Goal: Information Seeking & Learning: Check status

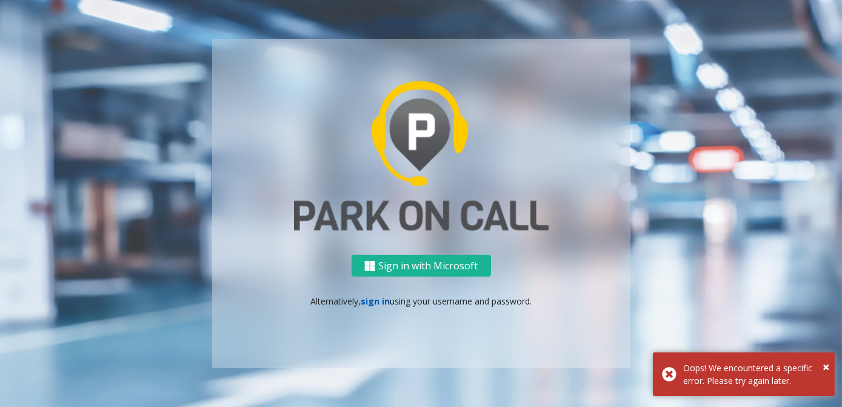
click at [373, 300] on link "sign in" at bounding box center [375, 301] width 29 height 12
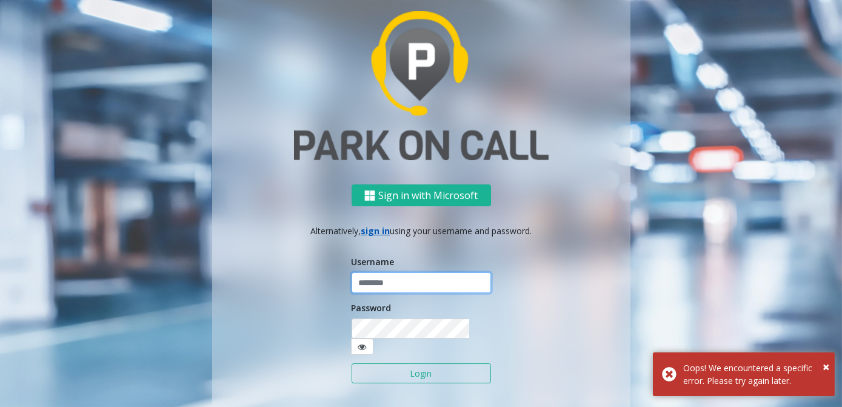
type input "*****"
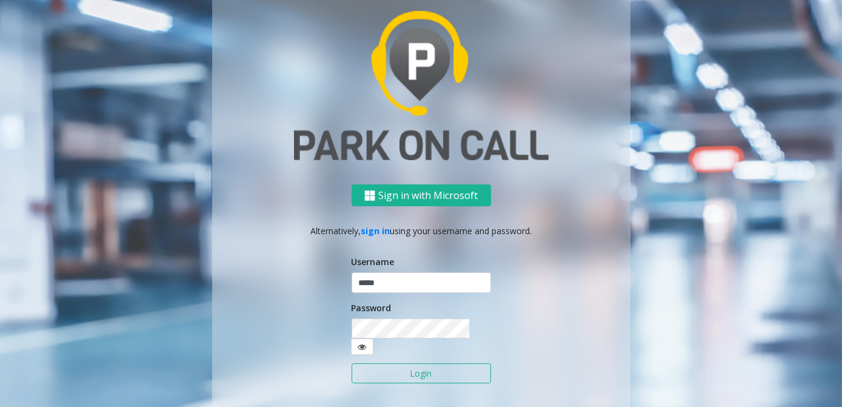
click at [403, 365] on button "Login" at bounding box center [421, 373] width 139 height 21
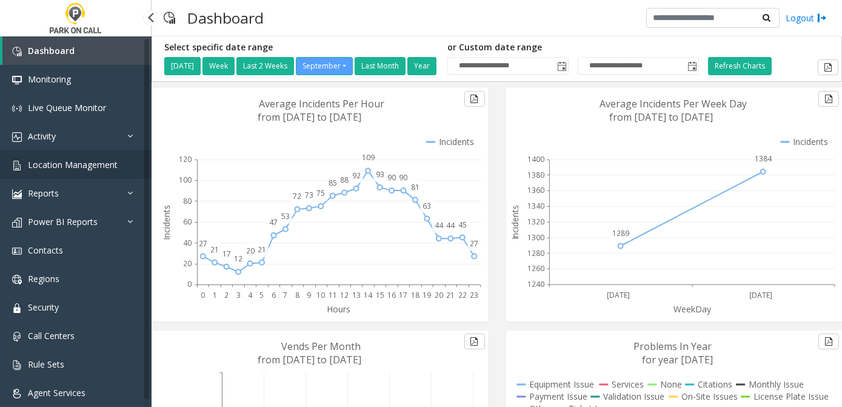
click at [86, 167] on span "Location Management" at bounding box center [73, 165] width 90 height 12
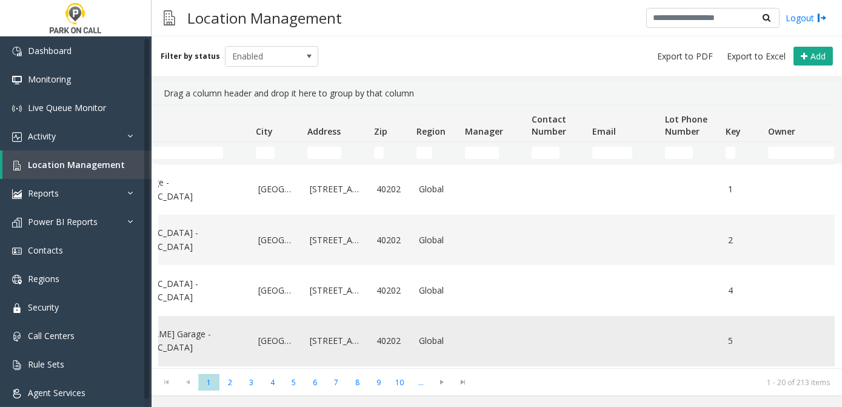
scroll to position [0, 127]
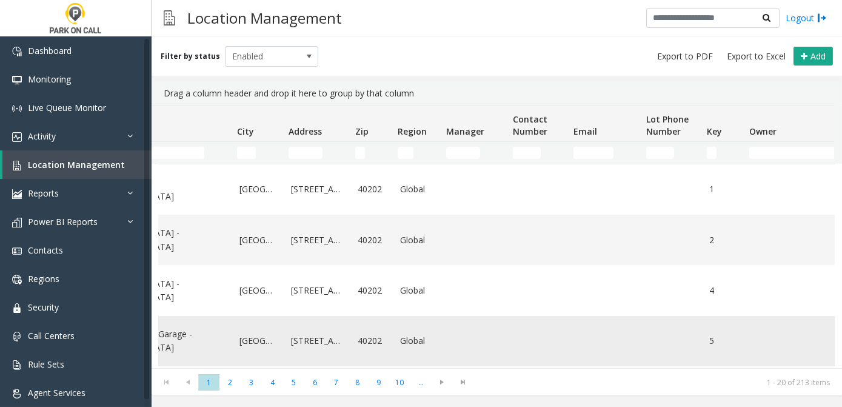
drag, startPoint x: 529, startPoint y: 356, endPoint x: 569, endPoint y: 355, distance: 40.0
click at [569, 355] on tr "05 [PERSON_NAME][GEOGRAPHIC_DATA] - [GEOGRAPHIC_DATA] [GEOGRAPHIC_DATA] [STREET…" at bounding box center [521, 341] width 979 height 50
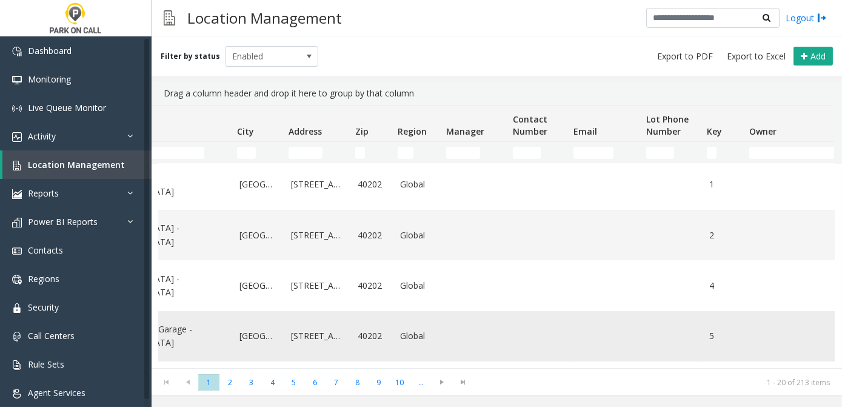
click at [569, 355] on td "Data table" at bounding box center [605, 336] width 73 height 50
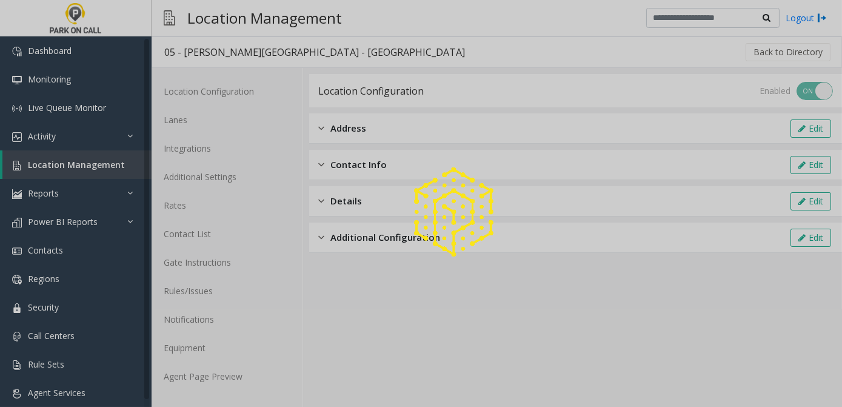
click at [519, 361] on div at bounding box center [421, 203] width 842 height 407
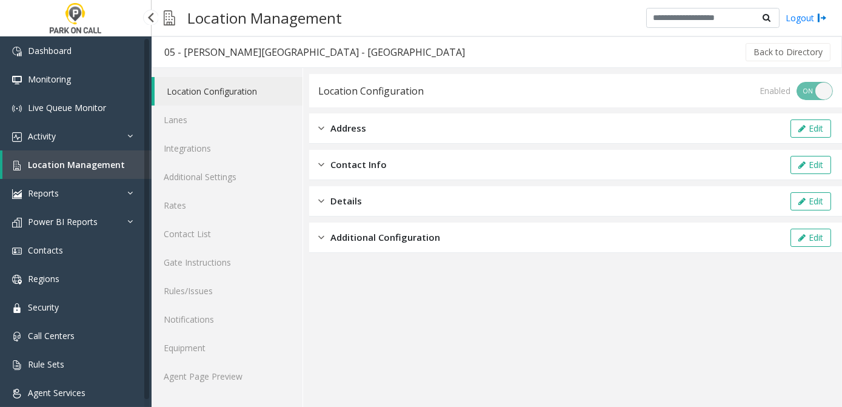
click at [74, 169] on span "Location Management" at bounding box center [76, 165] width 97 height 12
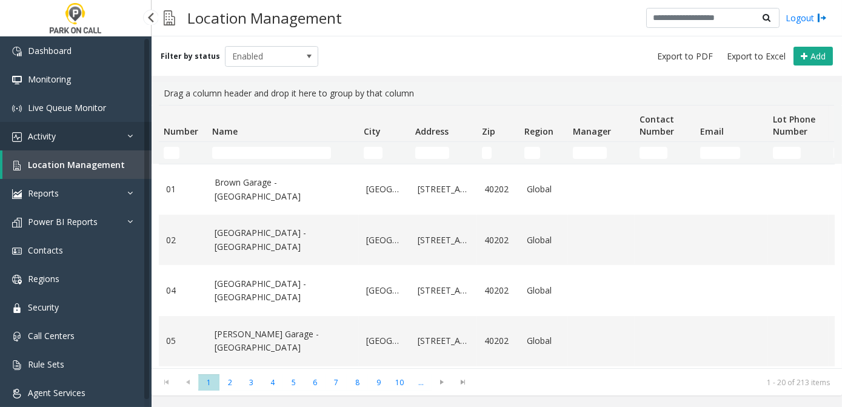
click at [127, 137] on icon at bounding box center [133, 136] width 12 height 8
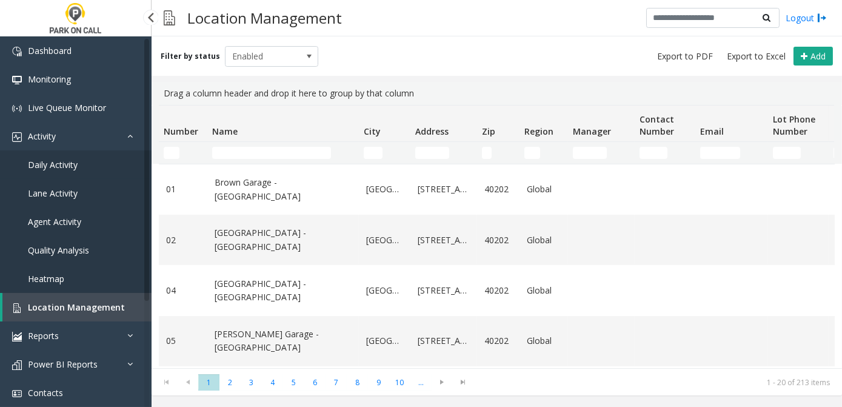
click at [70, 163] on span "Daily Activity" at bounding box center [53, 165] width 50 height 12
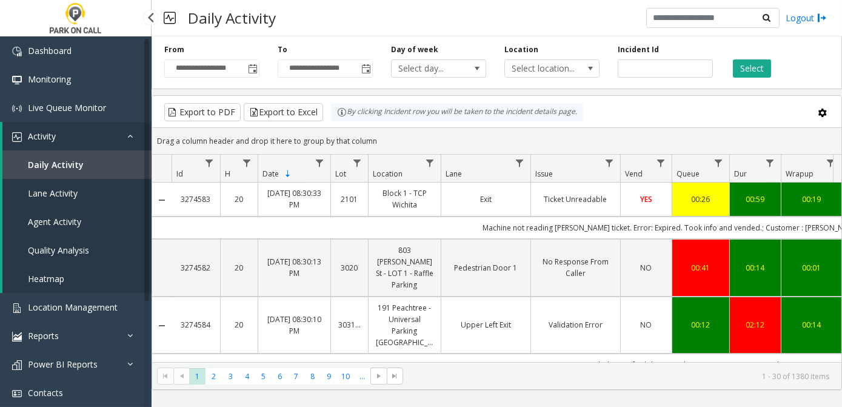
click at [49, 219] on span "Agent Activity" at bounding box center [54, 222] width 53 height 12
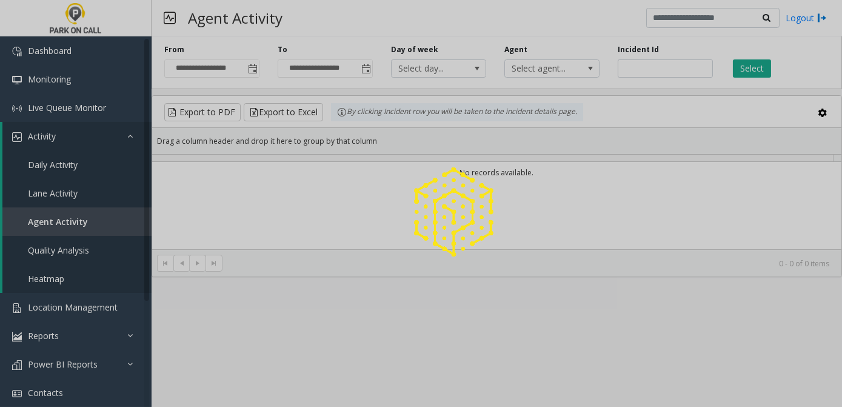
click at [49, 219] on div at bounding box center [421, 203] width 842 height 407
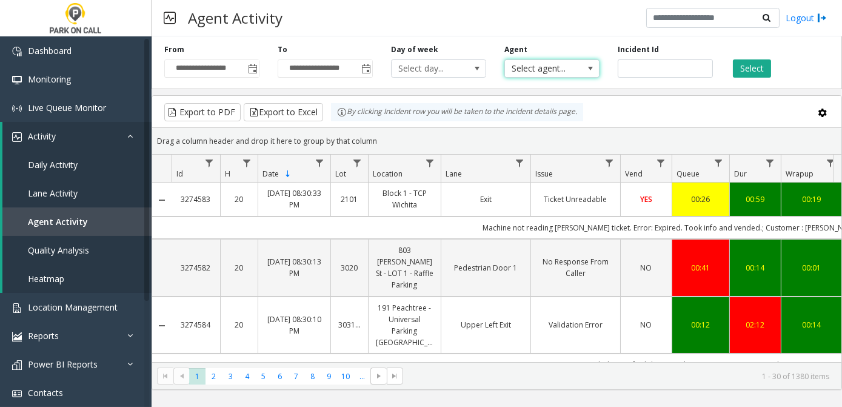
click at [586, 67] on span at bounding box center [591, 69] width 10 height 10
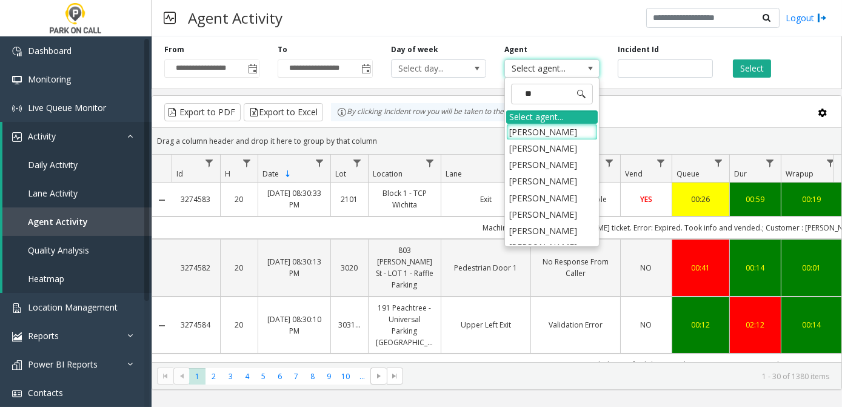
type input "***"
click at [529, 129] on li "[PERSON_NAME]" at bounding box center [552, 132] width 92 height 16
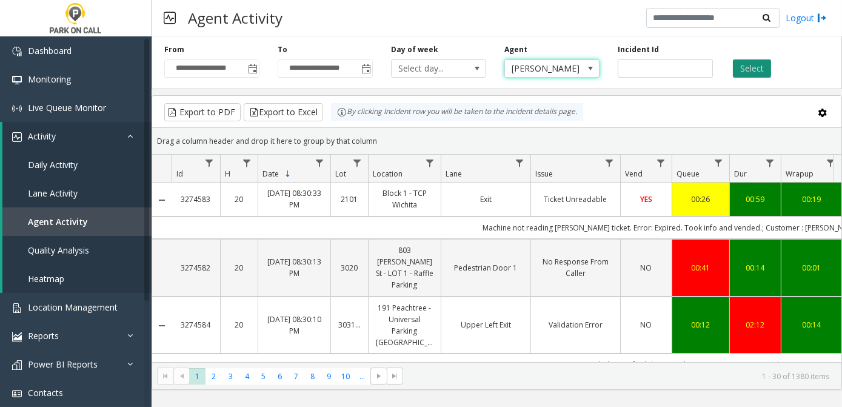
click at [747, 67] on button "Select" at bounding box center [752, 68] width 38 height 18
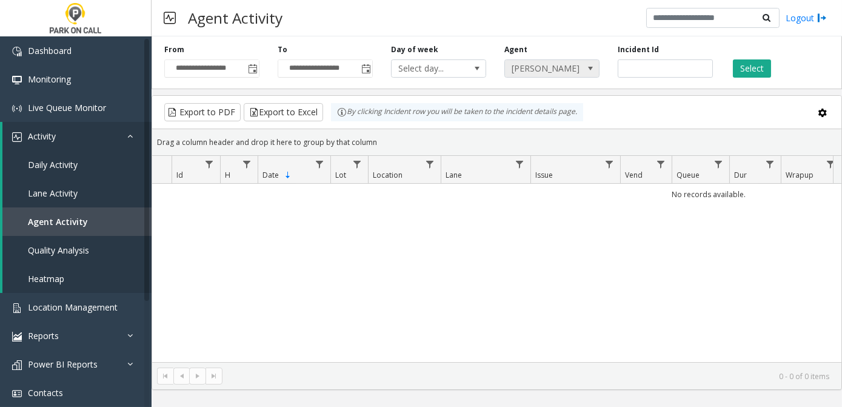
drag, startPoint x: 601, startPoint y: 71, endPoint x: 593, endPoint y: 69, distance: 8.2
click at [593, 69] on span at bounding box center [591, 69] width 10 height 10
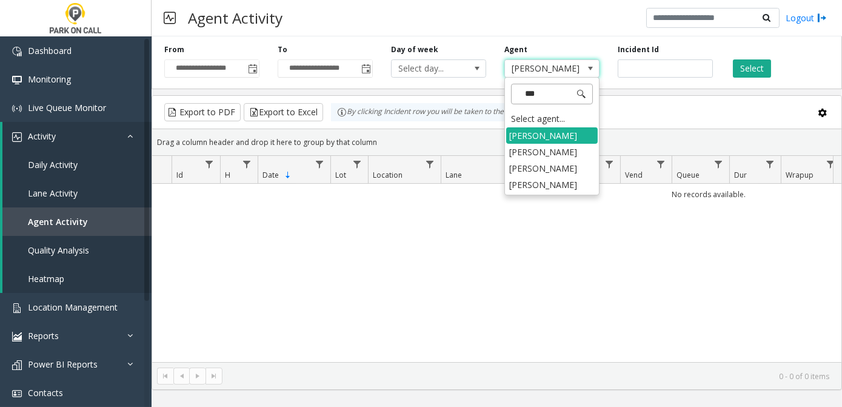
type input "****"
click at [555, 166] on li "[PERSON_NAME]" at bounding box center [552, 168] width 92 height 16
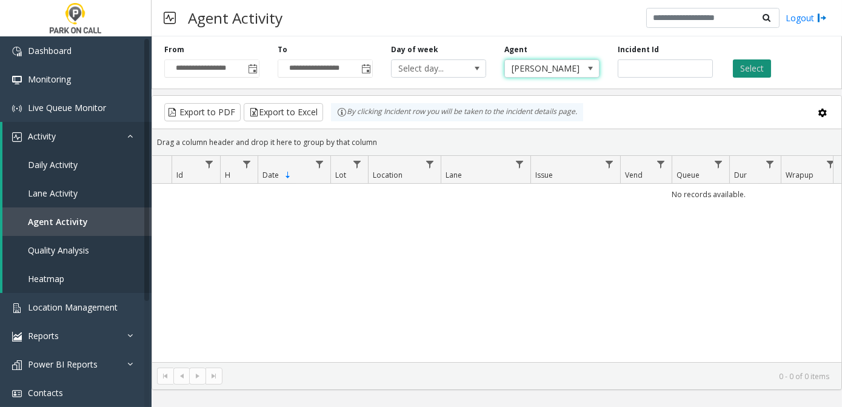
click at [751, 67] on app-root "**********" at bounding box center [421, 203] width 842 height 407
click at [591, 66] on span at bounding box center [591, 69] width 10 height 10
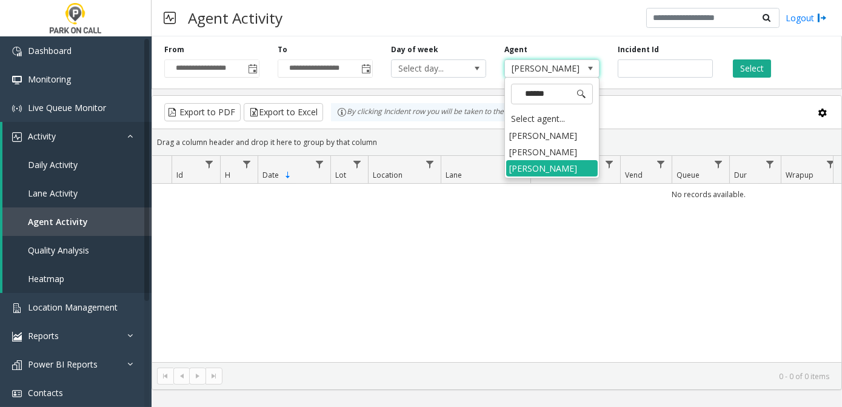
type input "*******"
click at [552, 153] on li "[PERSON_NAME]" at bounding box center [552, 152] width 92 height 16
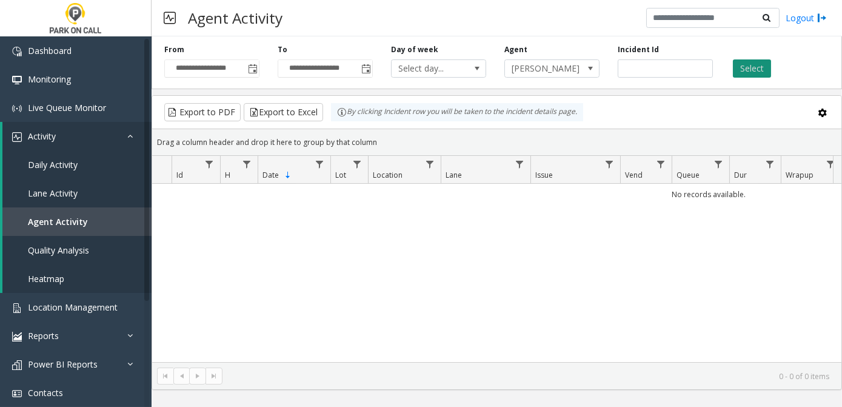
click at [751, 71] on button "Select" at bounding box center [752, 68] width 38 height 18
click at [64, 221] on span "Agent Activity" at bounding box center [58, 222] width 60 height 12
click at [61, 163] on span "Daily Activity" at bounding box center [53, 165] width 50 height 12
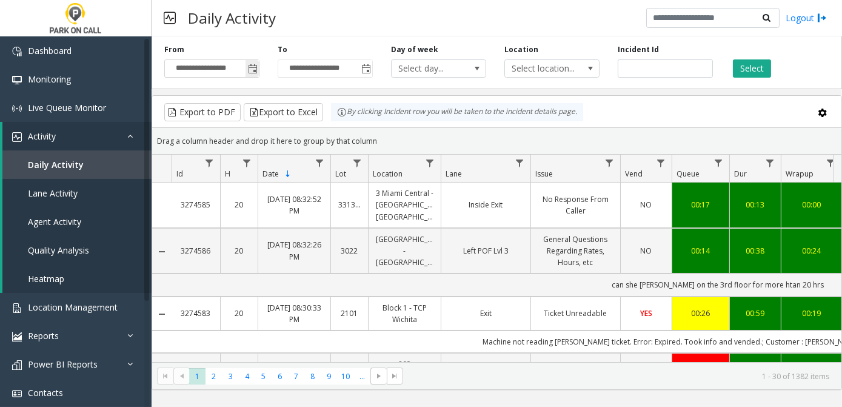
click at [253, 69] on span "Toggle popup" at bounding box center [253, 69] width 10 height 10
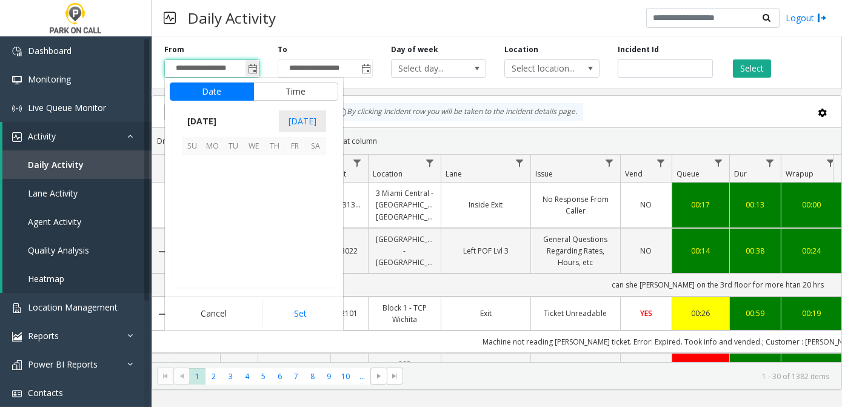
scroll to position [217660, 0]
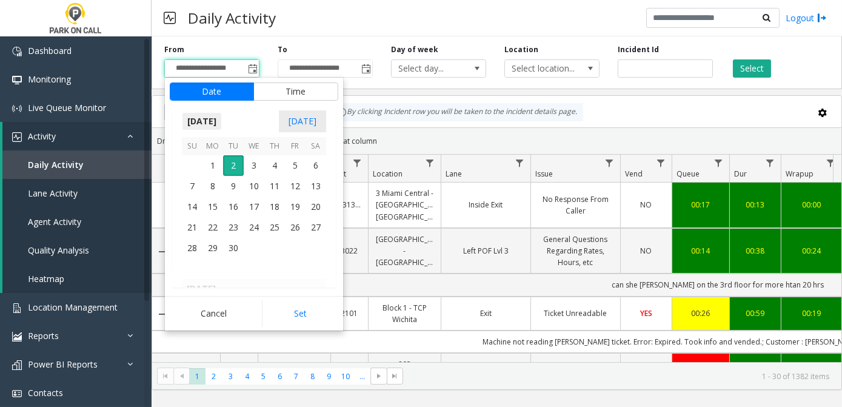
click at [222, 122] on span "[DATE]" at bounding box center [202, 121] width 40 height 18
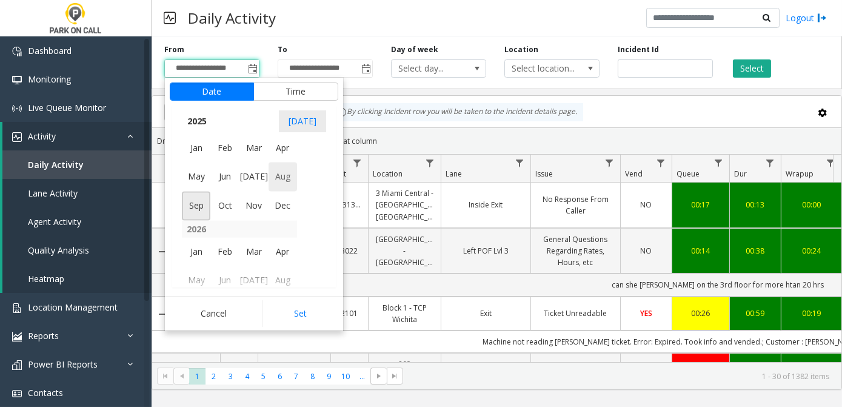
click at [284, 178] on span "Aug" at bounding box center [283, 177] width 29 height 29
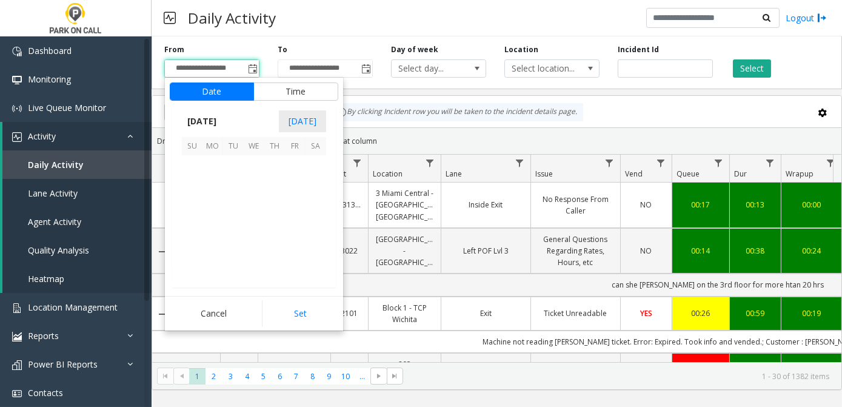
scroll to position [217516, 0]
click at [317, 169] on span "2" at bounding box center [316, 165] width 21 height 21
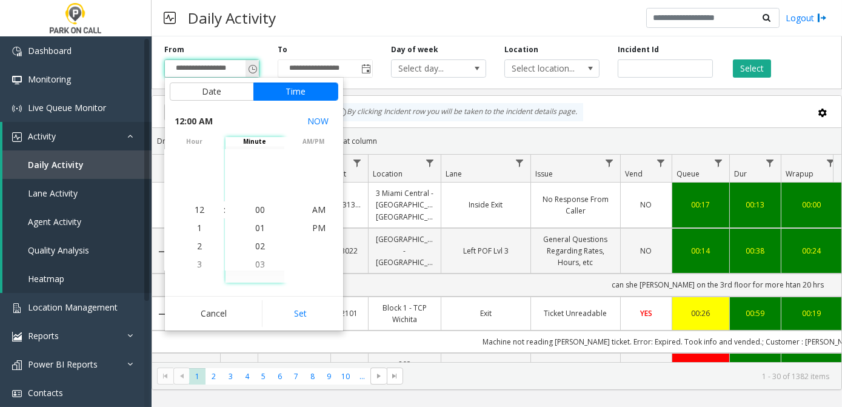
click at [257, 70] on span "Toggle popup" at bounding box center [253, 69] width 10 height 10
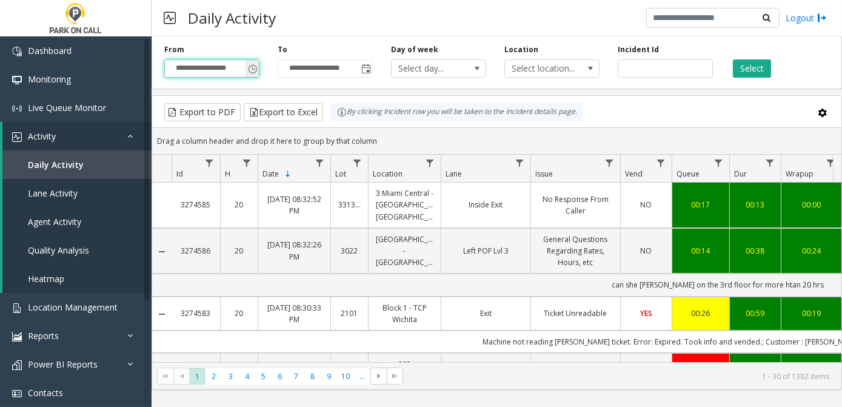
click at [248, 68] on span "Toggle popup" at bounding box center [253, 69] width 10 height 10
click at [221, 71] on input "**********" at bounding box center [212, 68] width 94 height 17
click at [252, 67] on span "Toggle popup" at bounding box center [253, 69] width 10 height 10
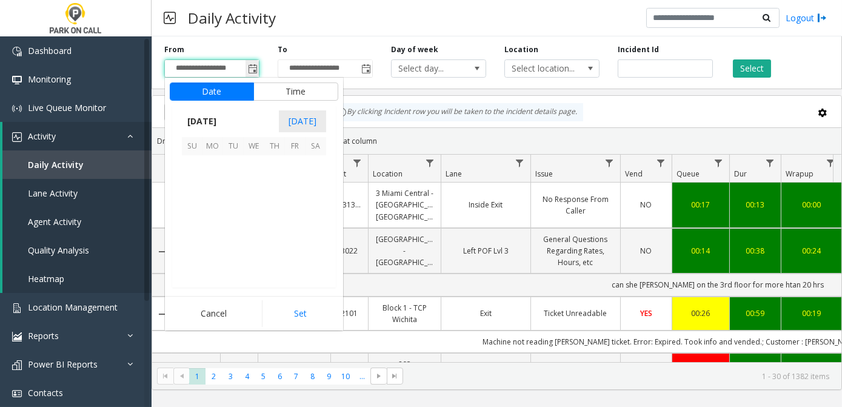
scroll to position [217660, 0]
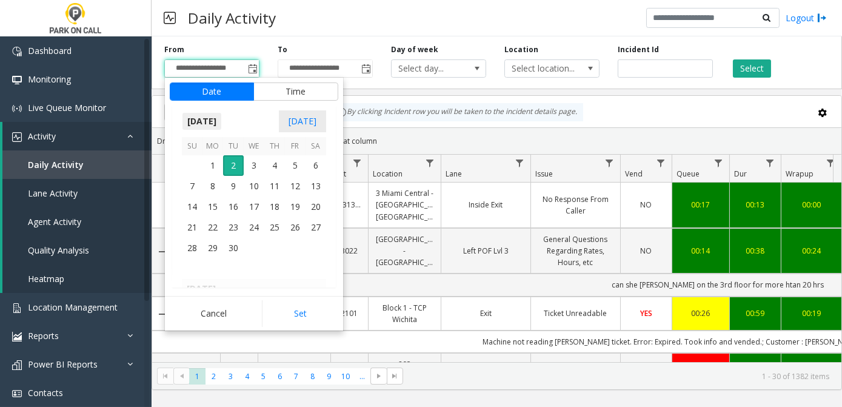
click at [222, 120] on span "[DATE]" at bounding box center [202, 121] width 40 height 18
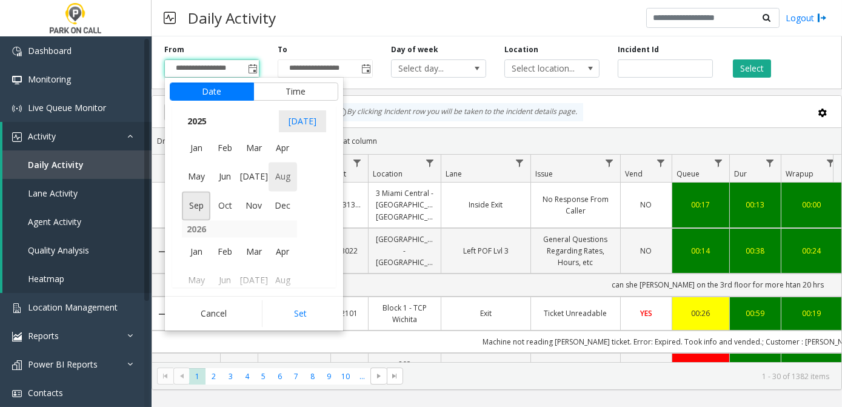
click at [283, 180] on span "Aug" at bounding box center [283, 177] width 29 height 29
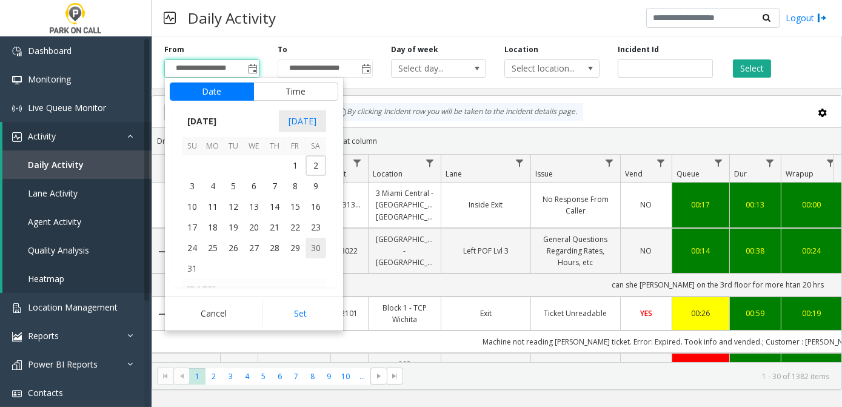
click at [316, 252] on span "30" at bounding box center [316, 248] width 21 height 21
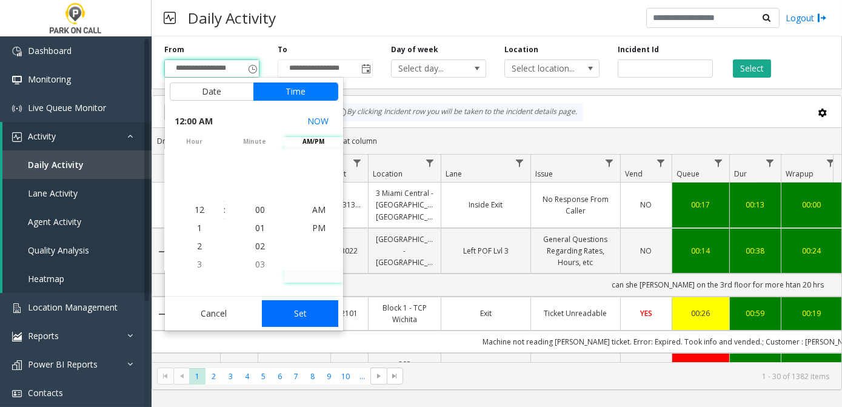
click at [302, 320] on button "Set" at bounding box center [300, 313] width 76 height 27
type input "**********"
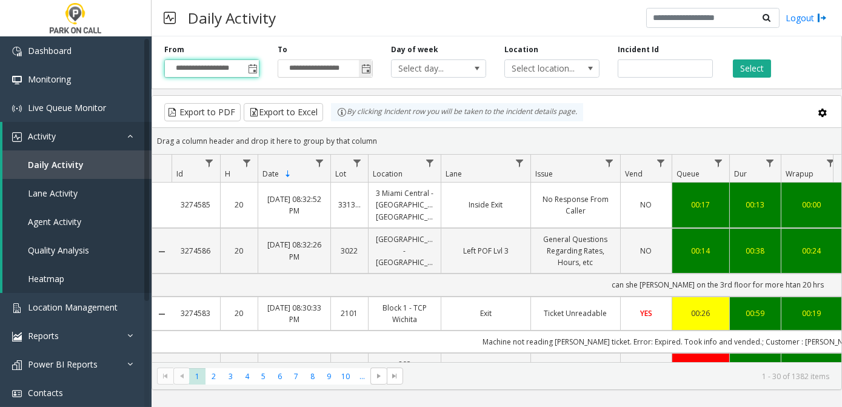
click at [367, 72] on span "Toggle popup" at bounding box center [366, 69] width 10 height 10
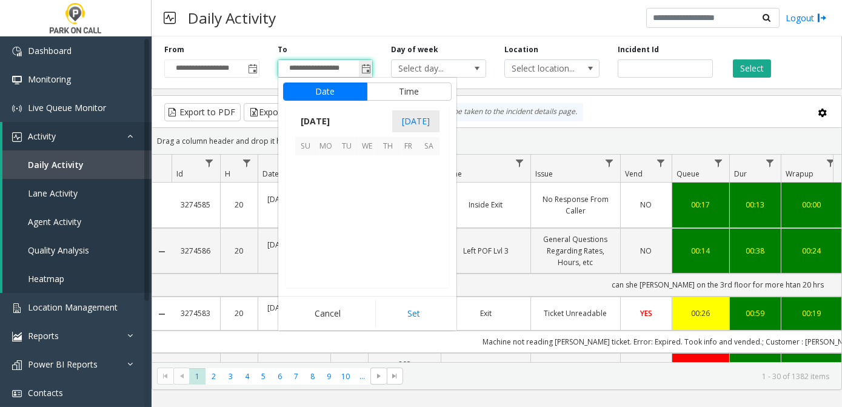
scroll to position [18, 0]
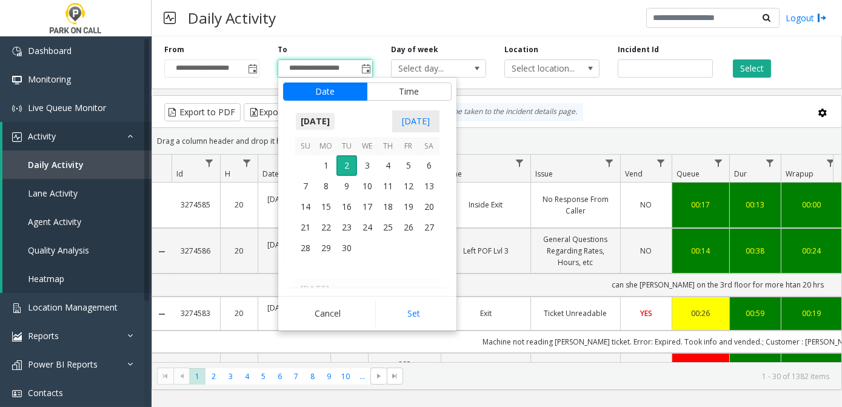
click at [335, 121] on span "[DATE]" at bounding box center [315, 121] width 40 height 18
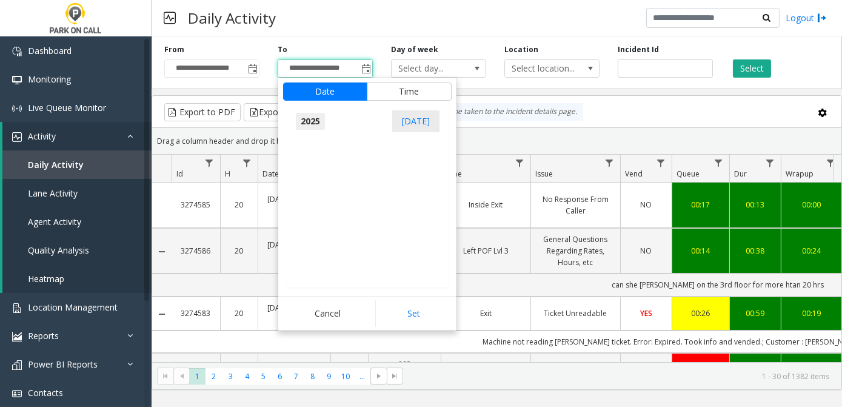
scroll to position [12945, 0]
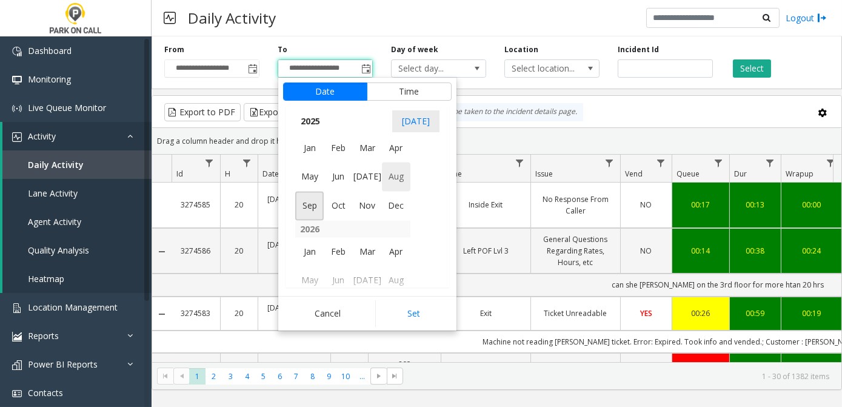
click at [399, 180] on span "Aug" at bounding box center [396, 177] width 29 height 29
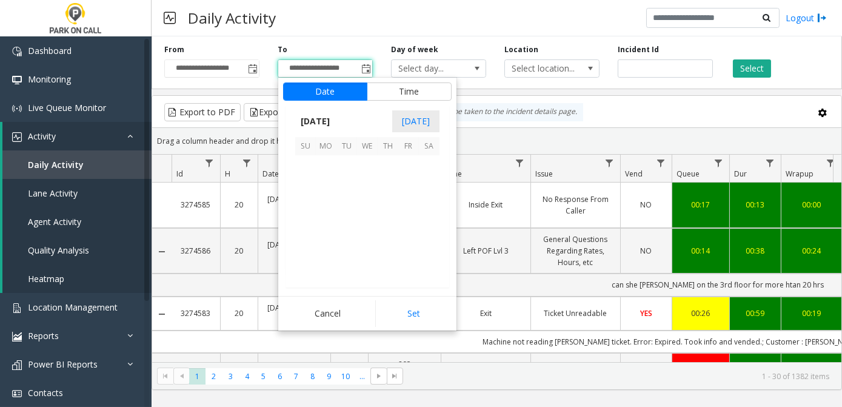
scroll to position [217516, 0]
click at [432, 248] on span "30" at bounding box center [429, 248] width 21 height 21
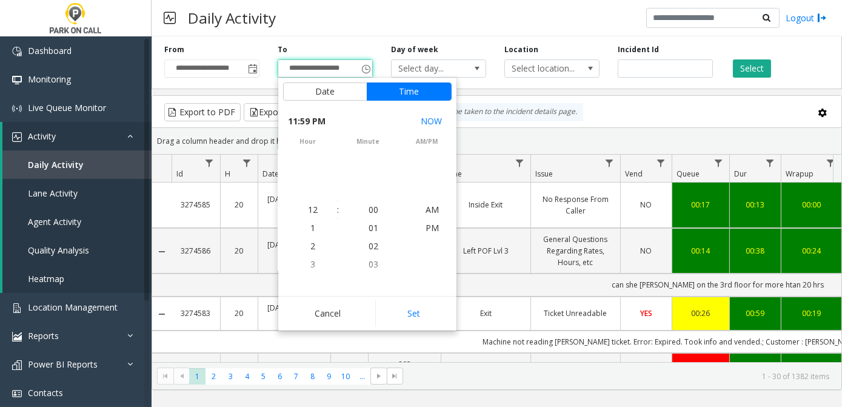
scroll to position [18, 0]
click at [430, 210] on span "PM" at bounding box center [432, 210] width 13 height 12
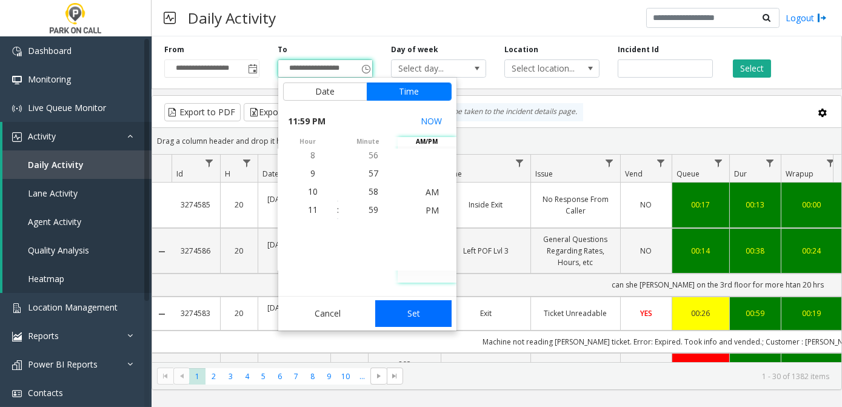
click at [410, 314] on button "Set" at bounding box center [413, 313] width 76 height 27
type input "**********"
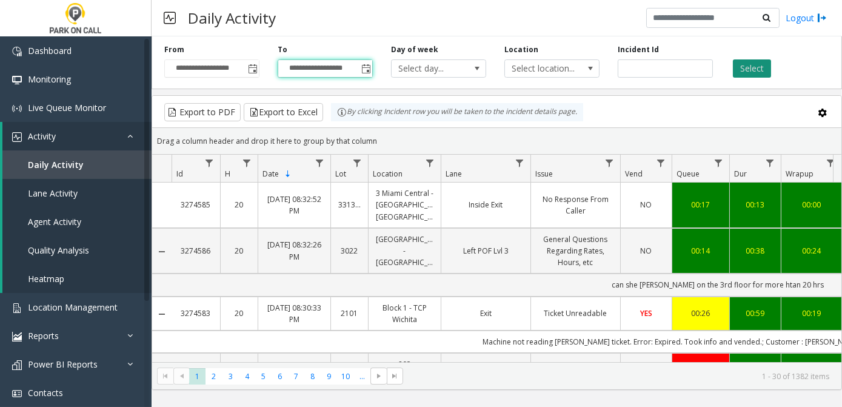
click at [744, 69] on button "Select" at bounding box center [752, 68] width 38 height 18
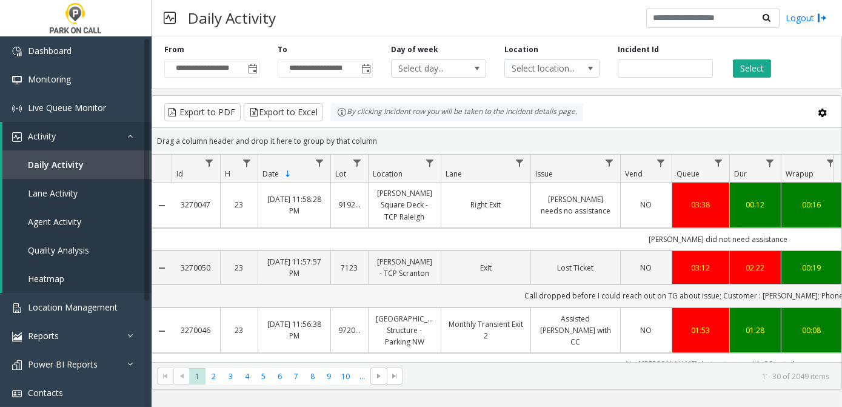
click at [582, 304] on td "Call dropped before I could reach out on TG about issue; Customer : [PERSON_NAM…" at bounding box center [718, 295] width 1093 height 22
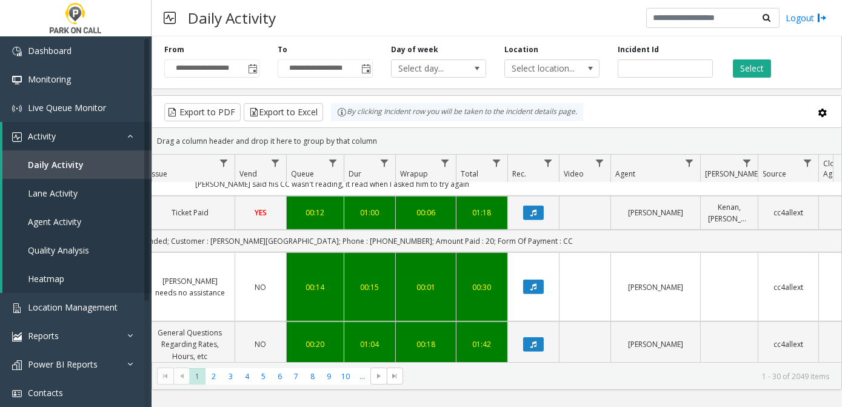
scroll to position [1769, 386]
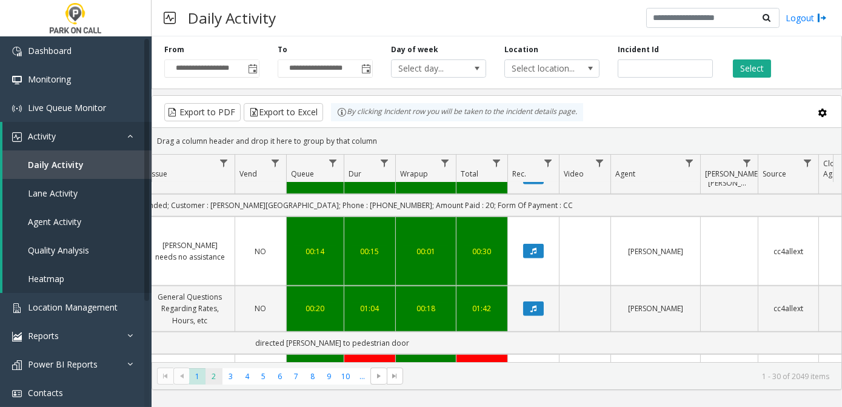
click at [215, 375] on span "2" at bounding box center [214, 376] width 16 height 16
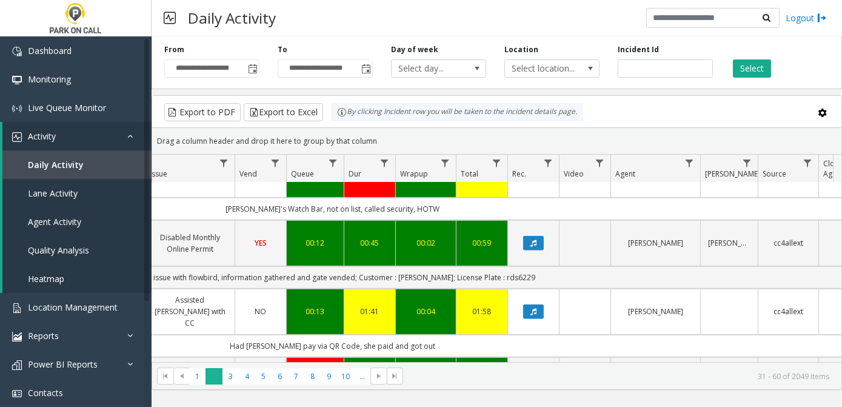
scroll to position [1670, 386]
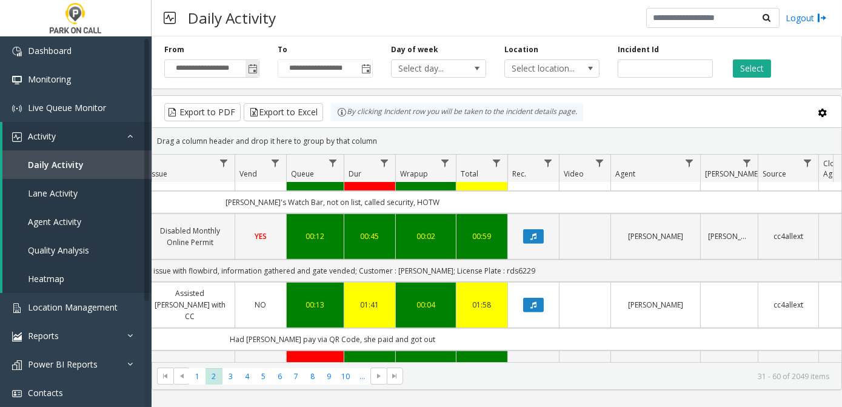
click at [253, 69] on span "Toggle popup" at bounding box center [253, 69] width 10 height 10
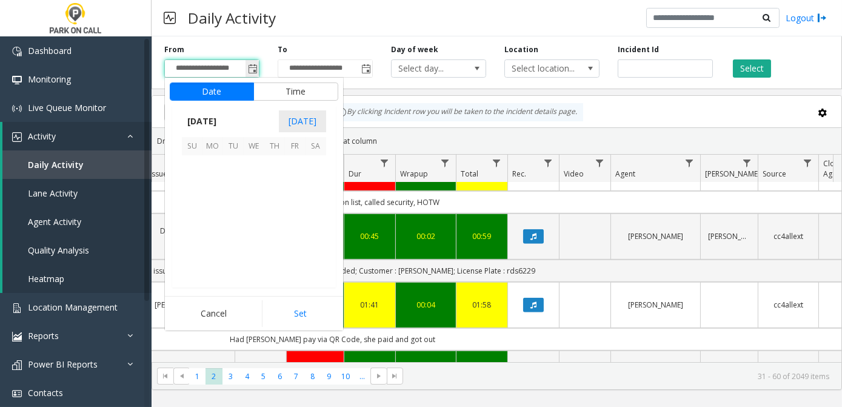
scroll to position [217660, 0]
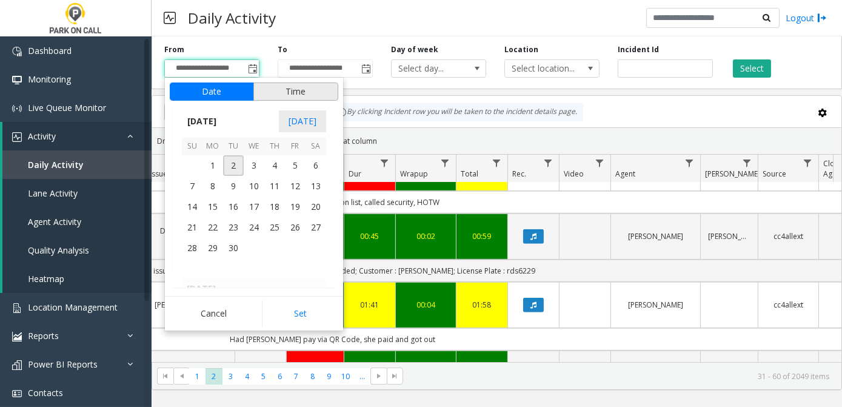
click at [297, 88] on button "Time" at bounding box center [295, 91] width 85 height 18
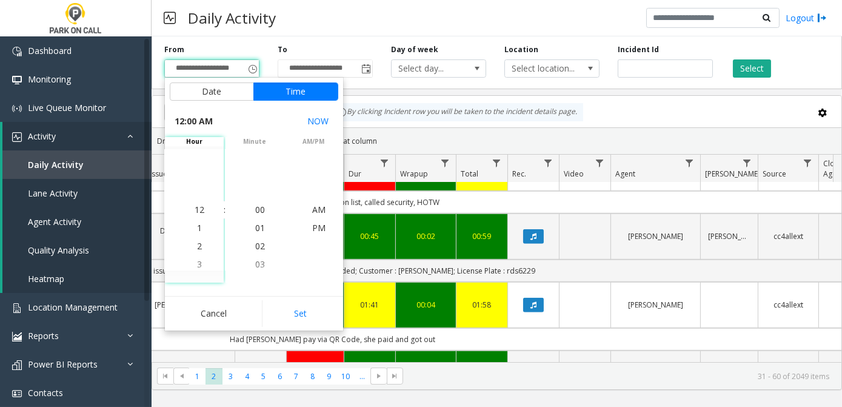
click at [206, 119] on span "12:00 AM" at bounding box center [194, 121] width 38 height 17
click at [219, 119] on div "12:00 AM NOW" at bounding box center [254, 122] width 178 height 32
click at [197, 264] on span "3" at bounding box center [199, 264] width 5 height 12
click at [197, 263] on span "6" at bounding box center [199, 264] width 5 height 12
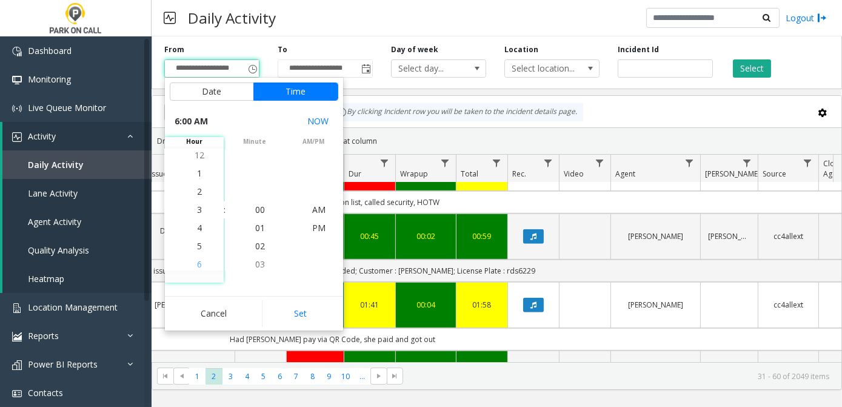
scroll to position [109, 0]
click at [197, 224] on span "7" at bounding box center [199, 228] width 5 height 12
click at [197, 226] on span "8" at bounding box center [199, 228] width 5 height 12
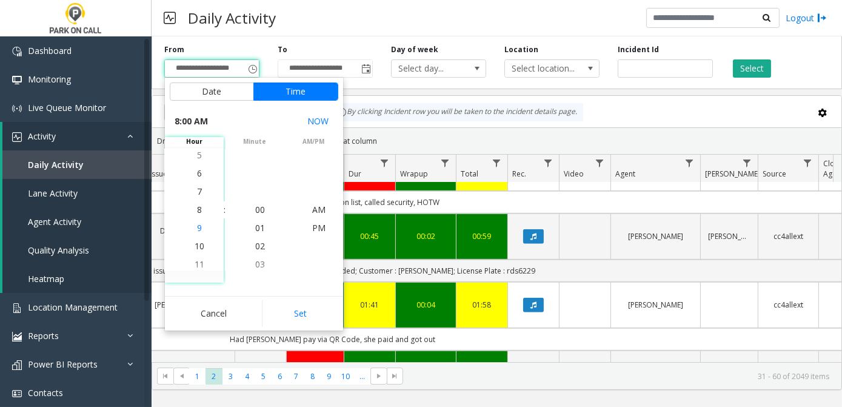
click at [197, 226] on span "9" at bounding box center [199, 228] width 5 height 12
click at [315, 209] on span "AM" at bounding box center [318, 210] width 13 height 12
click at [202, 213] on li "9" at bounding box center [199, 210] width 42 height 18
click at [320, 209] on span "AM" at bounding box center [318, 210] width 13 height 12
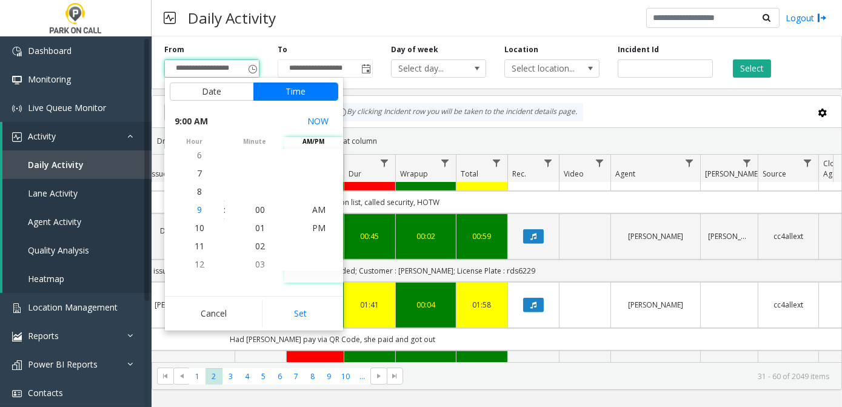
click at [197, 209] on span "9" at bounding box center [199, 210] width 5 height 12
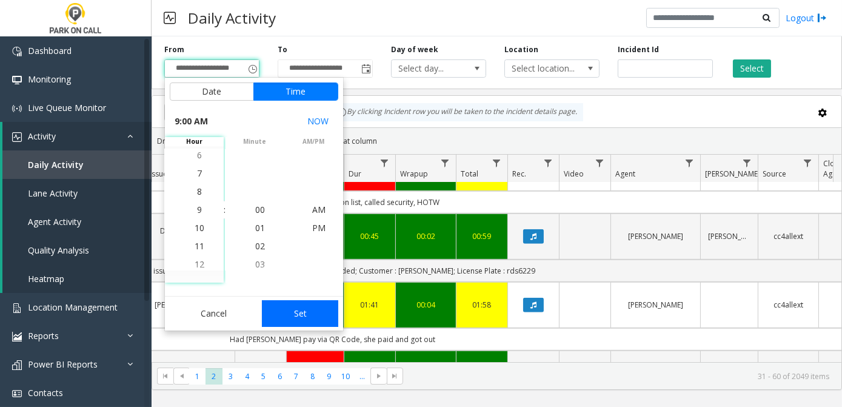
click at [301, 314] on button "Set" at bounding box center [300, 313] width 76 height 27
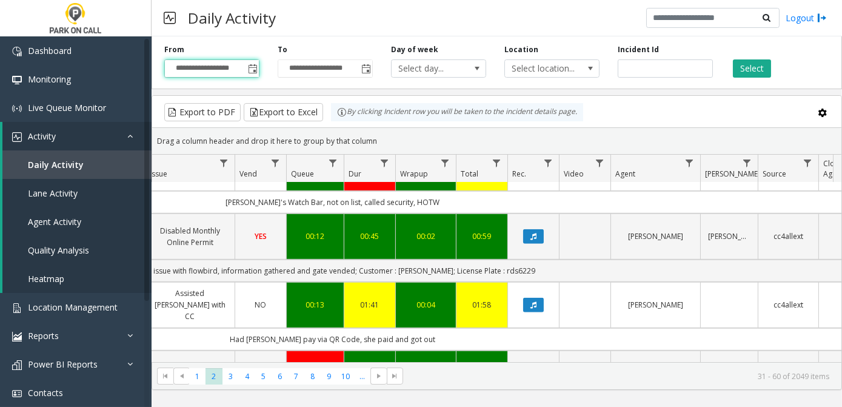
type input "**********"
click at [753, 72] on button "Select" at bounding box center [752, 68] width 38 height 18
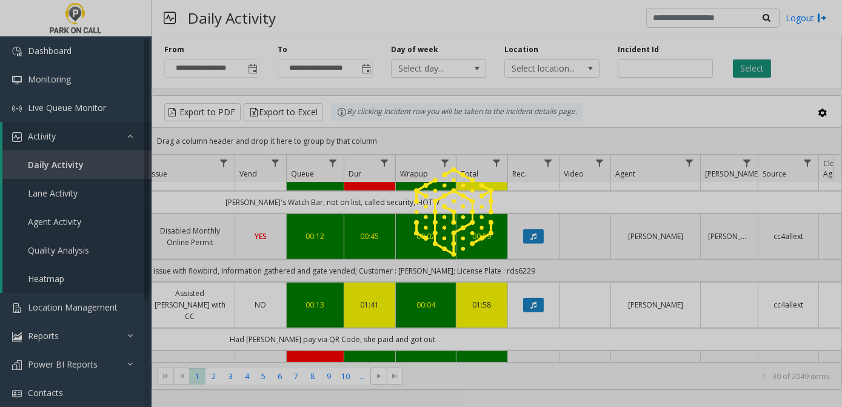
scroll to position [0, 386]
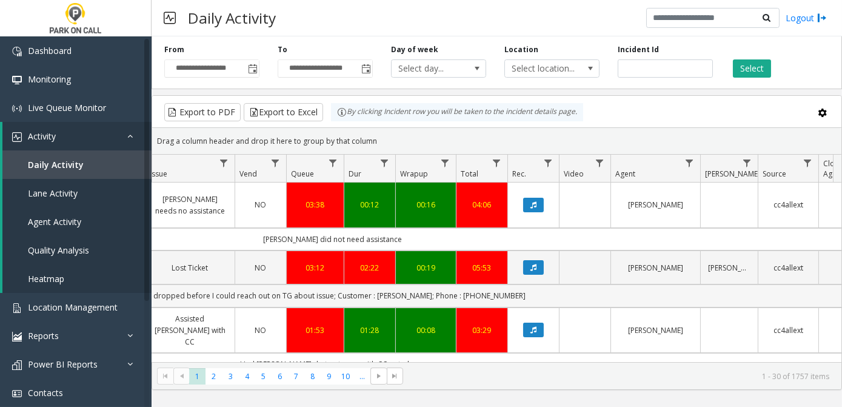
click at [546, 286] on td "Call dropped before I could reach out on TG about issue; Customer : [PERSON_NAM…" at bounding box center [332, 295] width 1093 height 22
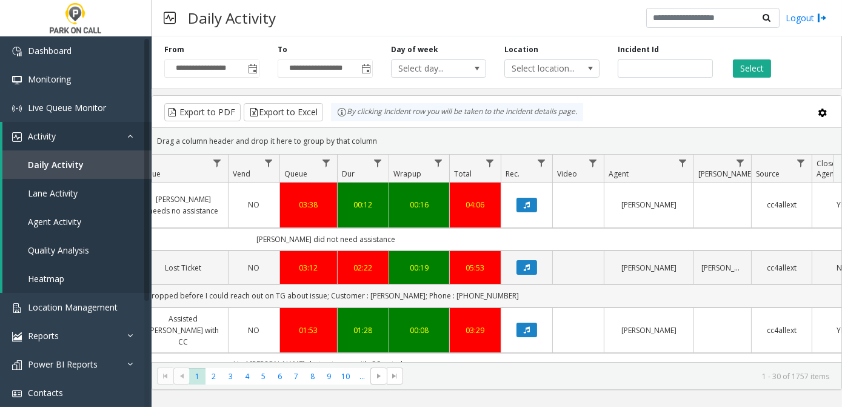
scroll to position [0, 393]
click at [755, 70] on button "Select" at bounding box center [752, 68] width 38 height 18
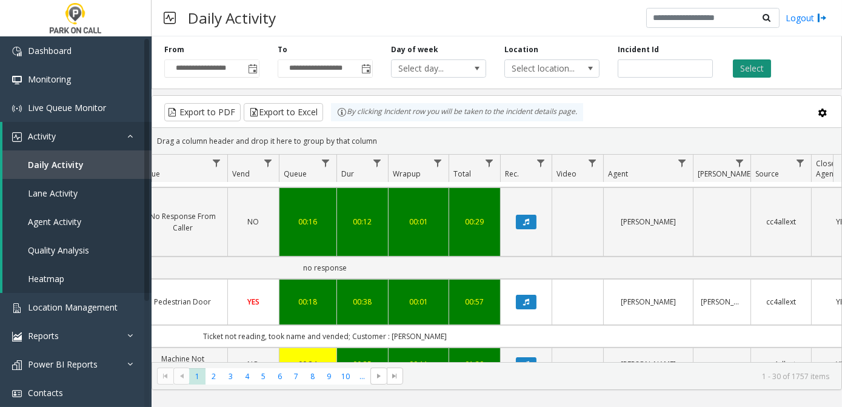
scroll to position [796, 393]
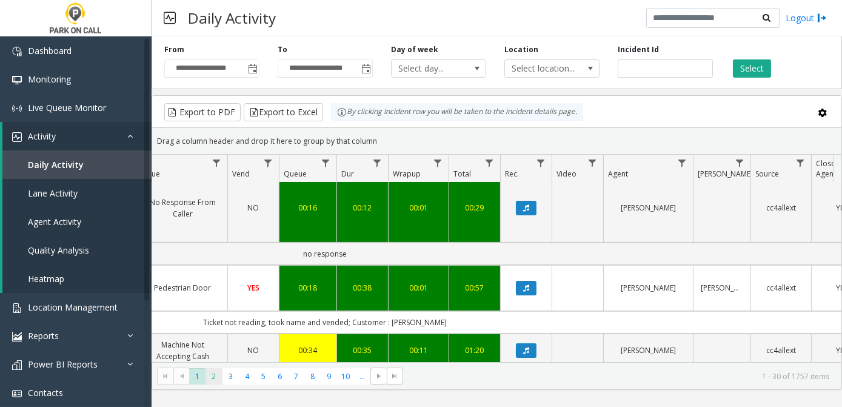
click at [209, 374] on span "2" at bounding box center [214, 376] width 16 height 16
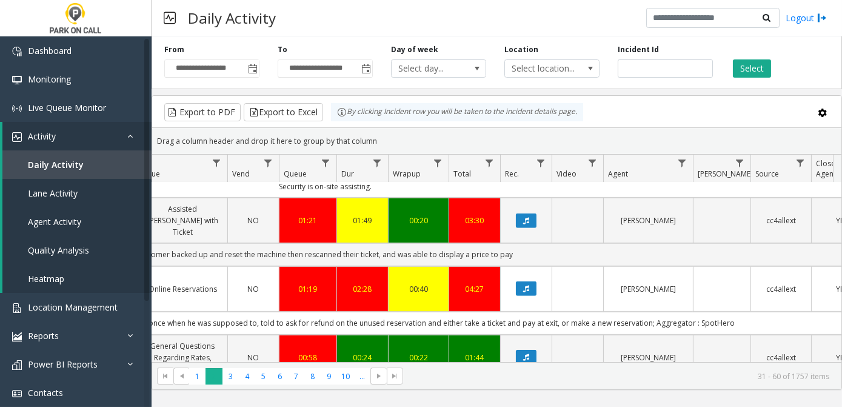
scroll to position [1333, 393]
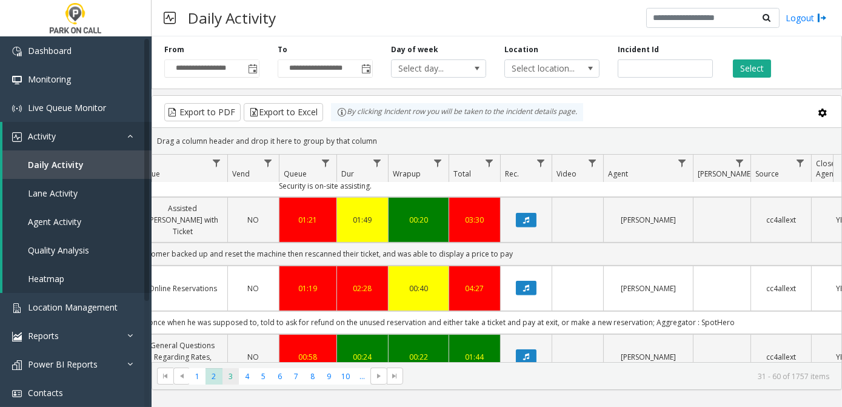
click at [230, 374] on span "3" at bounding box center [231, 376] width 16 height 16
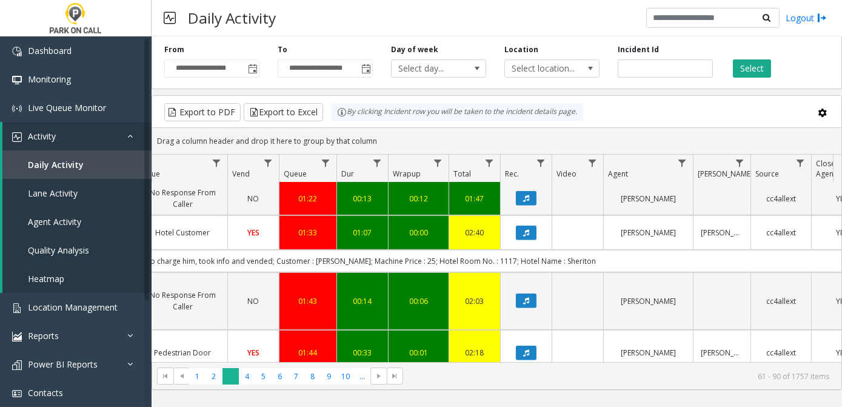
scroll to position [1588, 393]
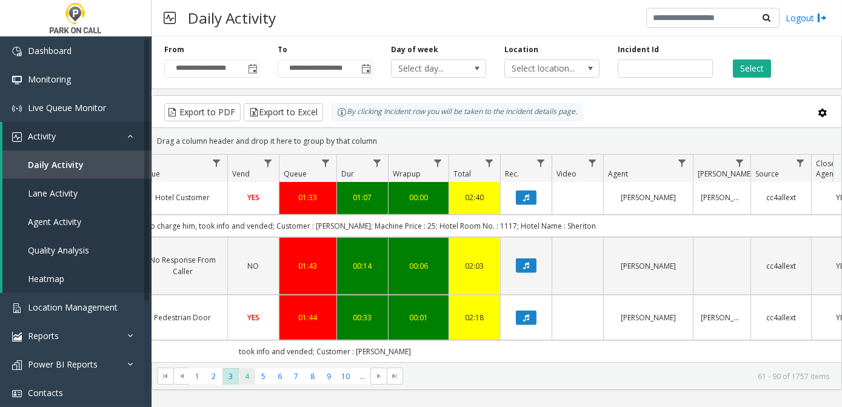
click at [250, 372] on span "4" at bounding box center [247, 376] width 16 height 16
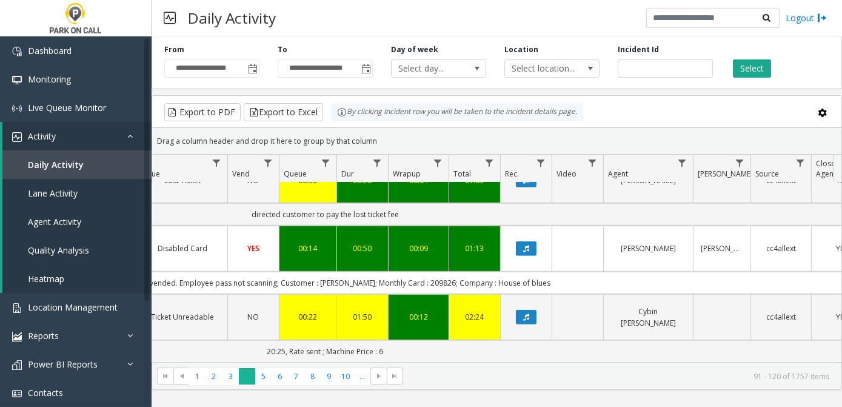
scroll to position [1783, 393]
click at [265, 375] on span "5" at bounding box center [263, 376] width 16 height 16
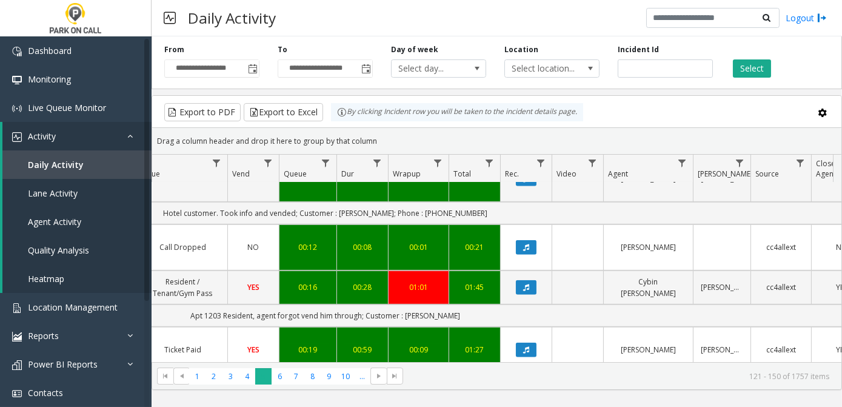
scroll to position [1631, 393]
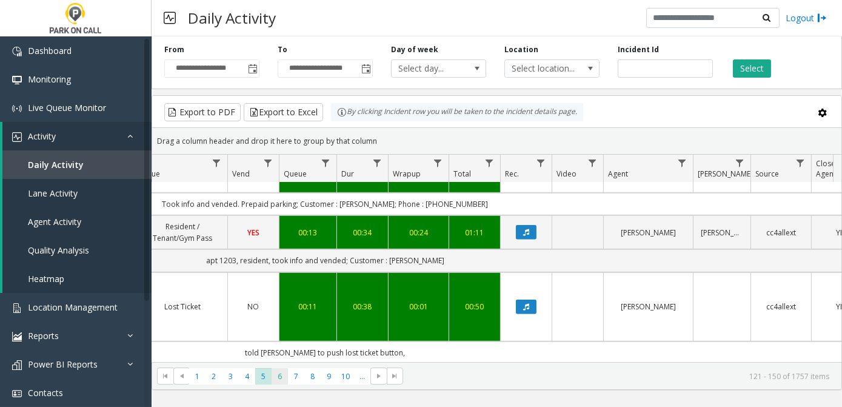
click at [278, 374] on span "6" at bounding box center [280, 376] width 16 height 16
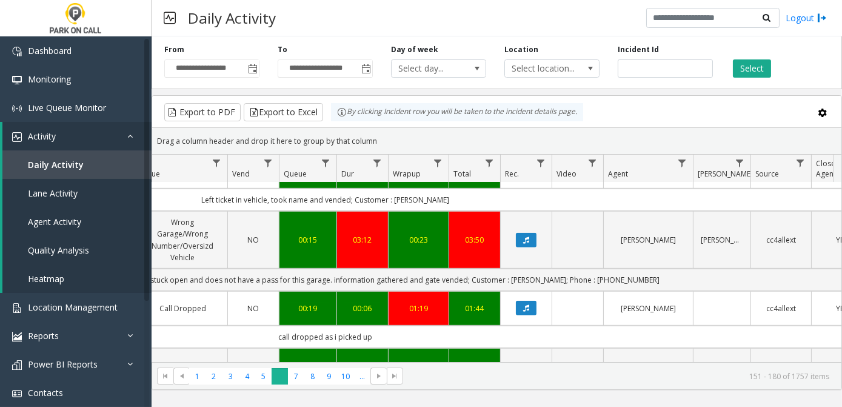
scroll to position [1803, 393]
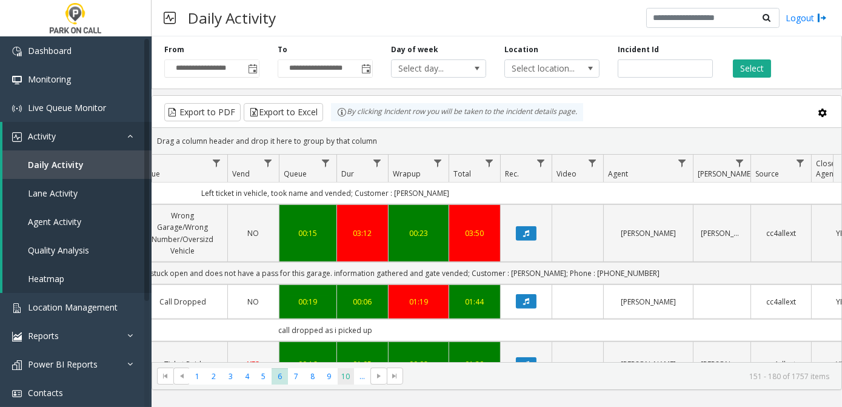
click at [343, 379] on span "10" at bounding box center [346, 376] width 16 height 16
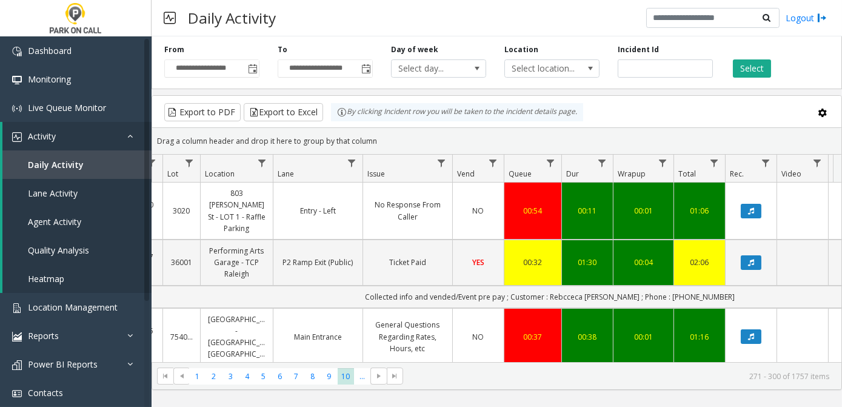
scroll to position [0, 142]
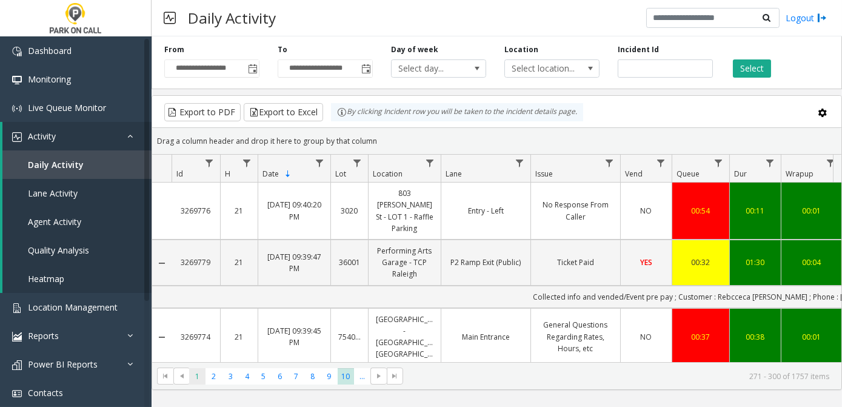
click at [199, 377] on span "1" at bounding box center [197, 376] width 16 height 16
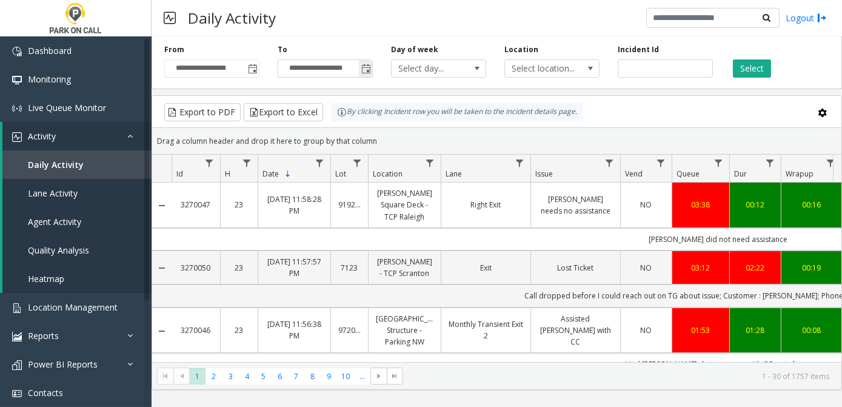
click at [364, 68] on span "Toggle popup" at bounding box center [366, 69] width 10 height 10
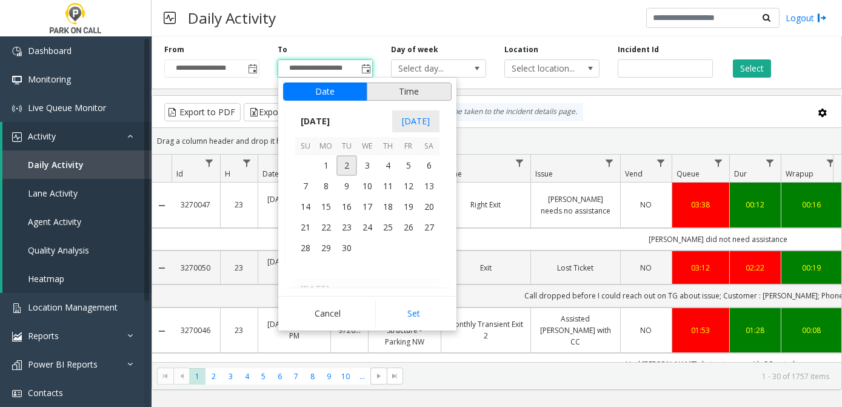
click at [422, 85] on button "Time" at bounding box center [409, 91] width 85 height 18
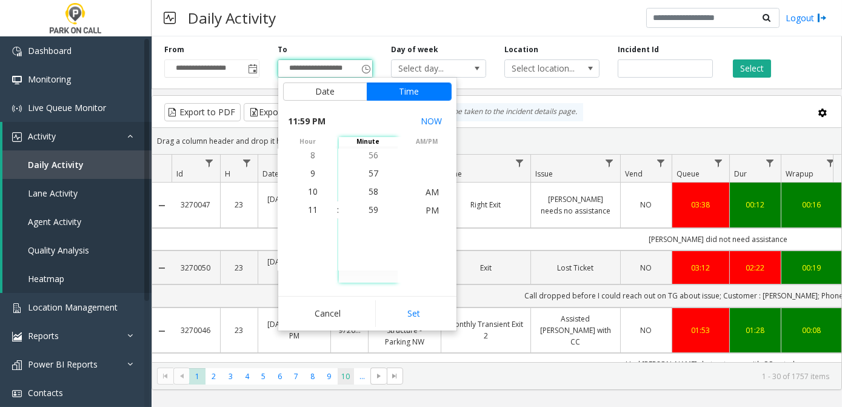
click at [345, 378] on span "10" at bounding box center [346, 376] width 16 height 16
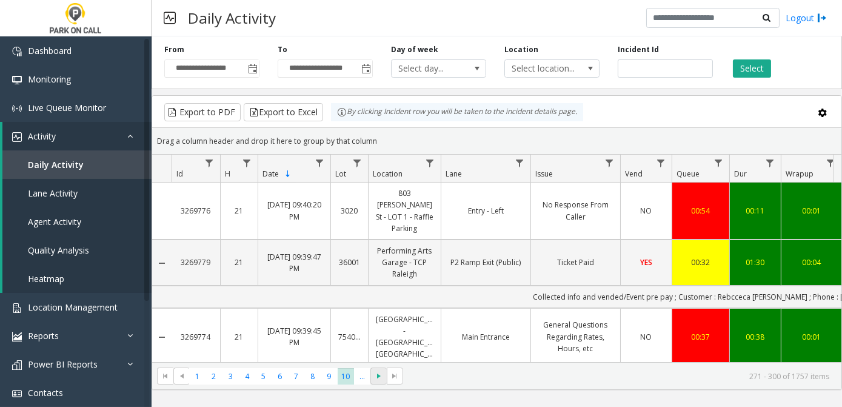
click at [377, 376] on span "Go to the next page" at bounding box center [379, 376] width 10 height 10
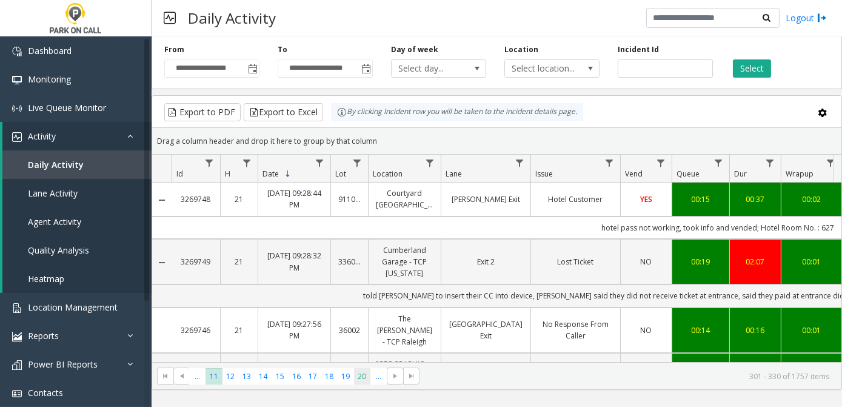
click at [362, 378] on span "20" at bounding box center [362, 376] width 16 height 16
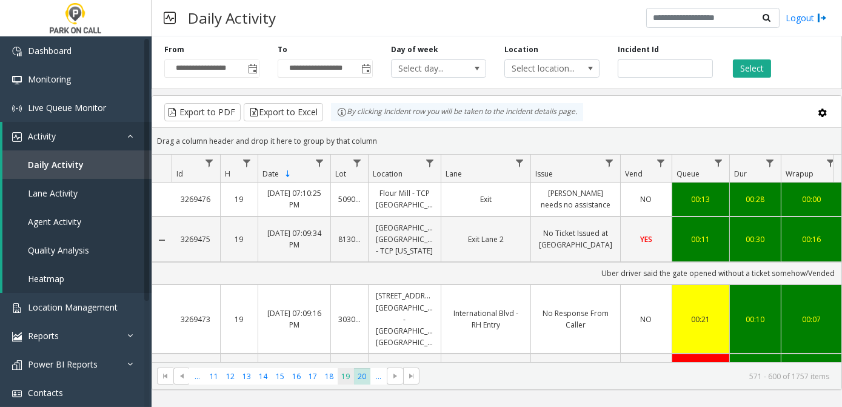
click at [344, 377] on span "19" at bounding box center [346, 376] width 16 height 16
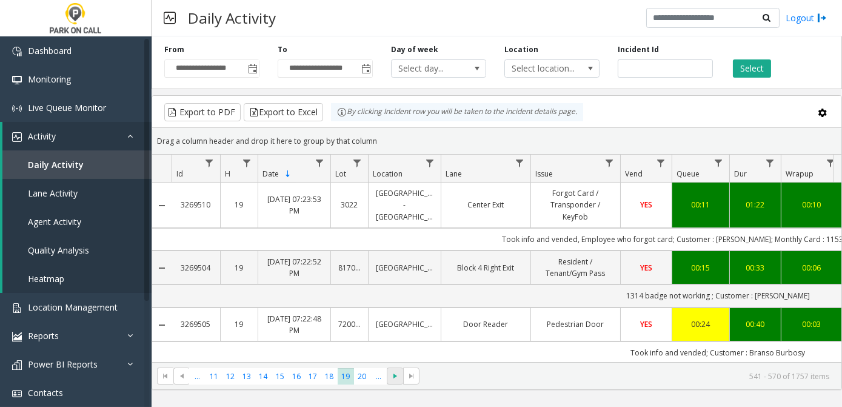
click at [400, 377] on span at bounding box center [395, 376] width 16 height 17
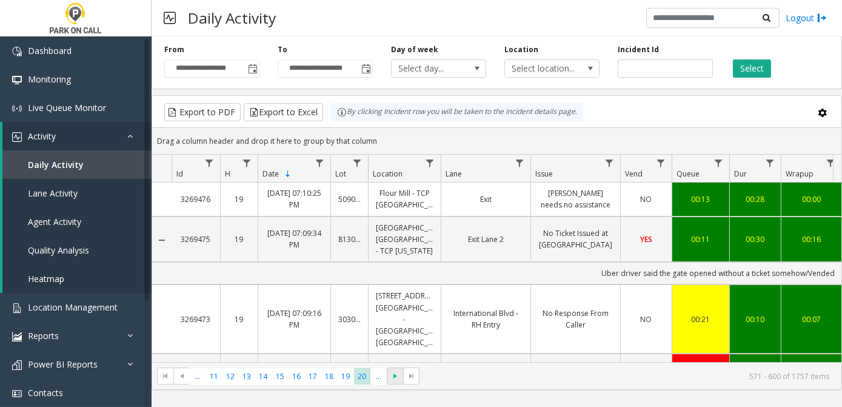
click at [400, 377] on span at bounding box center [395, 376] width 16 height 17
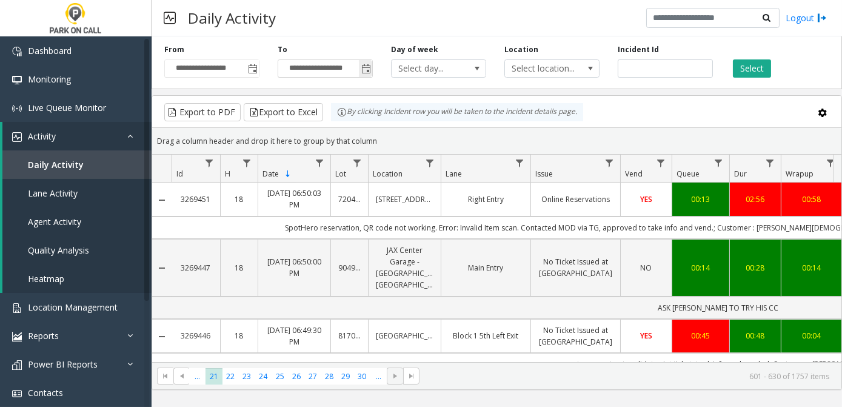
click at [365, 65] on span "Toggle popup" at bounding box center [366, 69] width 10 height 10
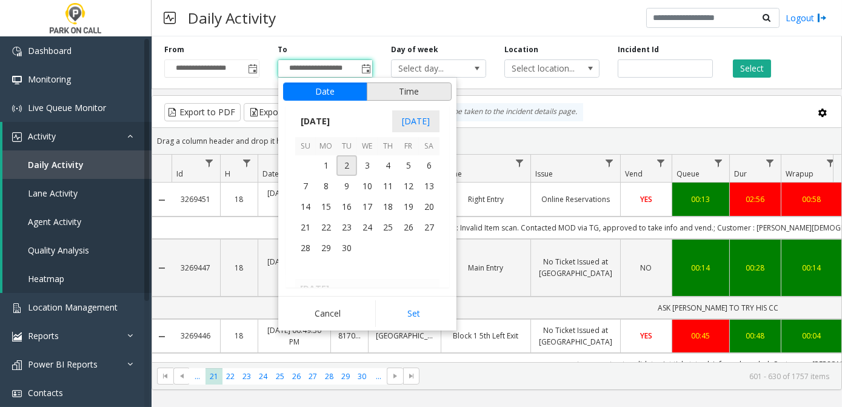
click at [423, 99] on button "Time" at bounding box center [409, 91] width 85 height 18
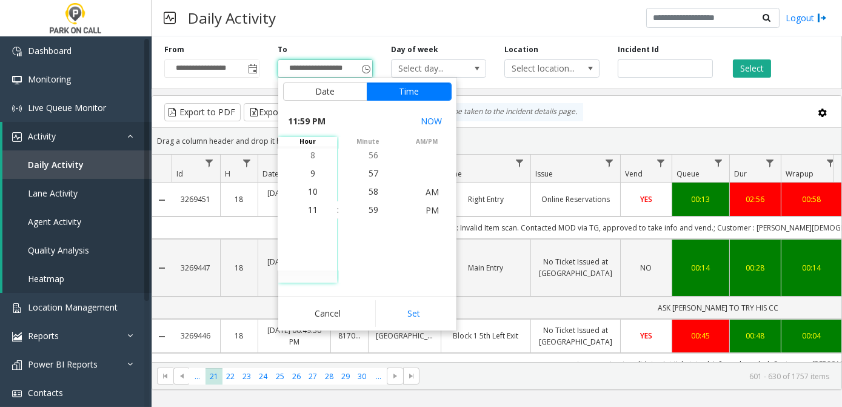
click at [308, 213] on span "11" at bounding box center [313, 210] width 10 height 12
click at [311, 209] on span "11" at bounding box center [313, 210] width 10 height 12
click at [434, 190] on span "AM" at bounding box center [432, 192] width 13 height 12
click at [311, 263] on span "2" at bounding box center [313, 264] width 5 height 12
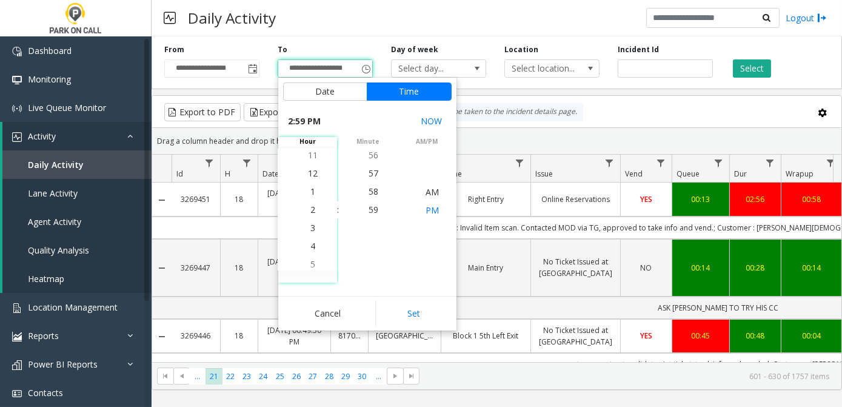
click at [429, 209] on span "PM" at bounding box center [432, 210] width 13 height 12
click at [311, 209] on span "2" at bounding box center [313, 210] width 5 height 12
click at [423, 313] on button "Set" at bounding box center [413, 313] width 76 height 27
type input "**********"
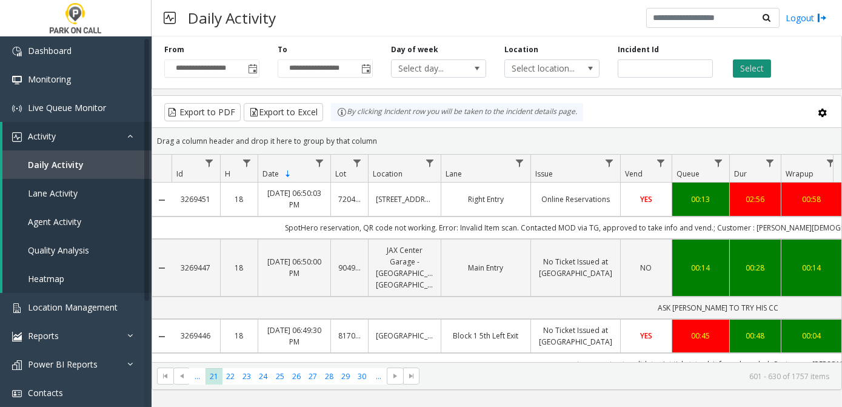
click at [747, 69] on button "Select" at bounding box center [752, 68] width 38 height 18
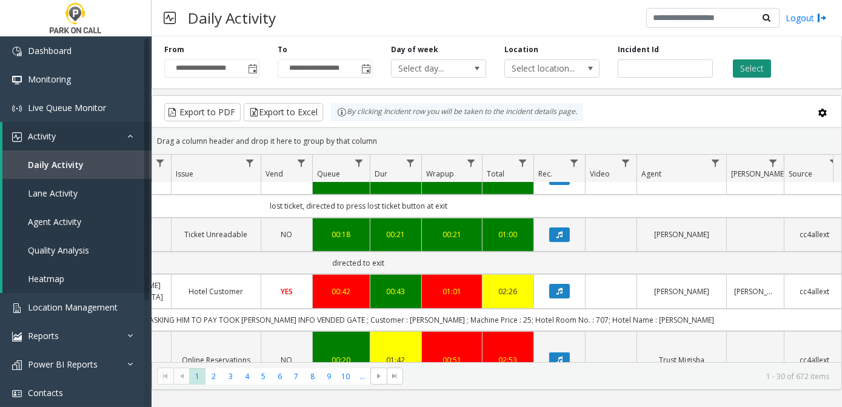
scroll to position [1005, 360]
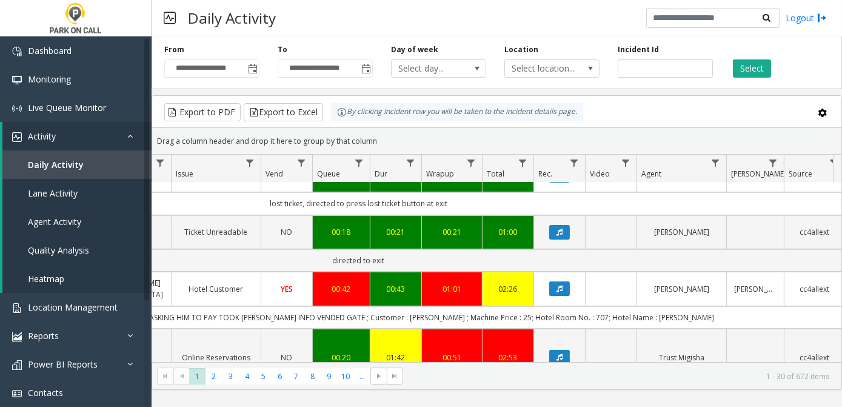
click at [773, 283] on link "[PERSON_NAME]" at bounding box center [755, 289] width 42 height 12
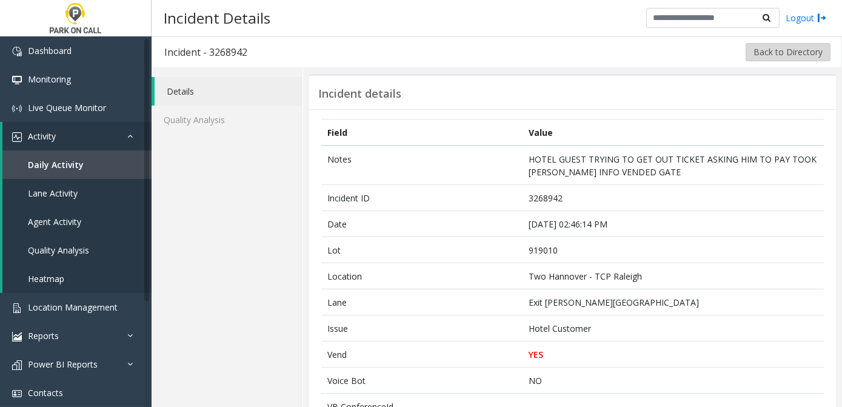
click at [760, 59] on button "Back to Directory" at bounding box center [788, 52] width 85 height 18
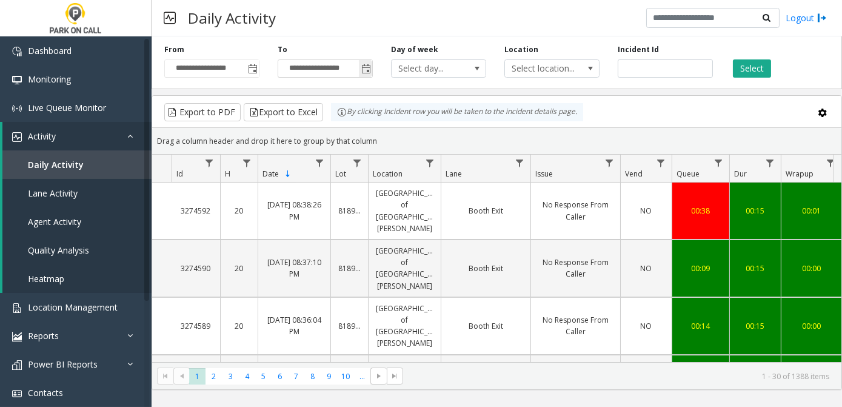
click at [366, 72] on span "Toggle popup" at bounding box center [366, 69] width 10 height 10
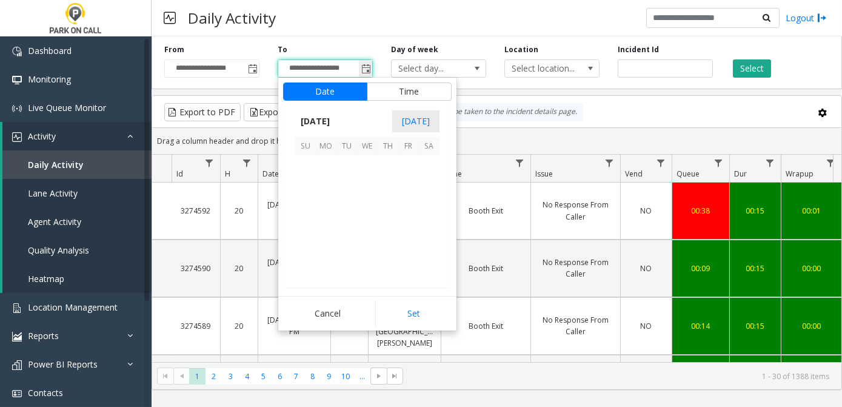
scroll to position [418, 0]
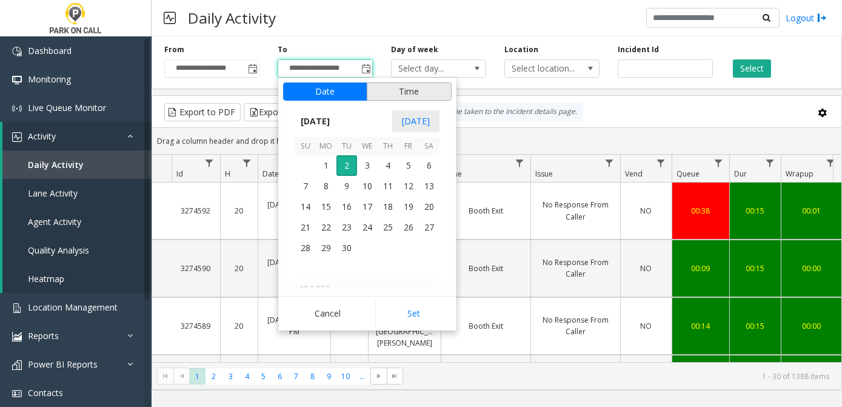
click at [430, 96] on button "Time" at bounding box center [409, 91] width 85 height 18
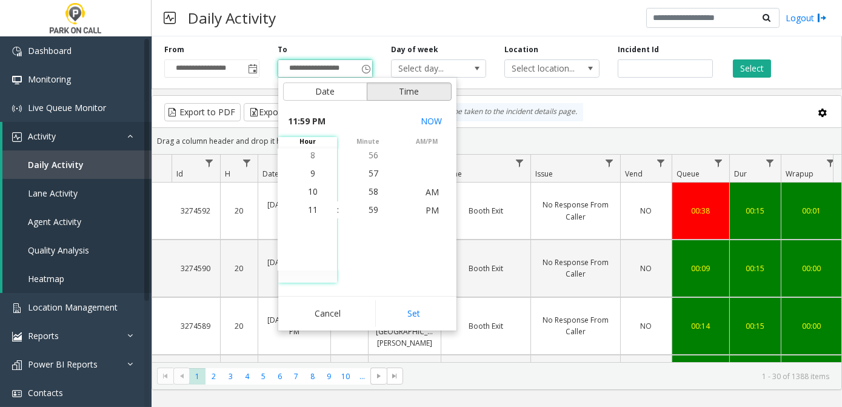
click at [314, 208] on li "11" at bounding box center [313, 210] width 42 height 18
click at [432, 189] on span "AM" at bounding box center [432, 192] width 13 height 12
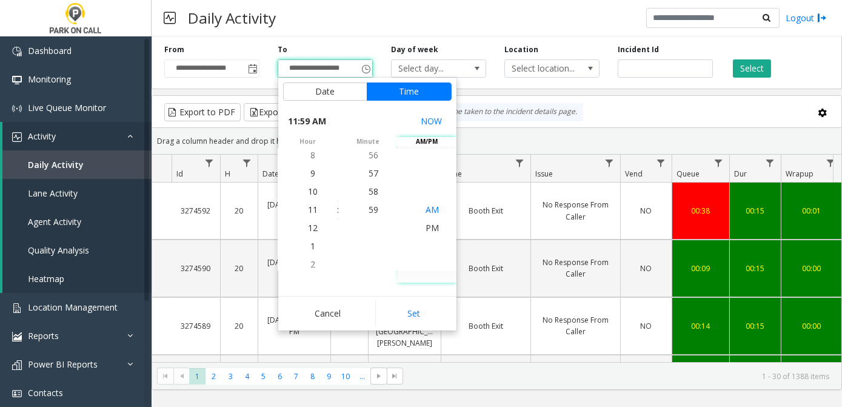
click at [311, 245] on span "1" at bounding box center [313, 246] width 5 height 12
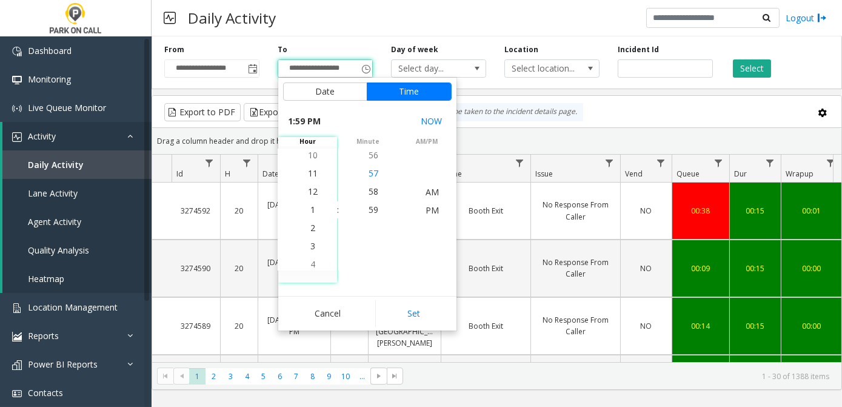
click at [371, 171] on span "57" at bounding box center [374, 173] width 10 height 12
click at [314, 210] on li "1" at bounding box center [313, 210] width 42 height 18
click at [371, 210] on span "57" at bounding box center [374, 210] width 10 height 12
click at [429, 190] on span "AM" at bounding box center [432, 192] width 13 height 12
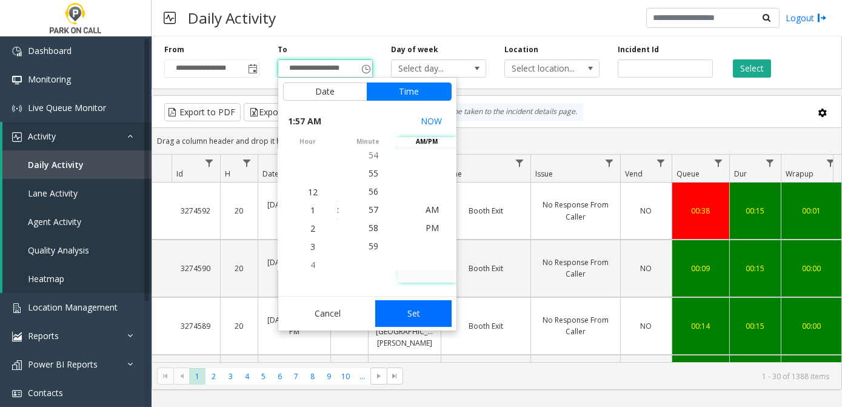
click at [420, 316] on button "Set" at bounding box center [413, 313] width 76 height 27
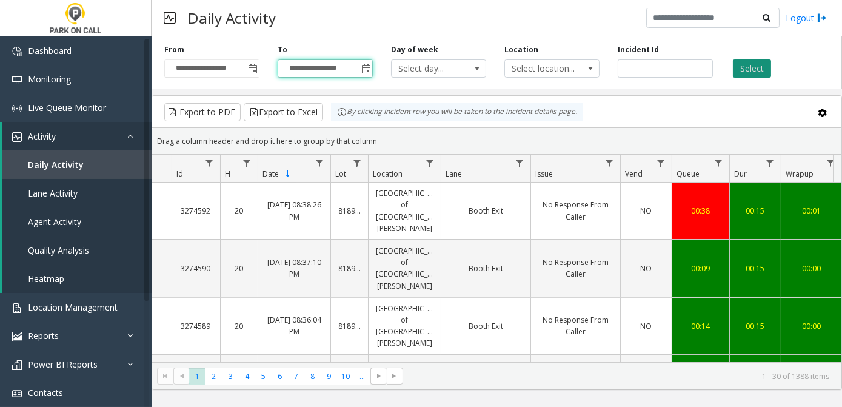
click at [755, 69] on button "Select" at bounding box center [752, 68] width 38 height 18
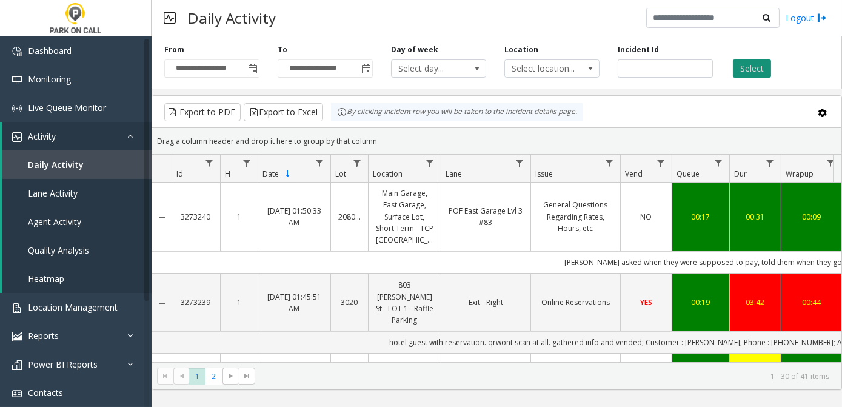
click at [367, 69] on span "Toggle popup" at bounding box center [366, 69] width 10 height 10
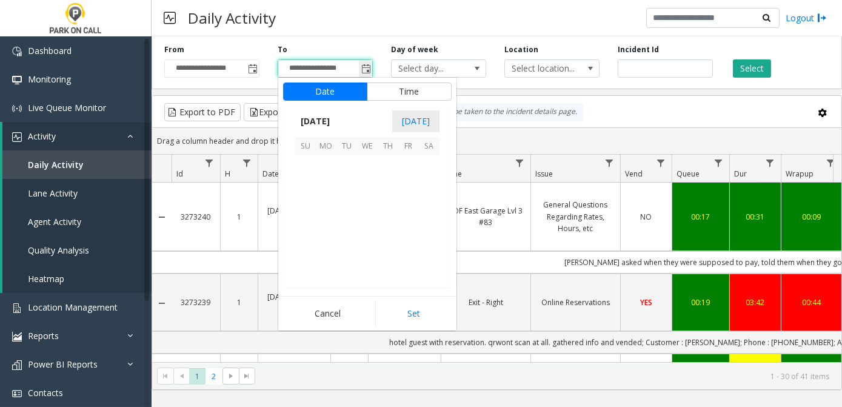
scroll to position [1038, 0]
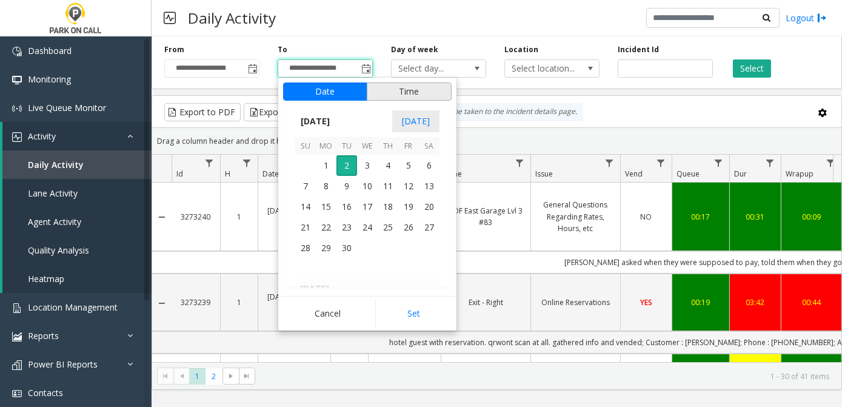
click at [431, 92] on button "Time" at bounding box center [409, 91] width 85 height 18
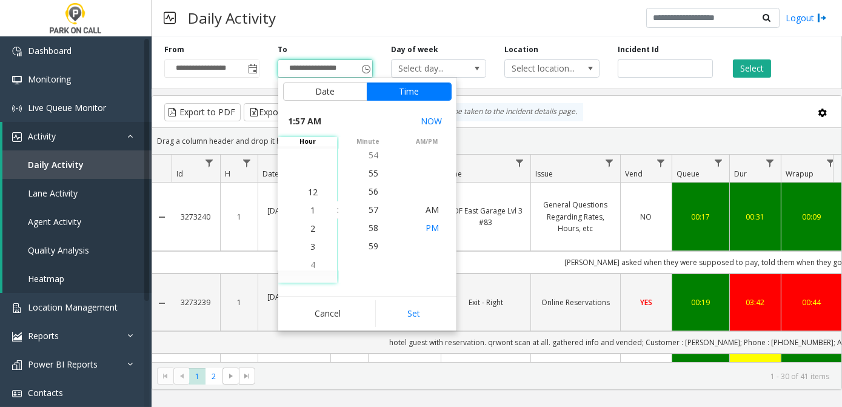
click at [432, 227] on span "PM" at bounding box center [432, 228] width 13 height 12
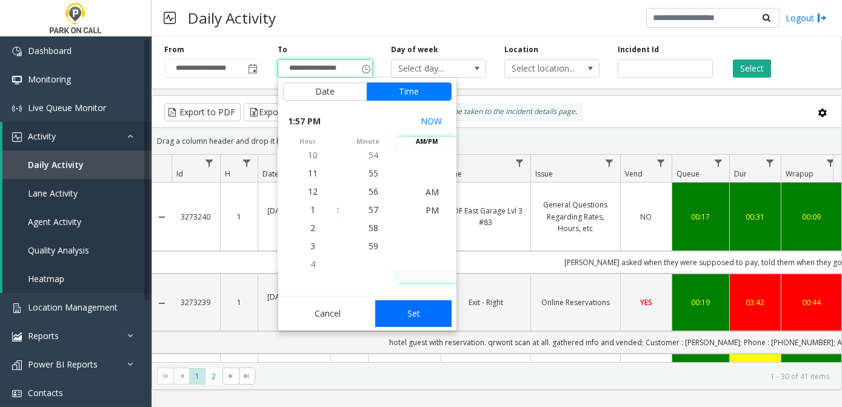
click at [425, 318] on button "Set" at bounding box center [413, 313] width 76 height 27
type input "**********"
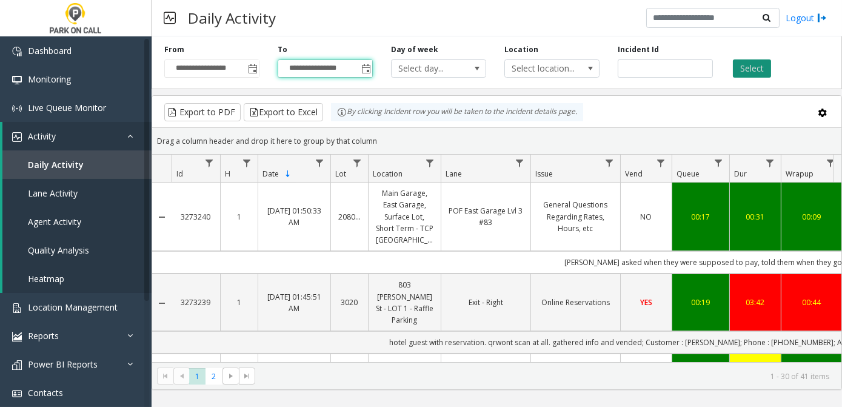
click at [756, 69] on button "Select" at bounding box center [752, 68] width 38 height 18
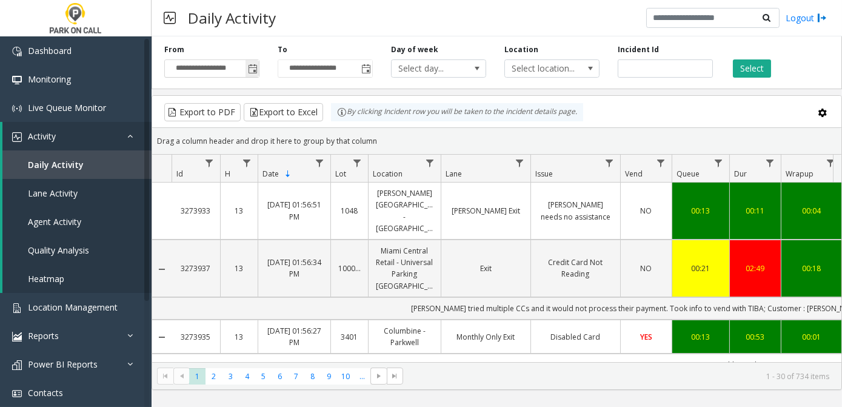
click at [257, 66] on span "Toggle popup" at bounding box center [253, 69] width 10 height 10
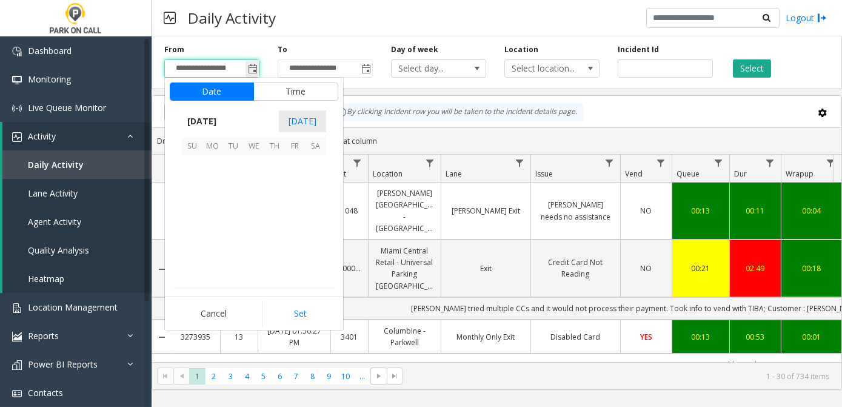
scroll to position [217660, 0]
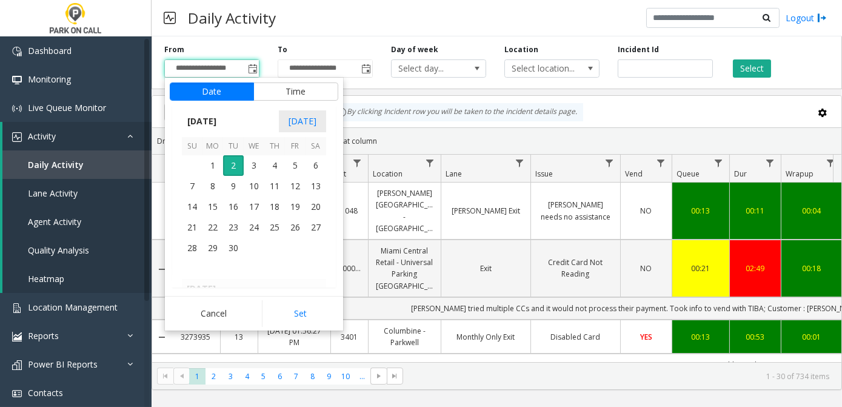
click at [222, 119] on span "[DATE]" at bounding box center [202, 121] width 40 height 18
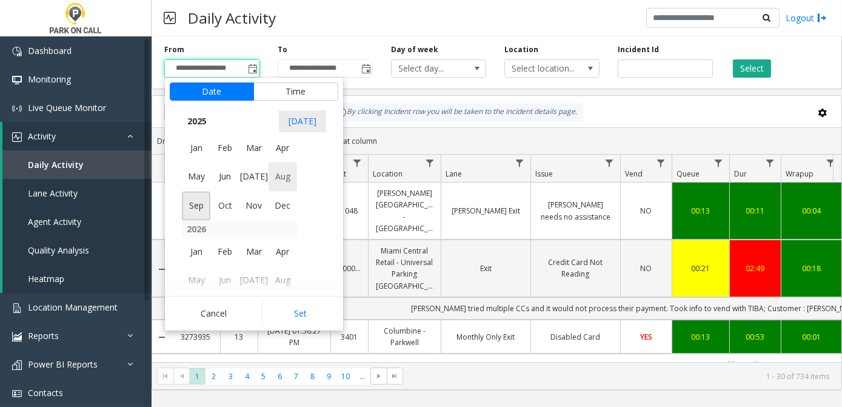
click at [293, 177] on span "Aug" at bounding box center [283, 177] width 29 height 29
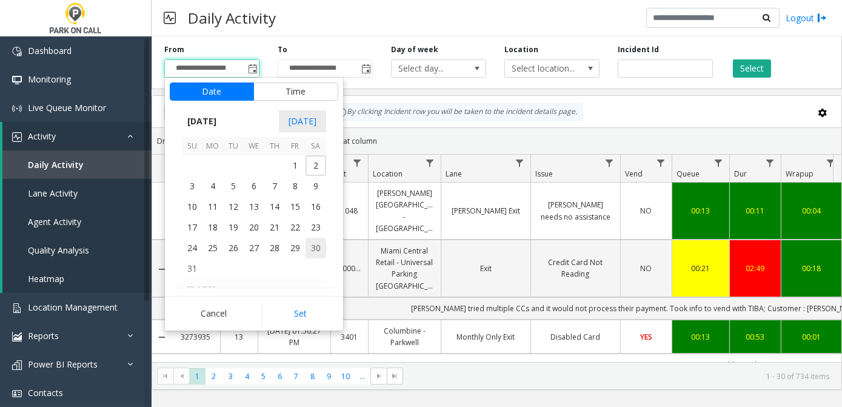
click at [315, 249] on span "30" at bounding box center [316, 248] width 21 height 21
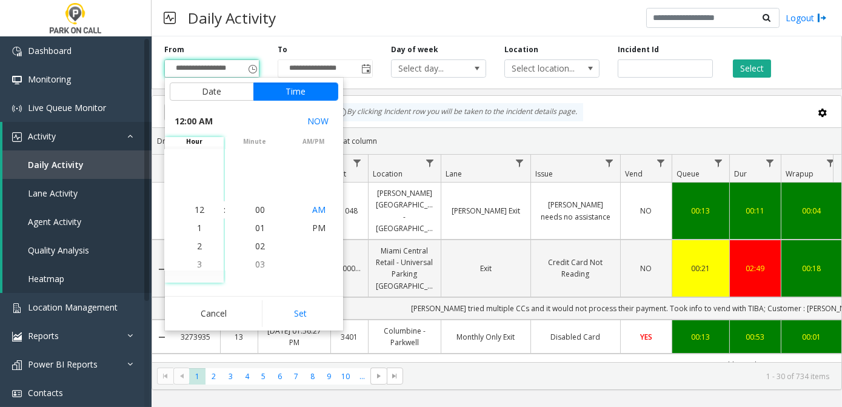
click at [320, 210] on span "AM" at bounding box center [318, 210] width 13 height 12
click at [197, 226] on span "8" at bounding box center [199, 228] width 5 height 12
click at [257, 209] on span "00" at bounding box center [260, 210] width 10 height 12
click at [318, 212] on span "AM" at bounding box center [318, 210] width 13 height 12
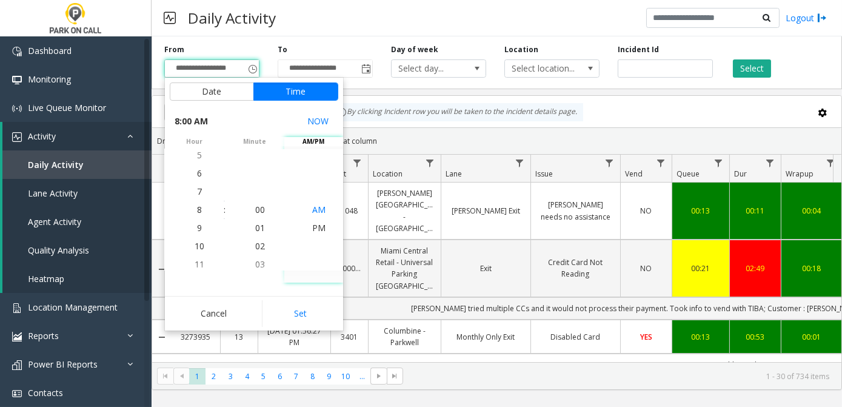
click at [304, 314] on button "Set" at bounding box center [300, 313] width 76 height 27
type input "**********"
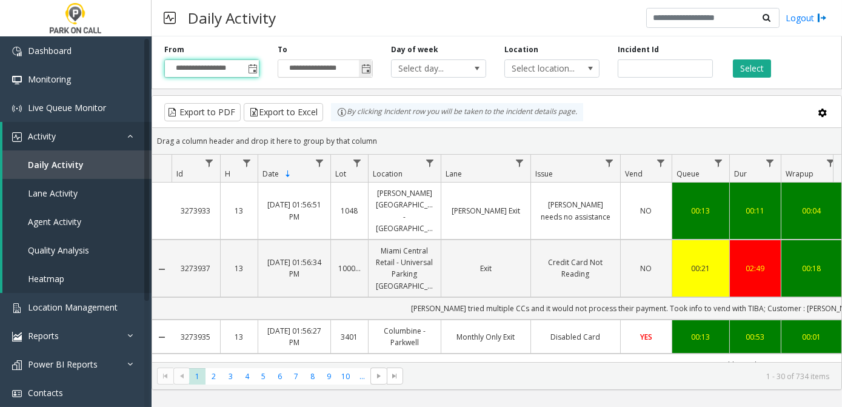
click at [366, 73] on span "Toggle popup" at bounding box center [366, 69] width 10 height 10
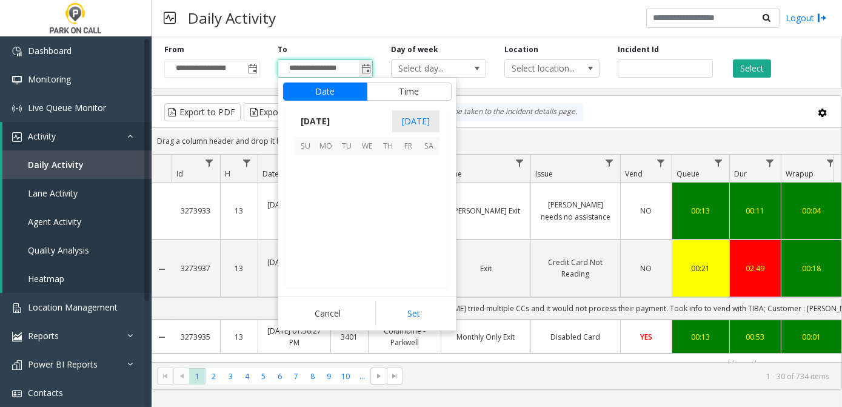
scroll to position [18, 0]
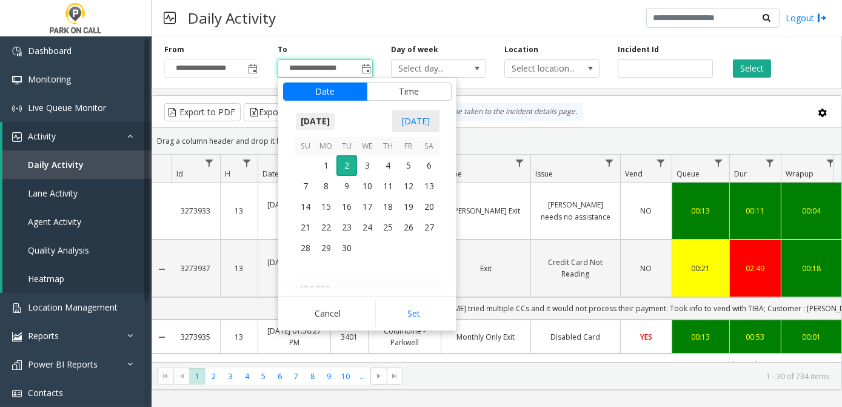
click at [335, 121] on span "[DATE]" at bounding box center [315, 121] width 40 height 18
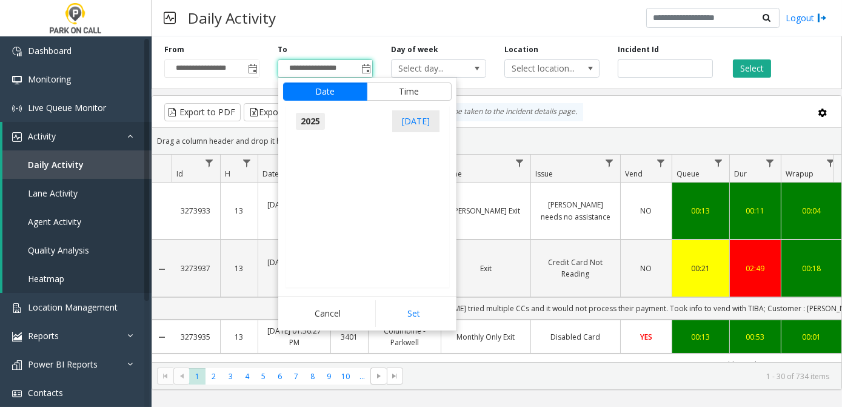
scroll to position [12945, 0]
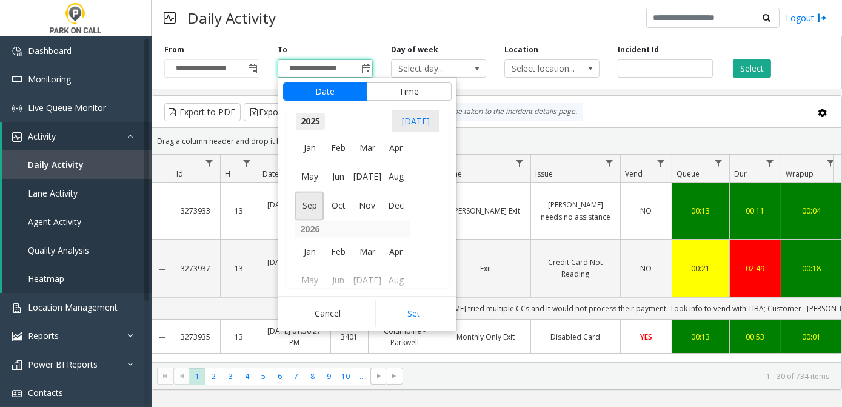
click at [401, 175] on span "Aug" at bounding box center [396, 177] width 29 height 29
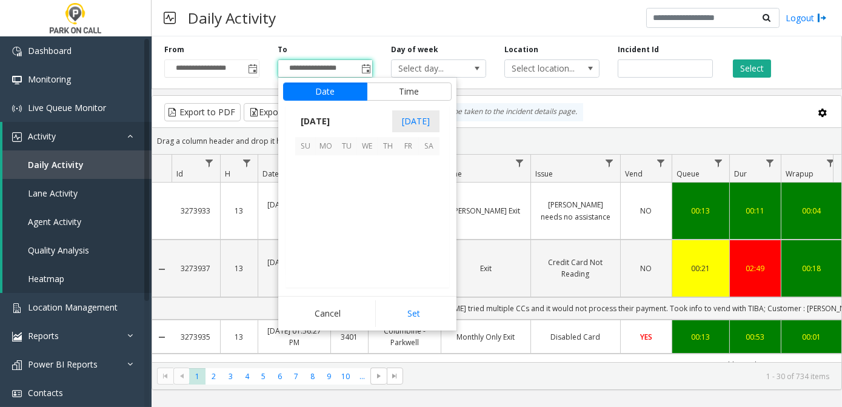
scroll to position [217516, 0]
click at [428, 252] on span "30" at bounding box center [429, 248] width 21 height 21
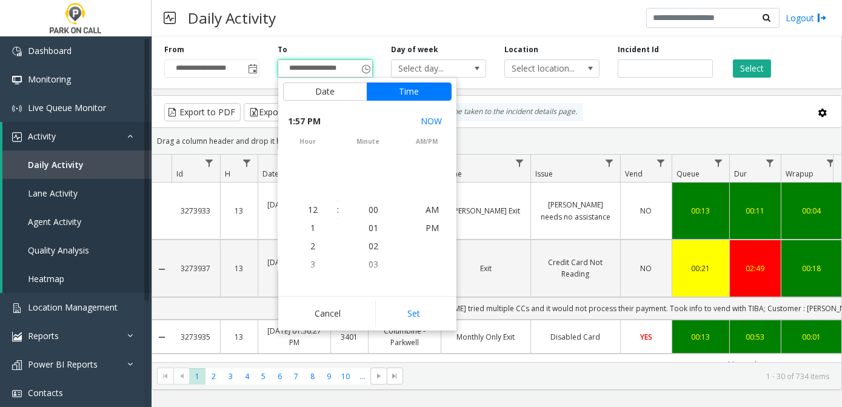
scroll to position [18, 0]
click at [311, 227] on span "2" at bounding box center [313, 228] width 5 height 12
click at [372, 194] on span "56" at bounding box center [374, 192] width 10 height 12
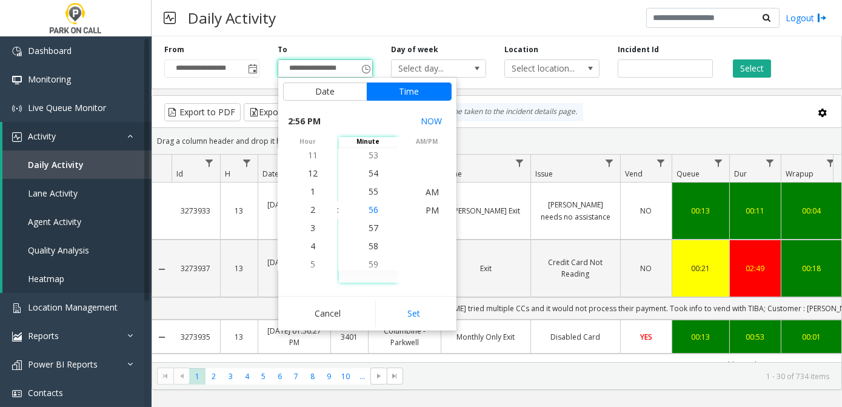
click at [428, 215] on span "PM" at bounding box center [432, 210] width 13 height 12
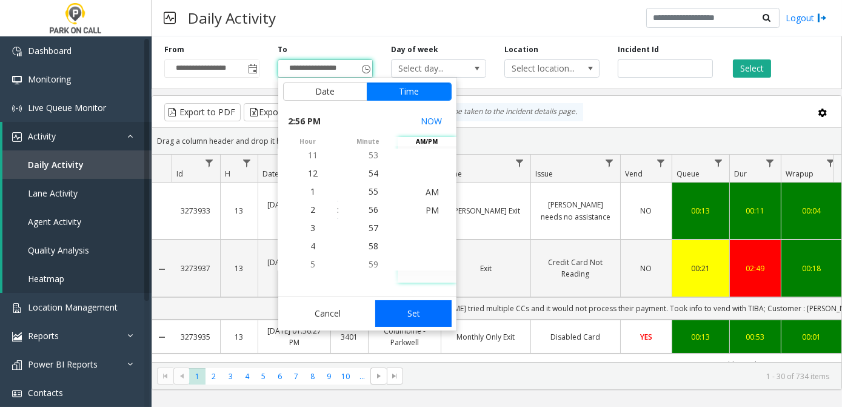
click at [420, 317] on button "Set" at bounding box center [413, 313] width 76 height 27
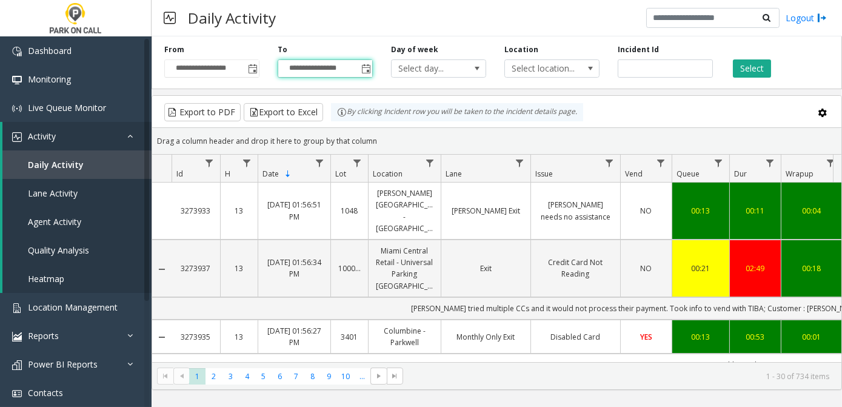
type input "**********"
click at [753, 72] on button "Select" at bounding box center [752, 68] width 38 height 18
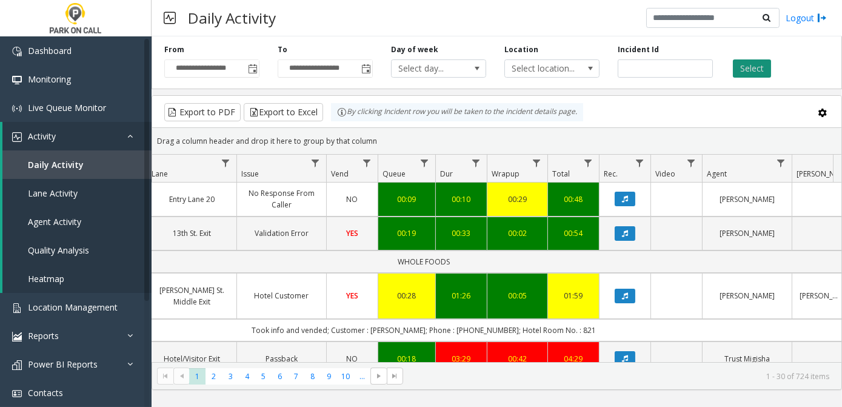
scroll to position [0, 273]
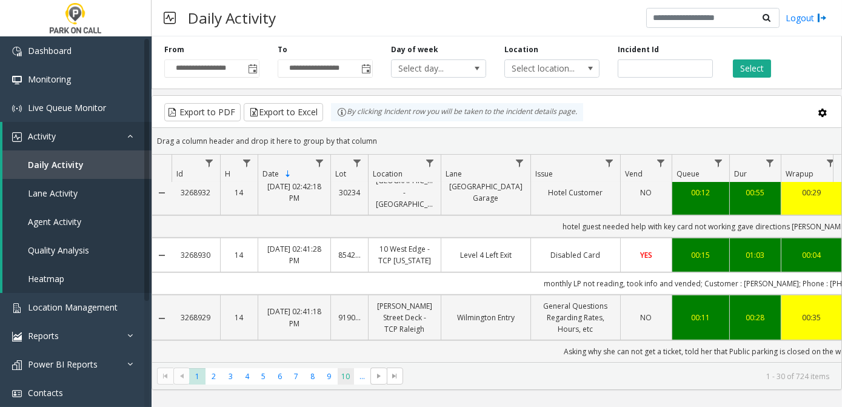
click at [346, 375] on span "10" at bounding box center [346, 376] width 16 height 16
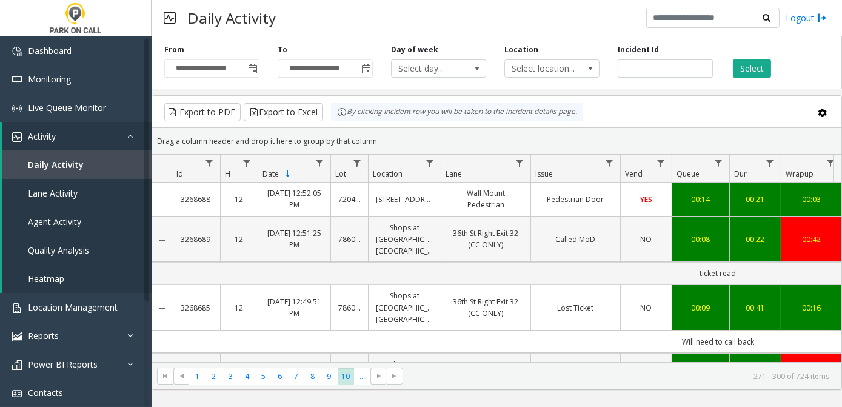
click at [582, 263] on td "Called MoD" at bounding box center [576, 240] width 90 height 46
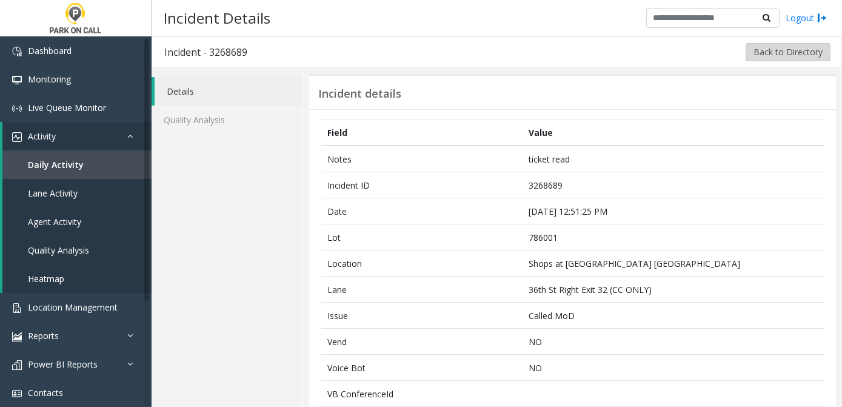
click at [779, 59] on button "Back to Directory" at bounding box center [788, 52] width 85 height 18
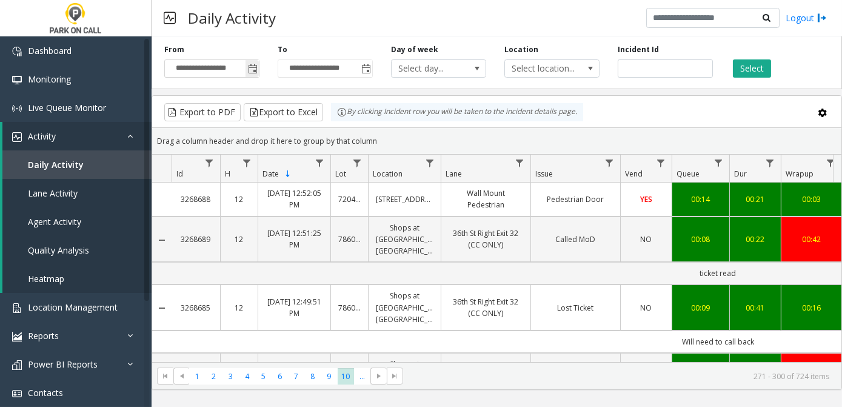
click at [254, 69] on span "Toggle popup" at bounding box center [253, 69] width 10 height 10
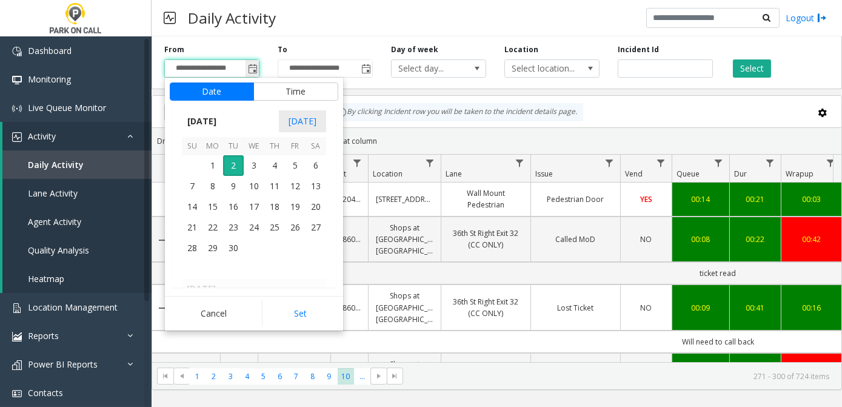
click at [222, 119] on span "[DATE]" at bounding box center [202, 121] width 40 height 18
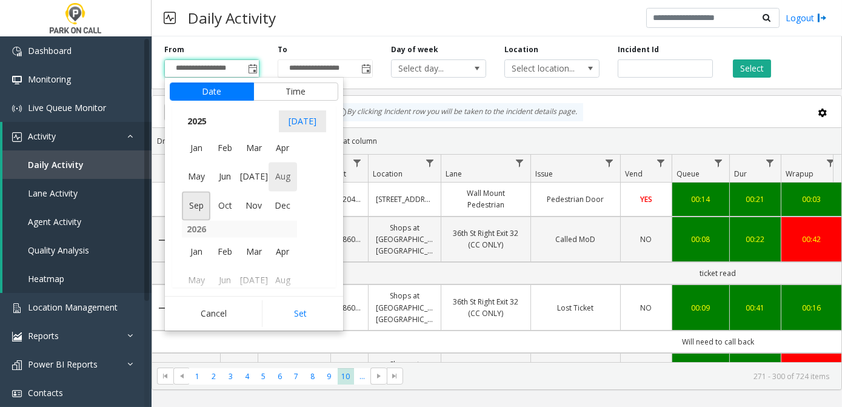
click at [290, 183] on span "Aug" at bounding box center [283, 177] width 29 height 29
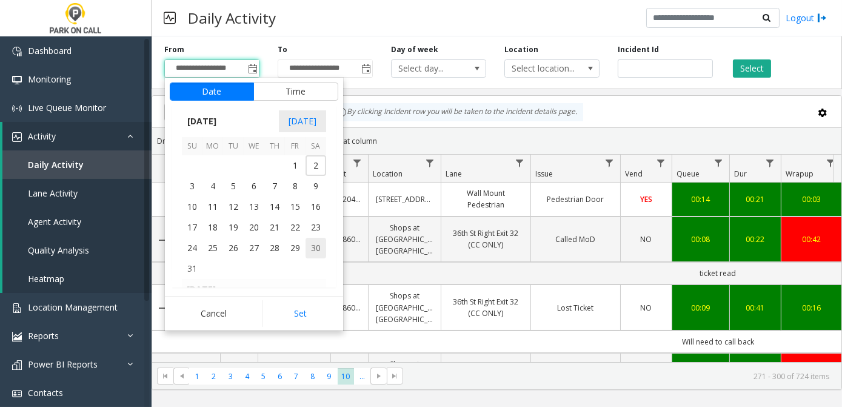
click at [317, 251] on span "30" at bounding box center [316, 248] width 21 height 21
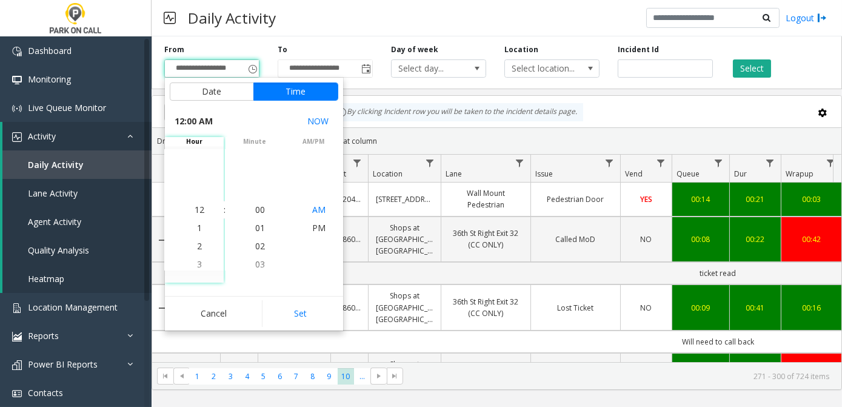
click at [325, 211] on li "AM" at bounding box center [319, 210] width 42 height 18
click at [197, 174] on span "8" at bounding box center [199, 173] width 5 height 12
click at [256, 207] on span "00" at bounding box center [260, 210] width 10 height 12
click at [320, 213] on span "AM" at bounding box center [318, 210] width 13 height 12
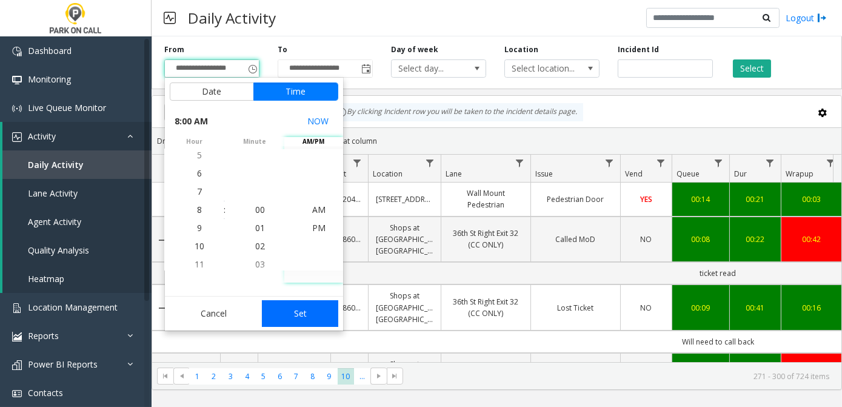
click at [309, 317] on button "Set" at bounding box center [300, 313] width 76 height 27
type input "**********"
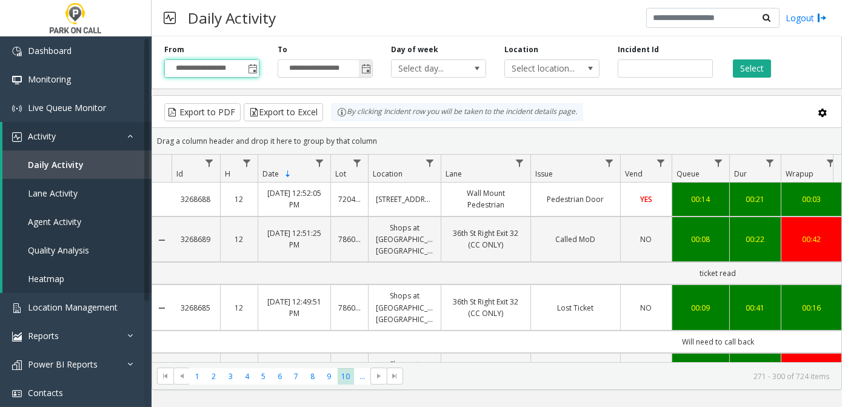
click at [366, 70] on span "Toggle popup" at bounding box center [366, 69] width 10 height 10
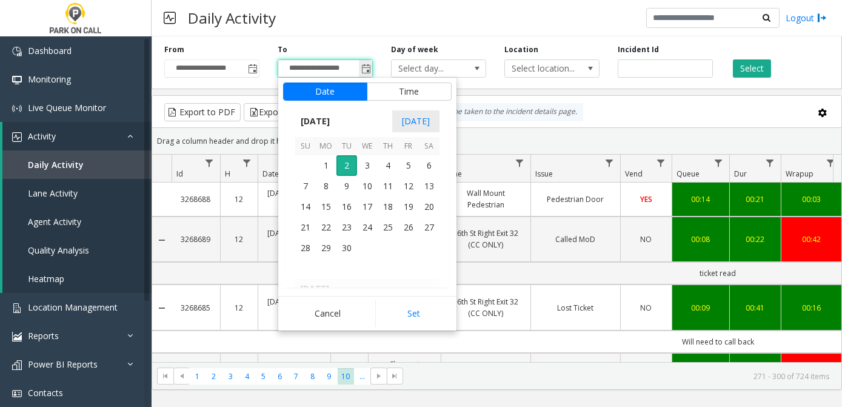
click at [335, 126] on span "[DATE]" at bounding box center [315, 121] width 40 height 18
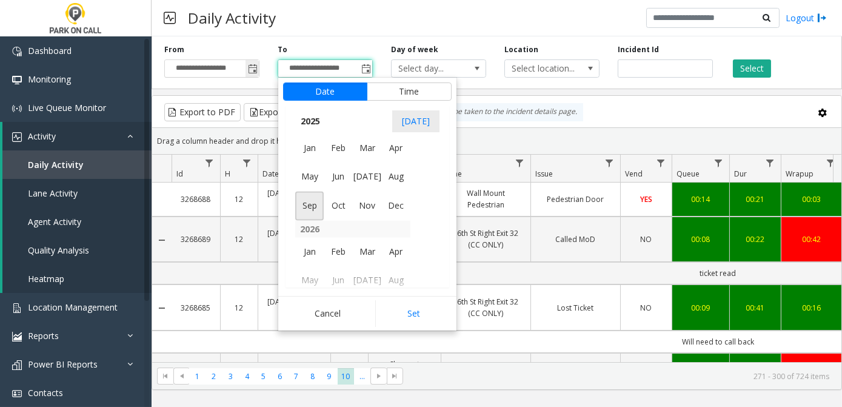
click at [393, 181] on span "Aug" at bounding box center [396, 177] width 29 height 29
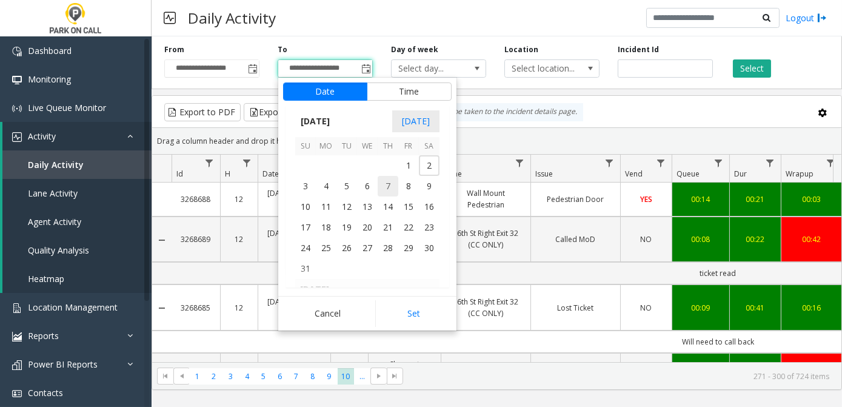
click at [388, 184] on span "7" at bounding box center [388, 186] width 21 height 21
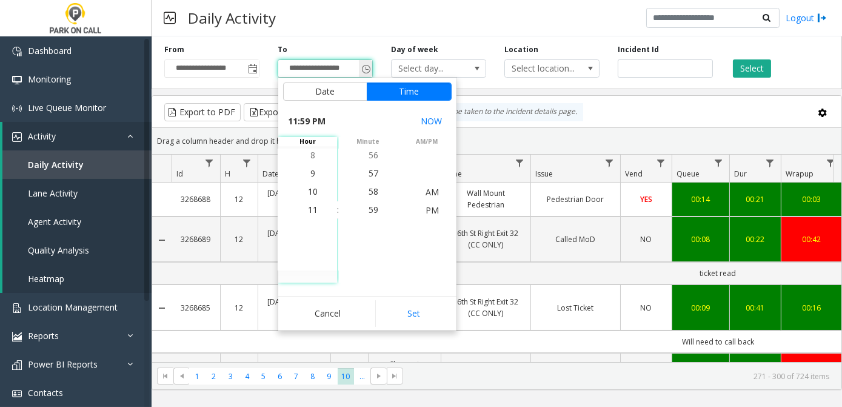
click at [367, 71] on span "Toggle popup" at bounding box center [366, 69] width 10 height 10
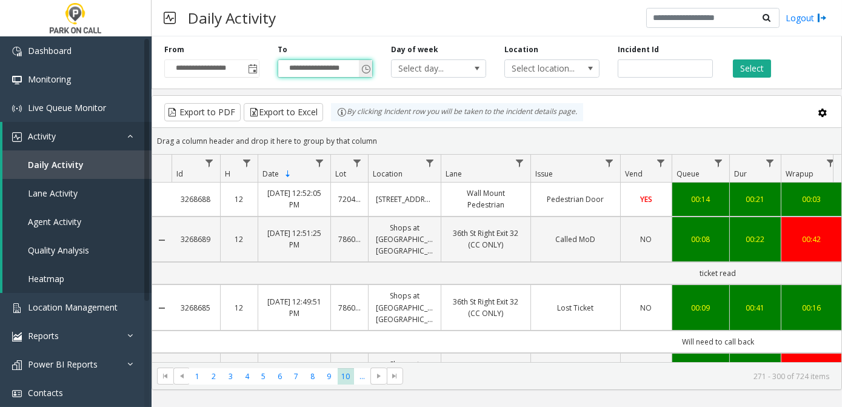
click at [367, 71] on span "Toggle popup" at bounding box center [366, 69] width 10 height 10
click at [366, 70] on span "Toggle popup" at bounding box center [366, 69] width 10 height 10
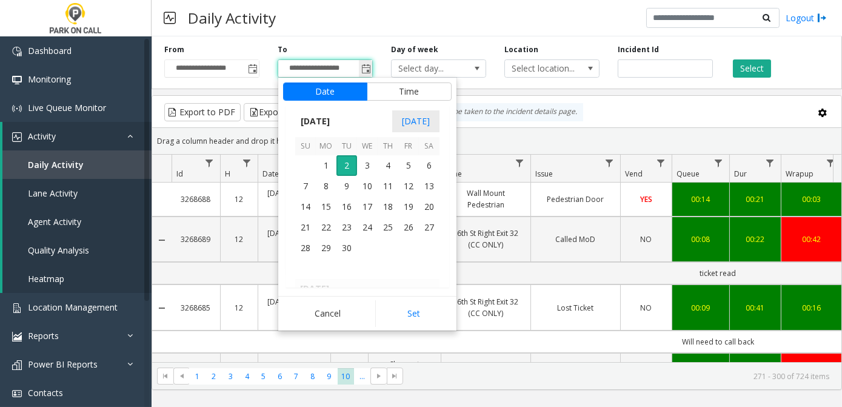
click at [349, 247] on span "30" at bounding box center [347, 248] width 21 height 21
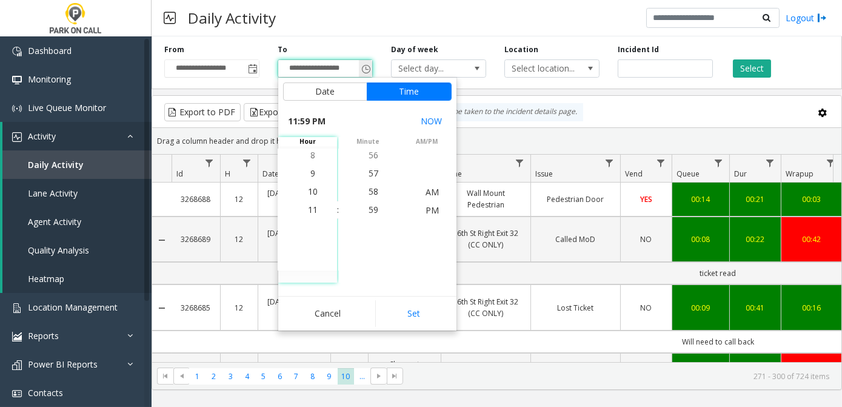
click at [363, 72] on span "Toggle popup" at bounding box center [366, 69] width 10 height 10
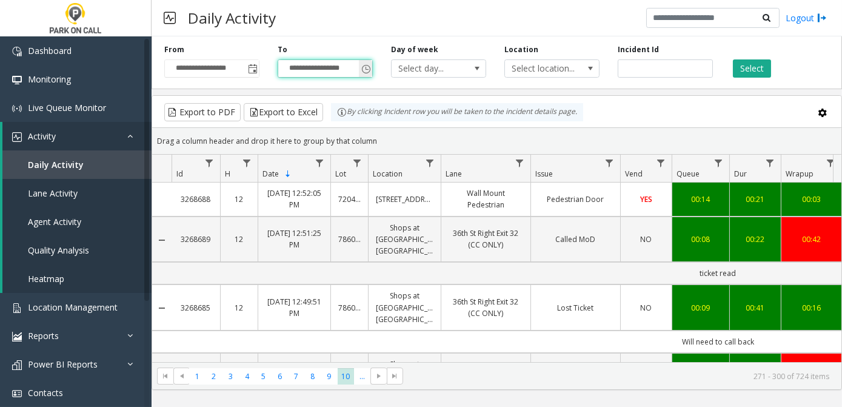
click at [363, 72] on span "Toggle popup" at bounding box center [366, 69] width 10 height 10
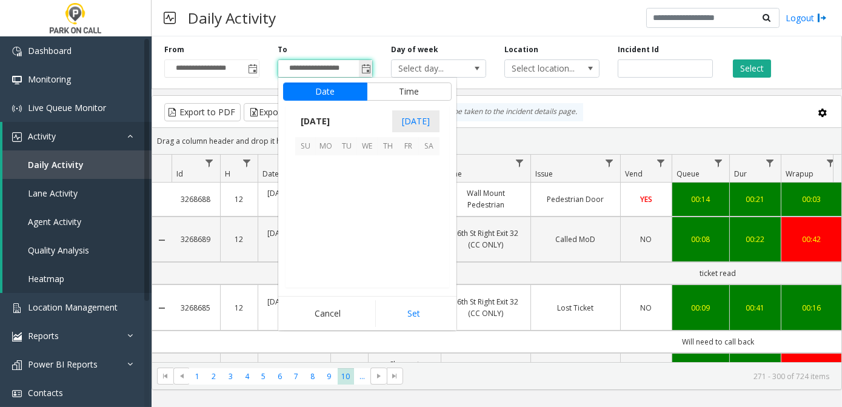
scroll to position [18, 0]
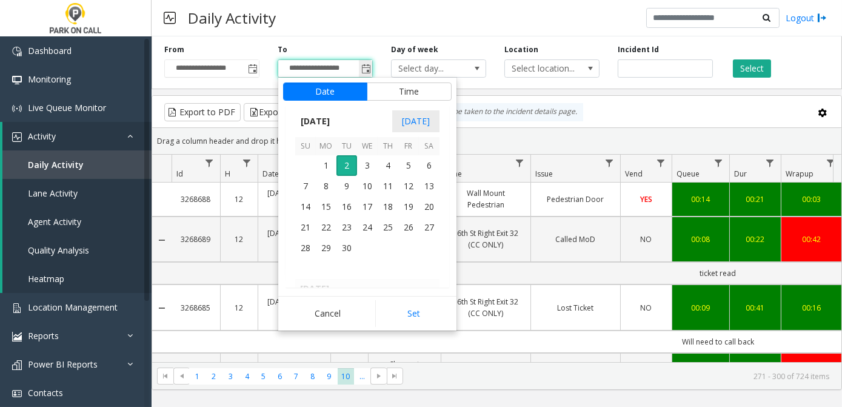
click at [335, 122] on span "[DATE]" at bounding box center [315, 121] width 40 height 18
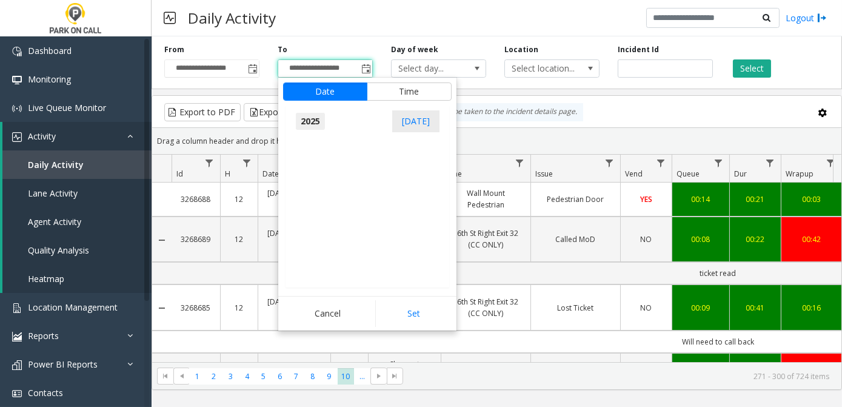
scroll to position [12945, 0]
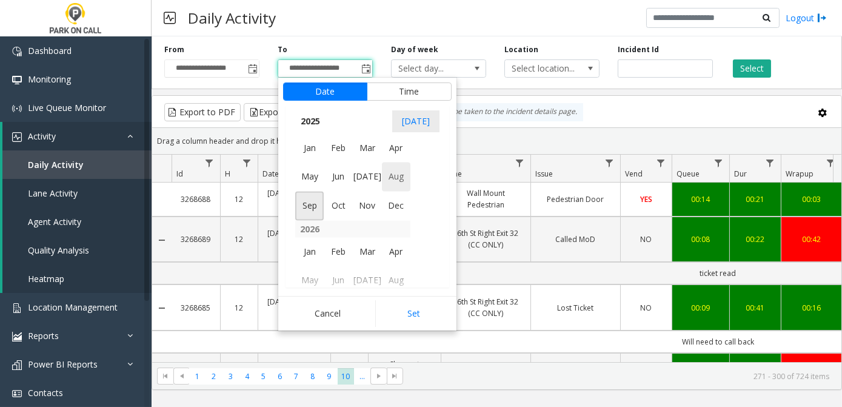
click at [402, 185] on span "Aug" at bounding box center [396, 177] width 29 height 29
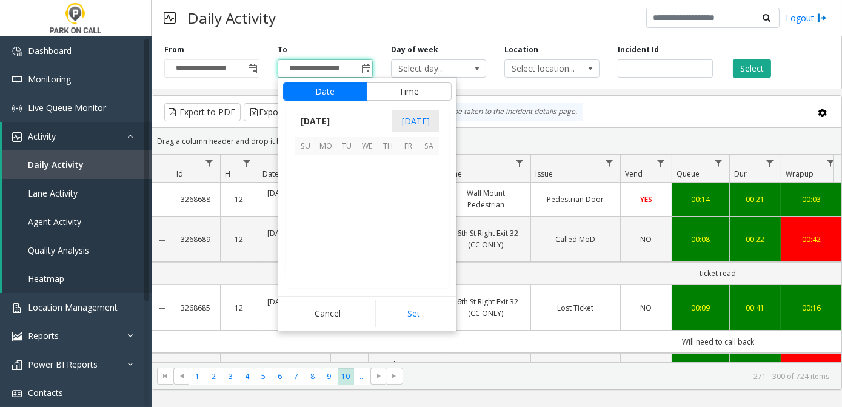
scroll to position [217516, 0]
click at [432, 244] on span "30" at bounding box center [429, 248] width 21 height 21
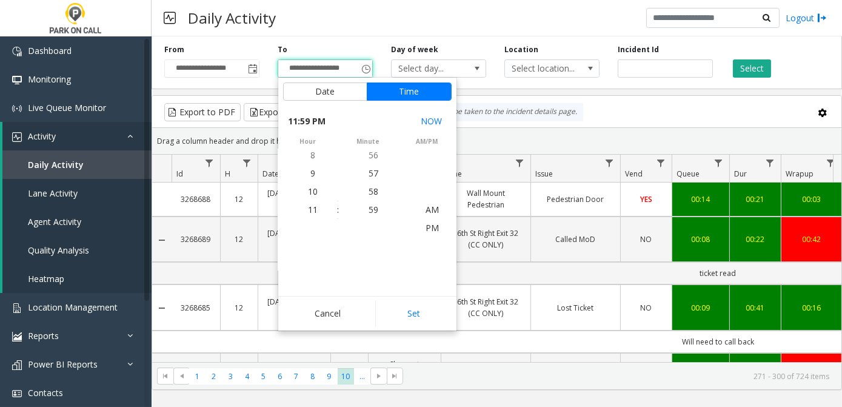
scroll to position [18, 0]
click at [311, 172] on span "2" at bounding box center [313, 173] width 5 height 12
click at [374, 175] on span "57" at bounding box center [374, 173] width 10 height 12
click at [430, 209] on span "PM" at bounding box center [432, 210] width 13 height 12
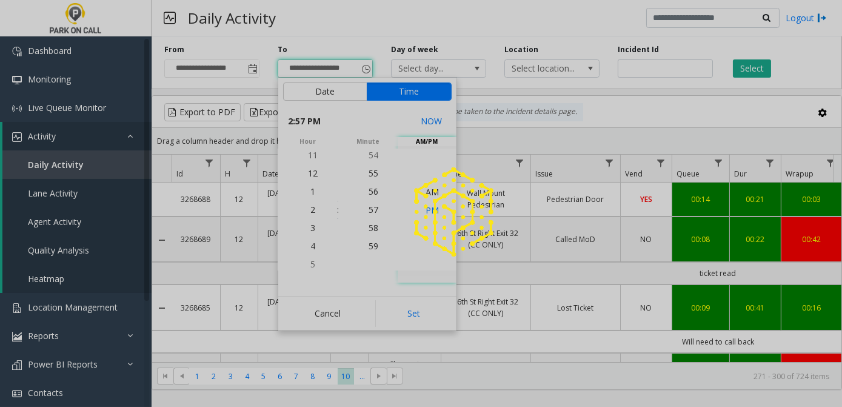
click at [422, 320] on button "Set" at bounding box center [413, 313] width 76 height 27
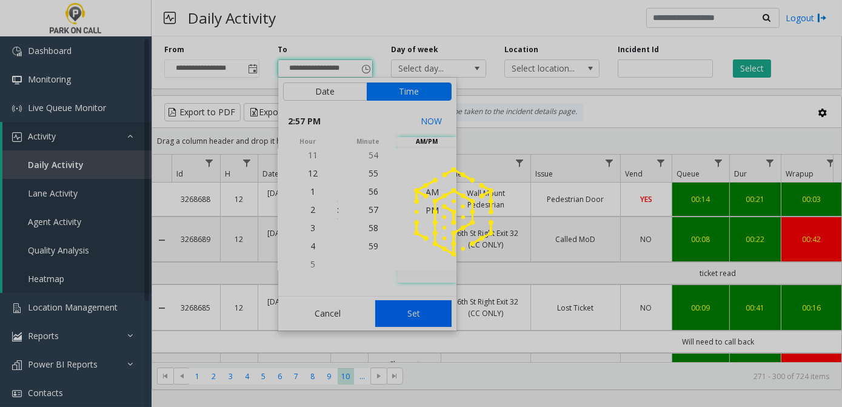
type input "**********"
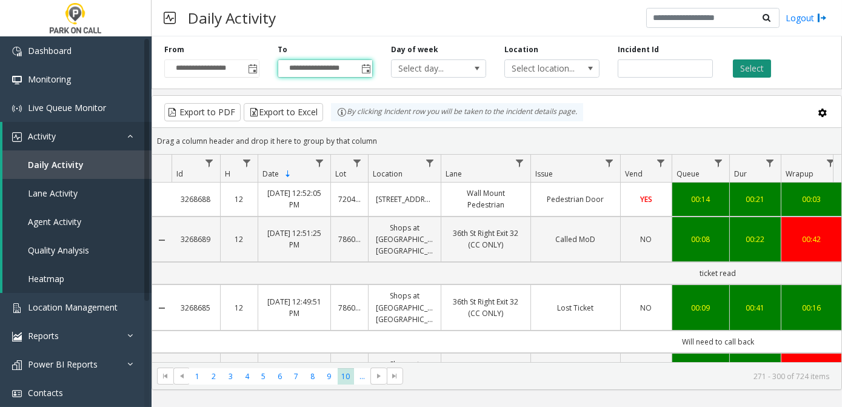
click at [752, 69] on button "Select" at bounding box center [752, 68] width 38 height 18
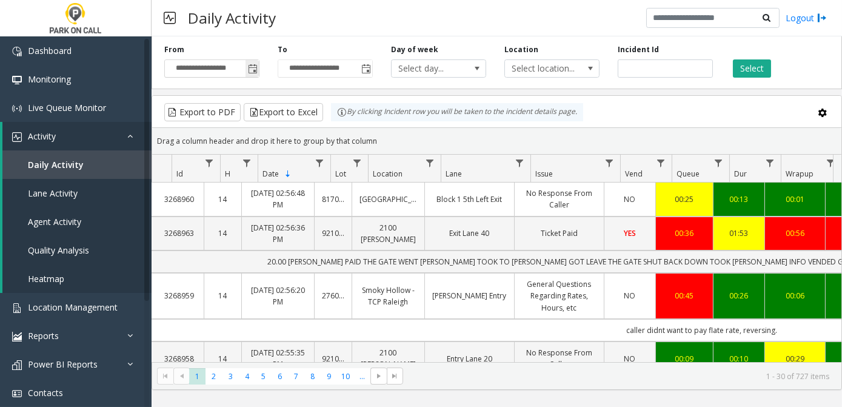
scroll to position [0, 16]
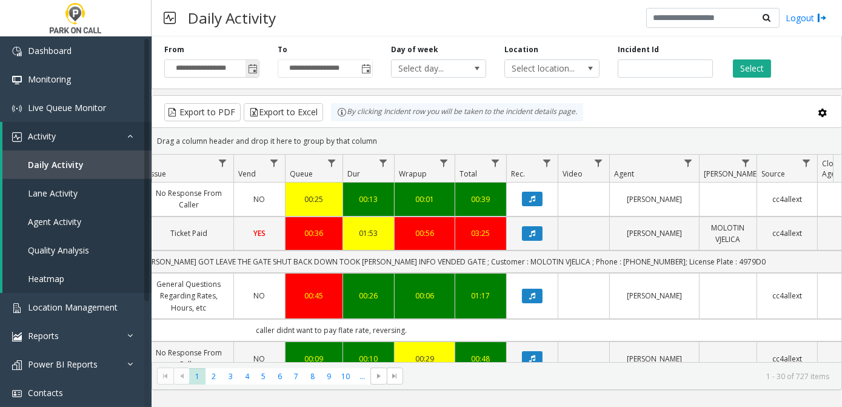
click at [689, 161] on span "Data table" at bounding box center [688, 163] width 10 height 10
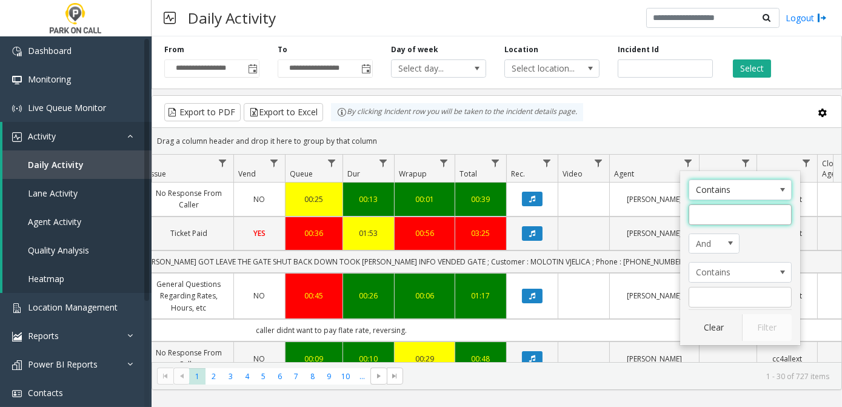
click at [777, 212] on input "Agent Filter" at bounding box center [740, 214] width 103 height 21
type input "*******"
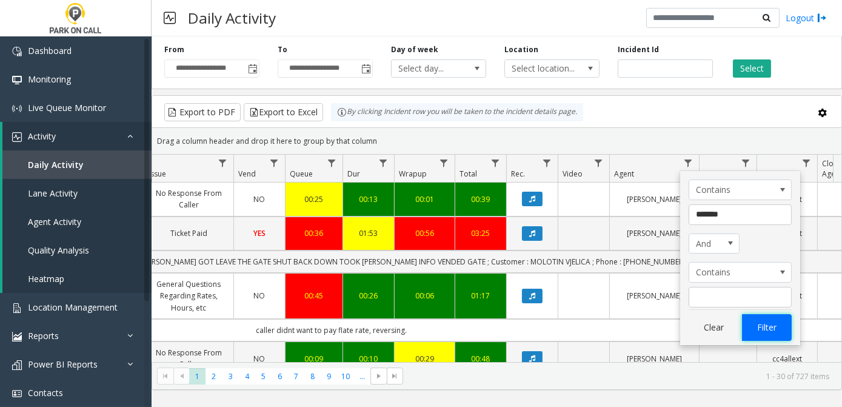
click at [773, 326] on button "Filter" at bounding box center [767, 327] width 50 height 27
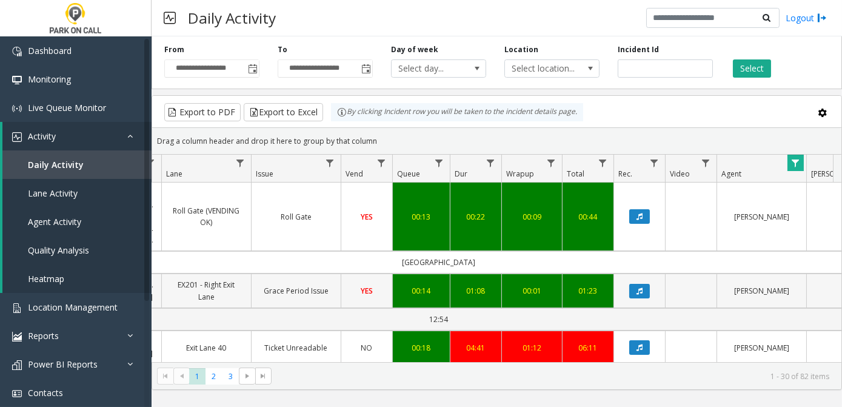
click at [779, 285] on link "[PERSON_NAME]" at bounding box center [762, 291] width 75 height 12
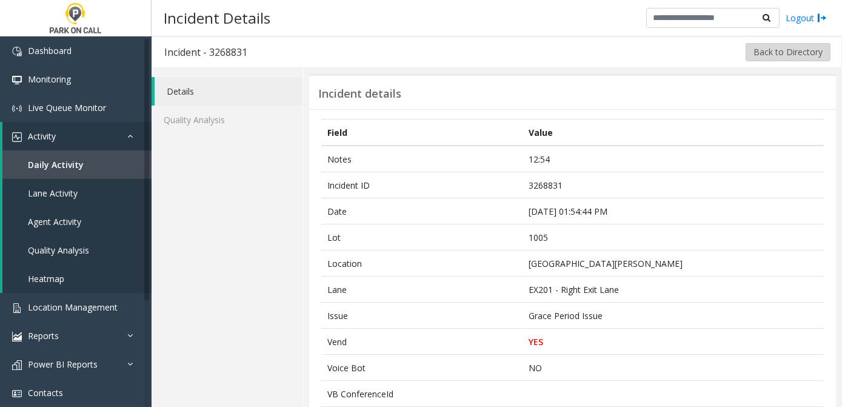
click at [785, 57] on button "Back to Directory" at bounding box center [788, 52] width 85 height 18
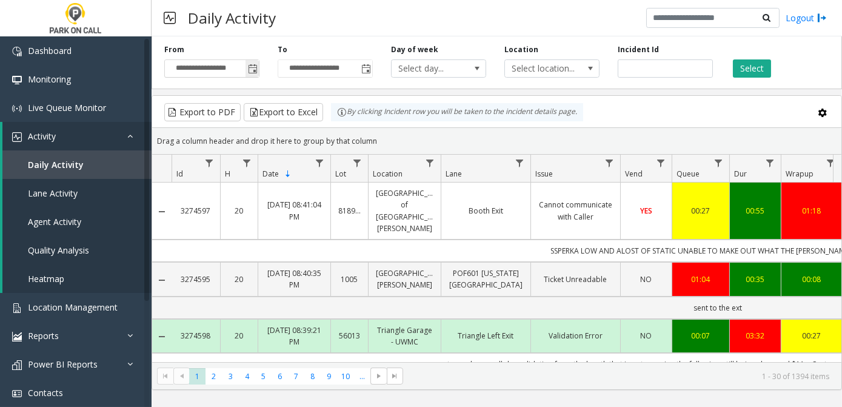
click at [253, 64] on span "Toggle popup" at bounding box center [253, 69] width 10 height 10
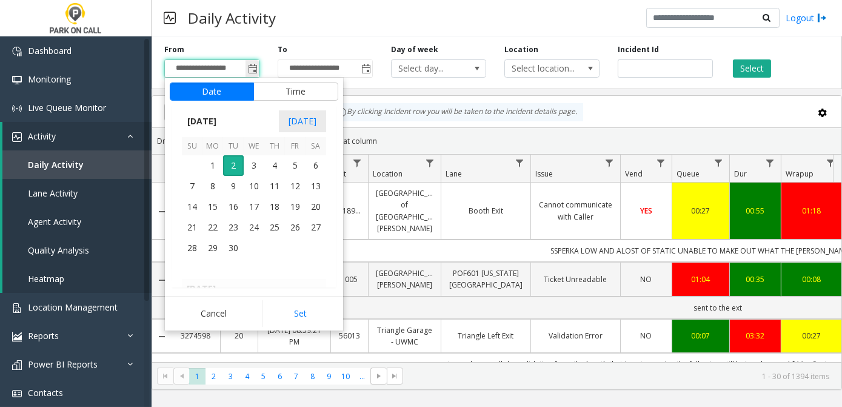
click at [222, 125] on span "[DATE]" at bounding box center [202, 121] width 40 height 18
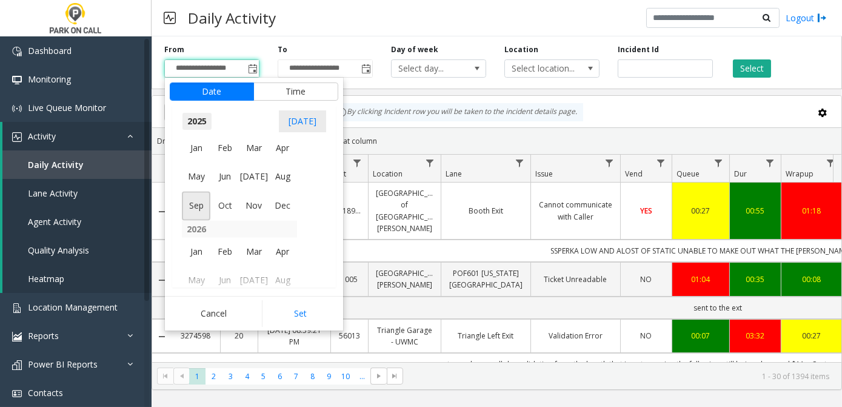
click at [286, 184] on span "Aug" at bounding box center [283, 177] width 29 height 29
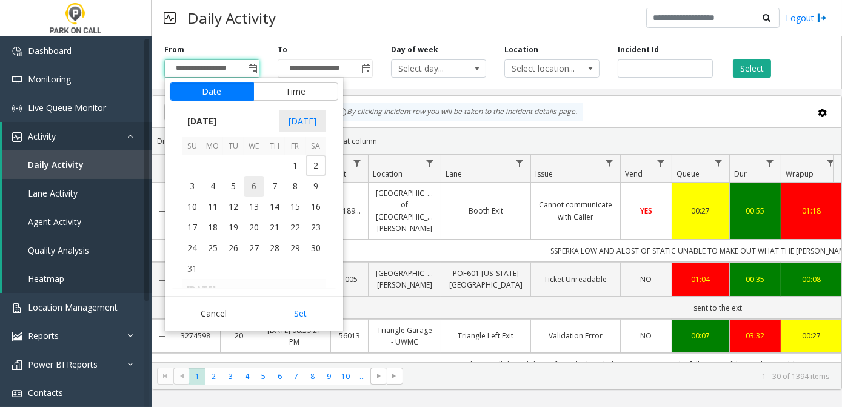
click at [316, 253] on span "30" at bounding box center [316, 248] width 21 height 21
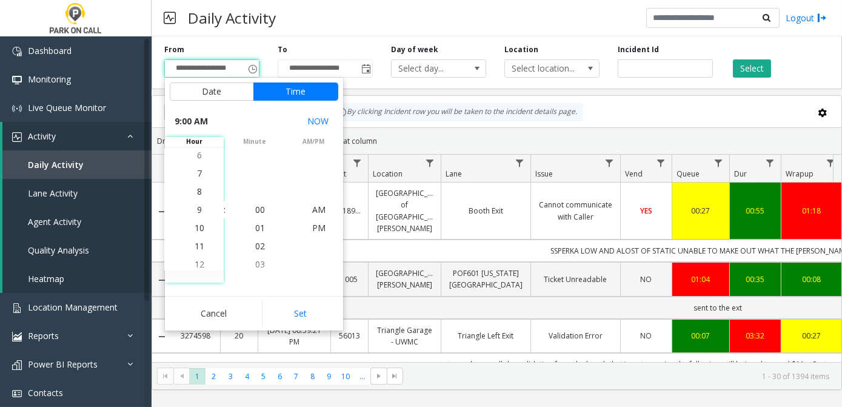
click at [199, 201] on li "9" at bounding box center [199, 210] width 42 height 18
click at [322, 207] on li "AM" at bounding box center [319, 210] width 42 height 18
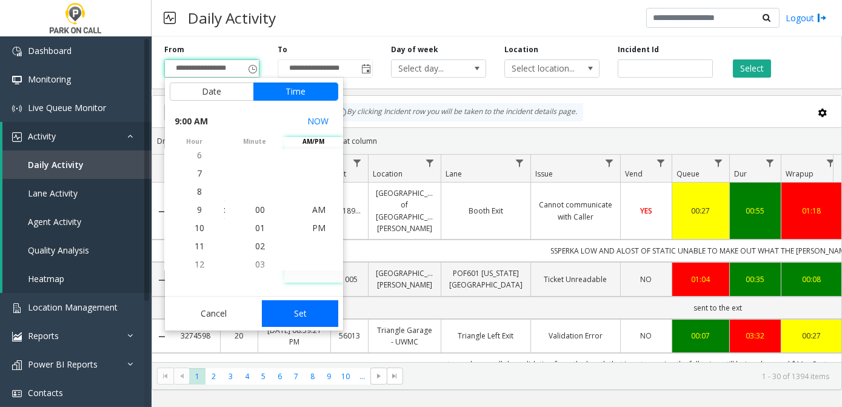
click at [302, 319] on button "Set" at bounding box center [300, 313] width 76 height 27
type input "**********"
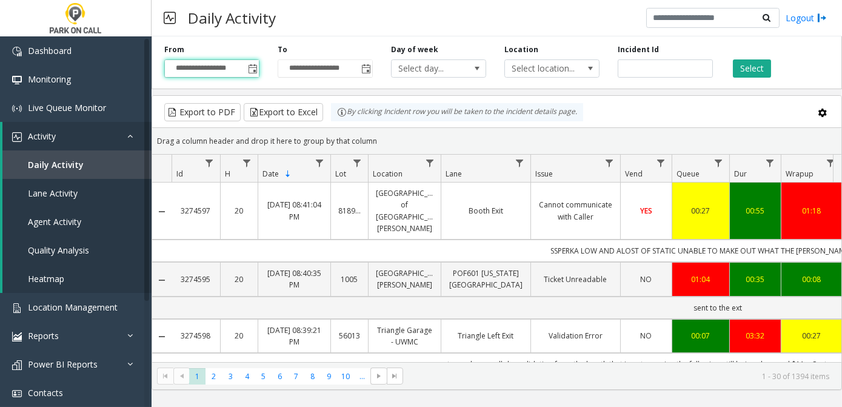
click at [366, 69] on span "Toggle popup" at bounding box center [366, 69] width 10 height 10
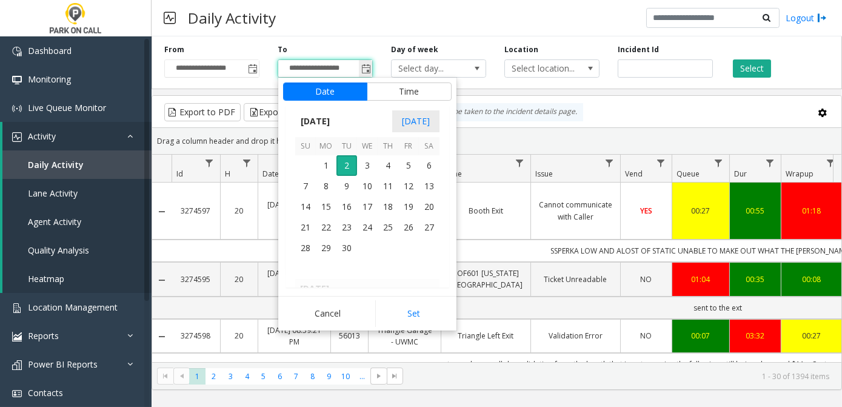
click at [335, 123] on span "[DATE]" at bounding box center [315, 121] width 40 height 18
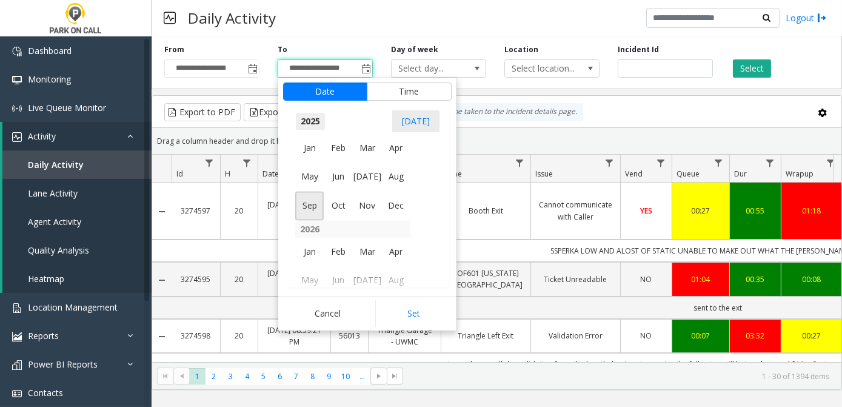
click at [394, 180] on span "Aug" at bounding box center [396, 177] width 29 height 29
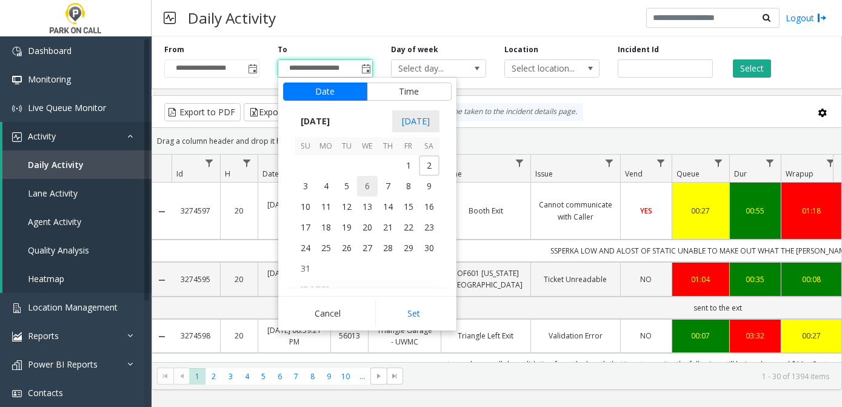
click at [426, 250] on span "30" at bounding box center [429, 248] width 21 height 21
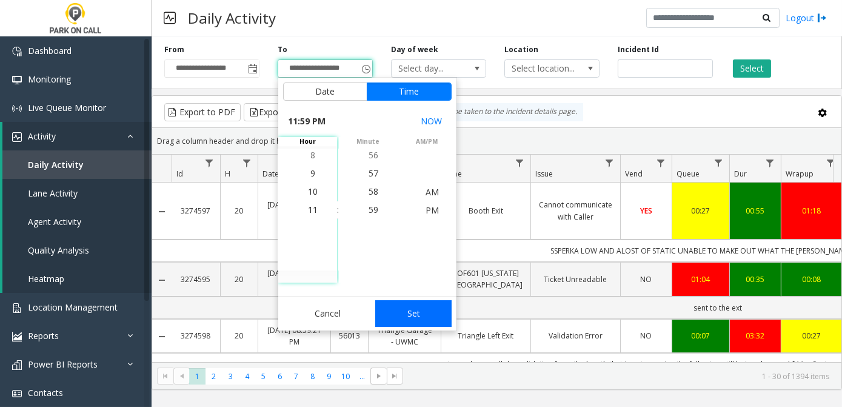
click at [422, 317] on button "Set" at bounding box center [413, 313] width 76 height 27
type input "**********"
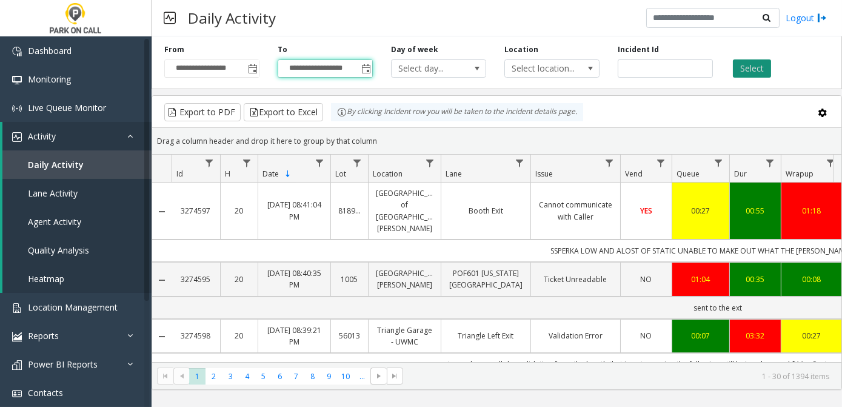
click at [762, 74] on button "Select" at bounding box center [752, 68] width 38 height 18
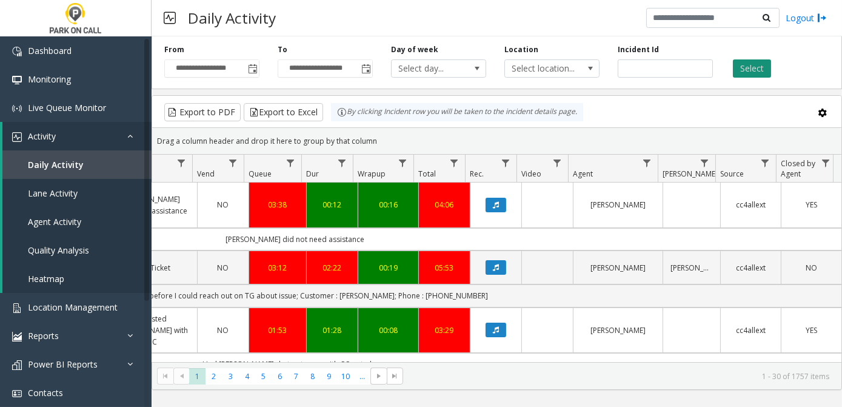
click at [627, 170] on th "Agent" at bounding box center [613, 169] width 90 height 28
click at [646, 165] on span "Data table" at bounding box center [647, 163] width 10 height 10
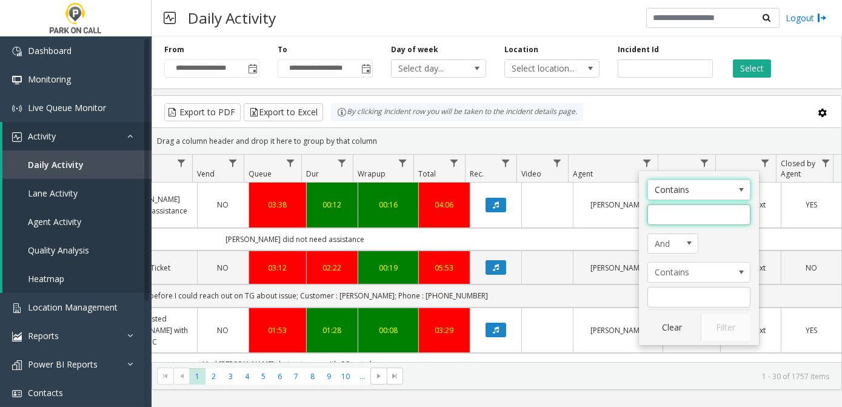
click at [679, 217] on input "Agent Filter" at bounding box center [699, 214] width 103 height 21
type input "*******"
click button "Filter" at bounding box center [726, 327] width 50 height 27
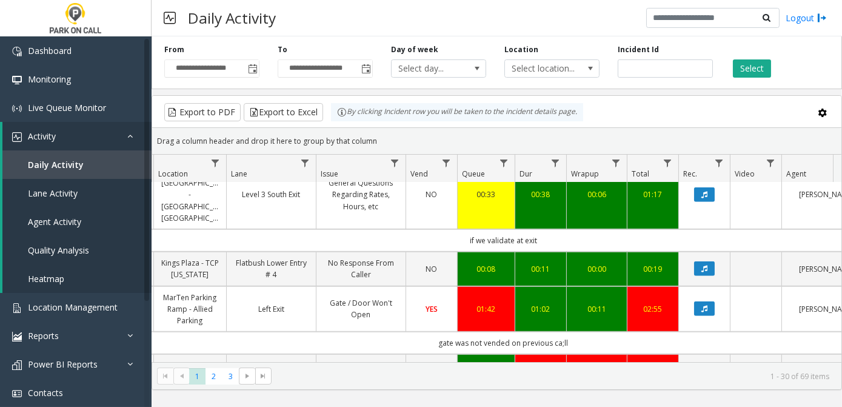
scroll to position [1690, 215]
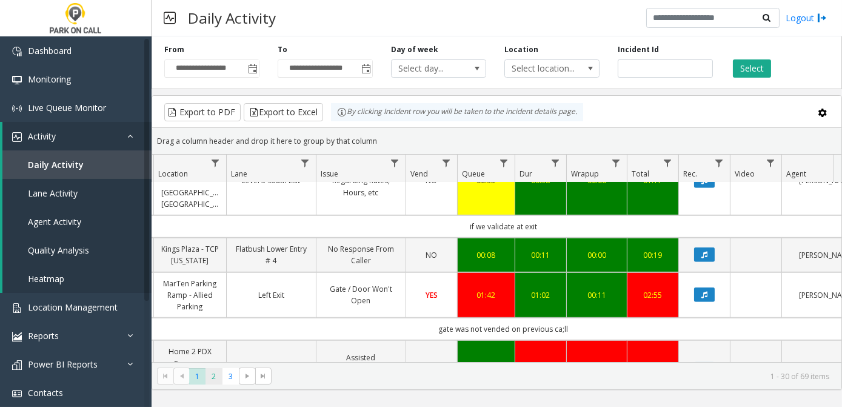
click at [213, 378] on span "2" at bounding box center [214, 376] width 16 height 16
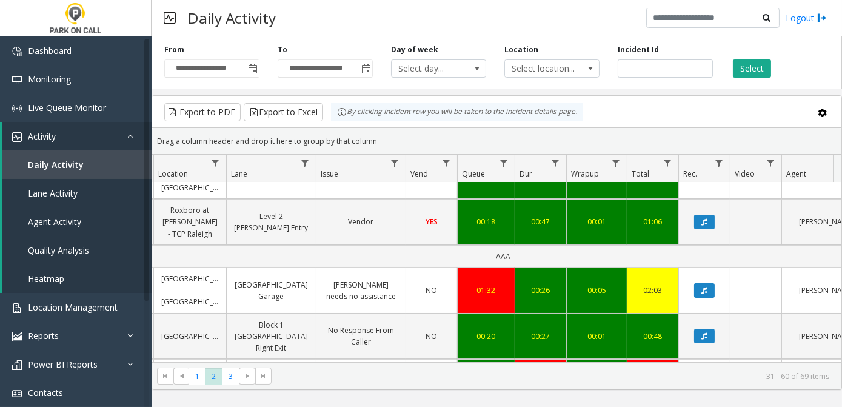
scroll to position [154, 215]
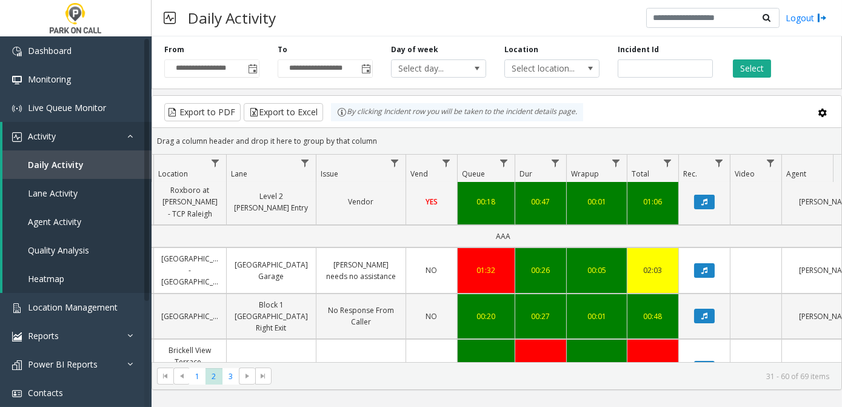
click at [842, 348] on html "**********" at bounding box center [421, 203] width 842 height 407
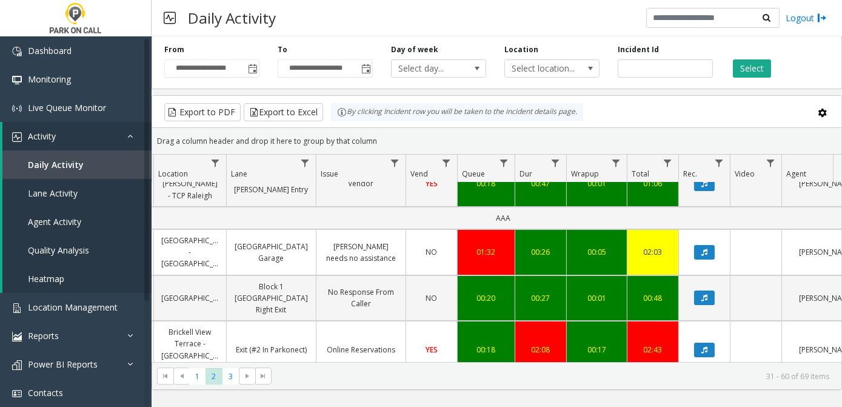
click at [842, 349] on html "**********" at bounding box center [421, 203] width 842 height 407
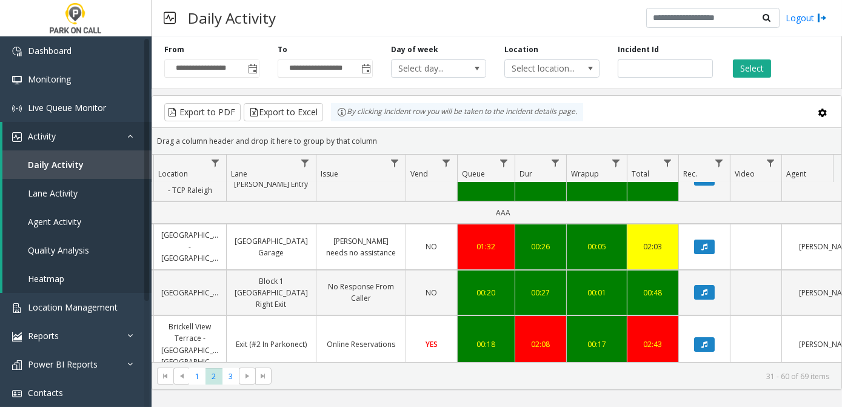
click at [842, 349] on html "**********" at bounding box center [421, 203] width 842 height 407
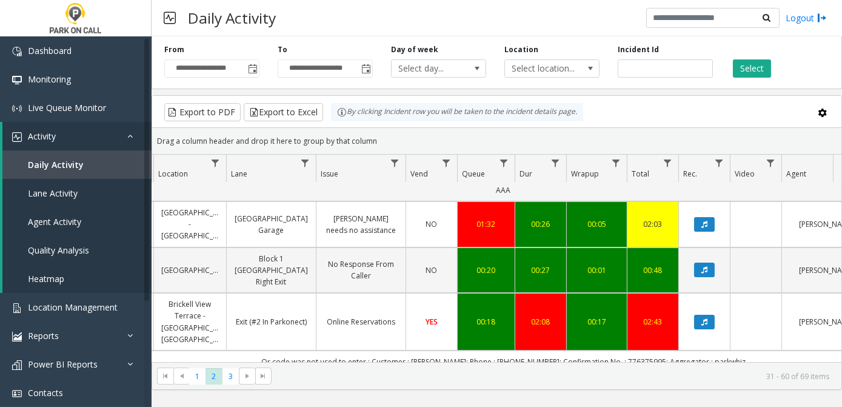
click at [842, 349] on html "**********" at bounding box center [421, 203] width 842 height 407
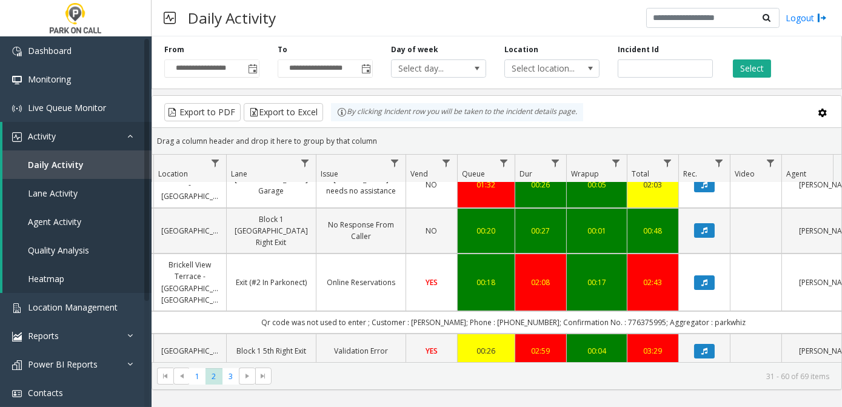
click at [842, 349] on html "**********" at bounding box center [421, 203] width 842 height 407
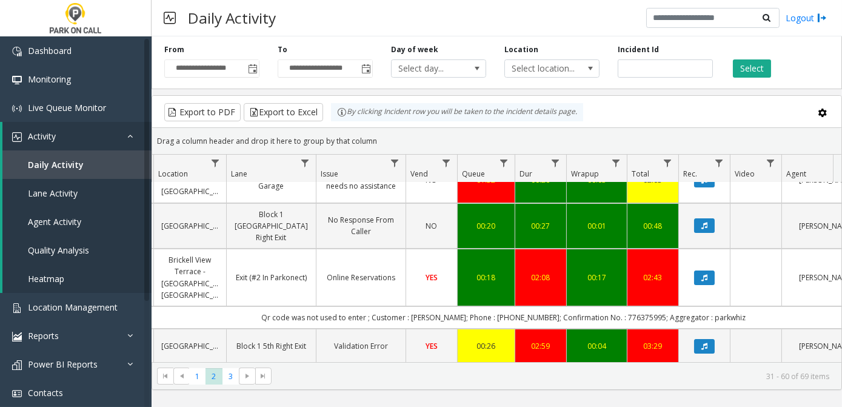
click at [842, 349] on html "**********" at bounding box center [421, 203] width 842 height 407
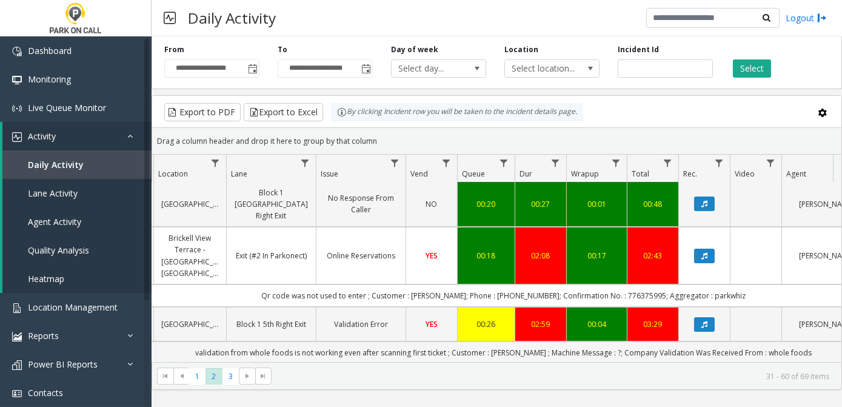
click at [842, 349] on html "**********" at bounding box center [421, 203] width 842 height 407
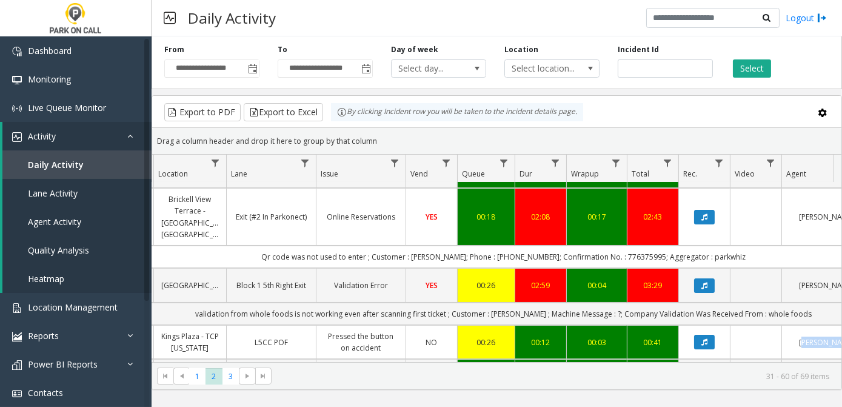
click at [842, 349] on html "**********" at bounding box center [421, 203] width 842 height 407
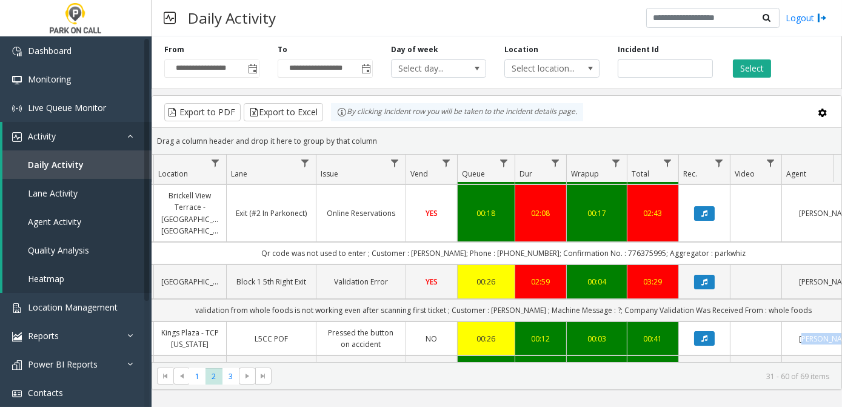
scroll to position [309, 215]
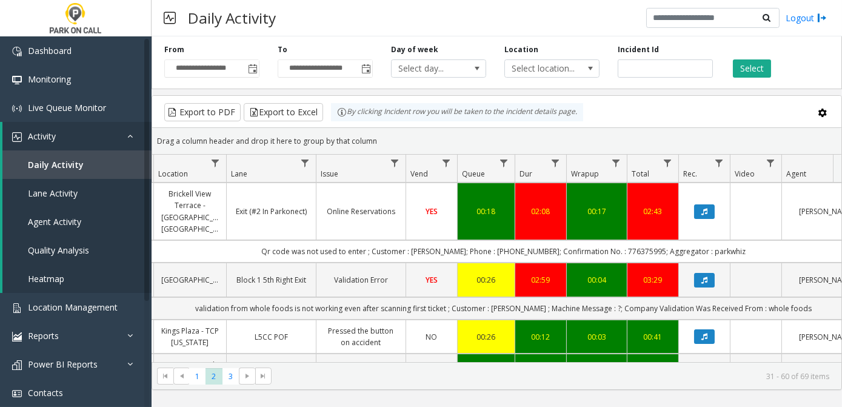
click at [842, 349] on html "**********" at bounding box center [421, 203] width 842 height 407
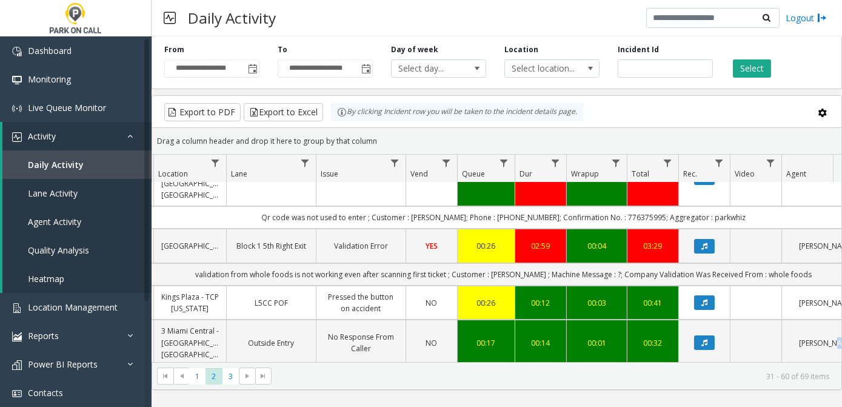
click at [842, 349] on html "**********" at bounding box center [421, 203] width 842 height 407
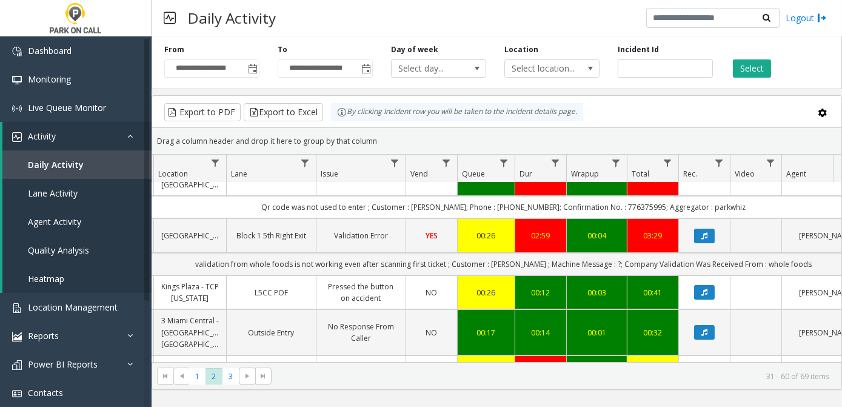
click at [842, 349] on html "**********" at bounding box center [421, 203] width 842 height 407
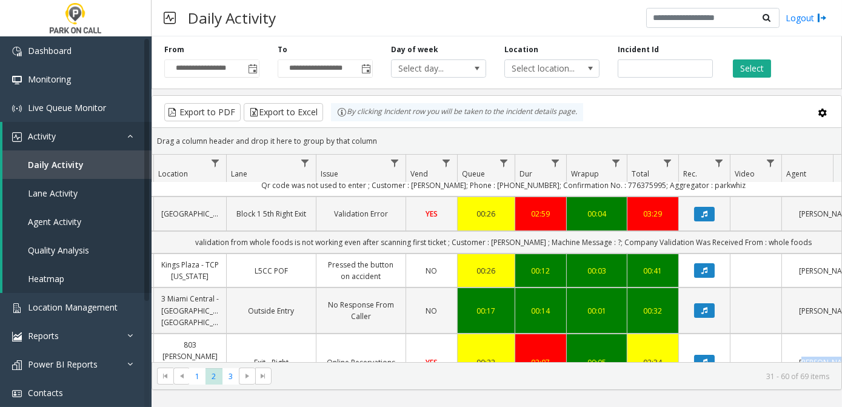
click at [842, 349] on html "**********" at bounding box center [421, 203] width 842 height 407
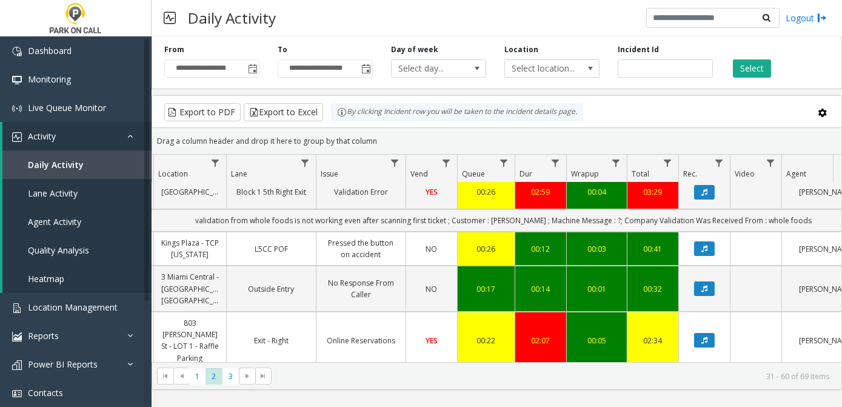
click at [842, 349] on html "**********" at bounding box center [421, 203] width 842 height 407
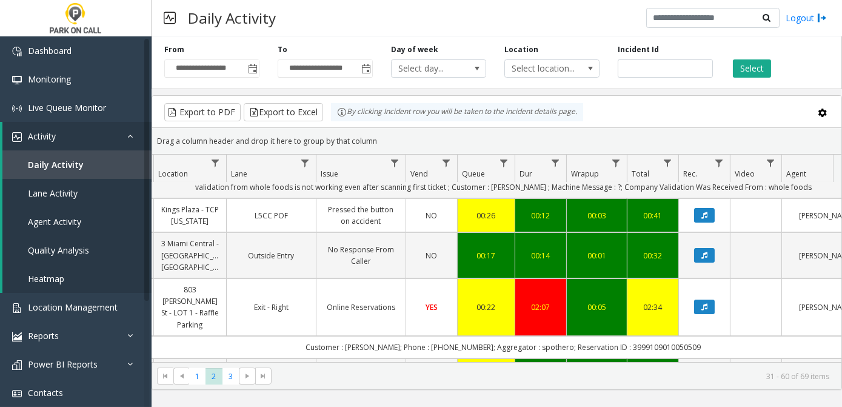
click at [842, 349] on html "**********" at bounding box center [421, 203] width 842 height 407
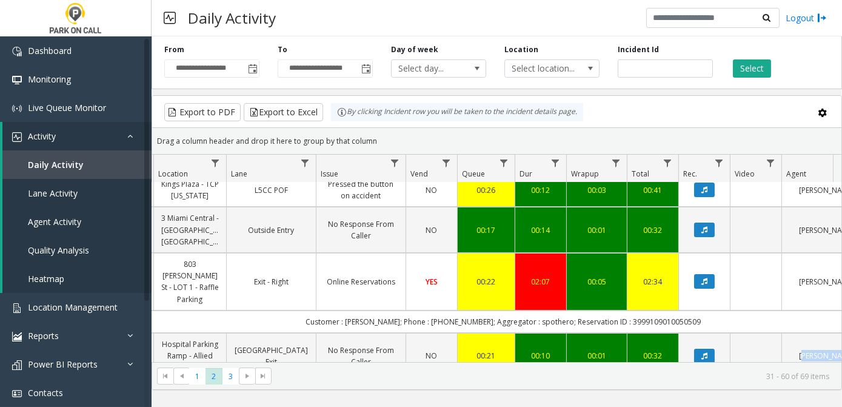
click at [842, 349] on html "**********" at bounding box center [421, 203] width 842 height 407
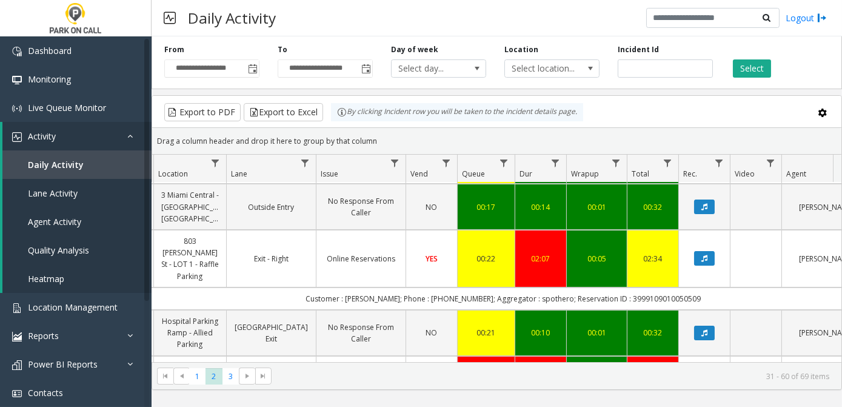
click at [842, 349] on html "**********" at bounding box center [421, 203] width 842 height 407
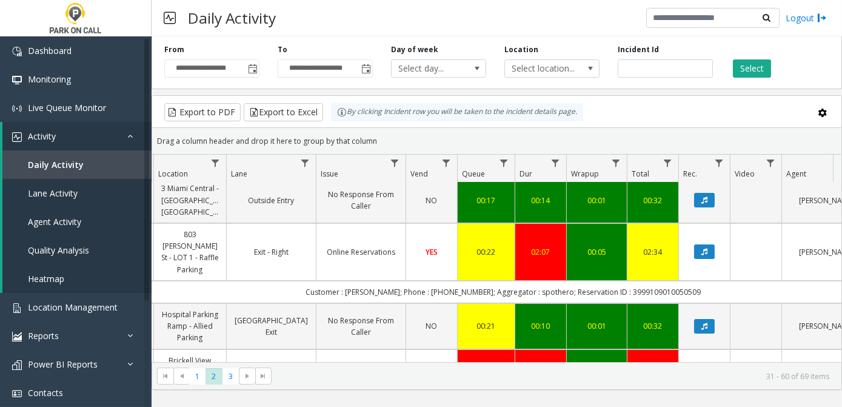
click at [842, 349] on html "**********" at bounding box center [421, 203] width 842 height 407
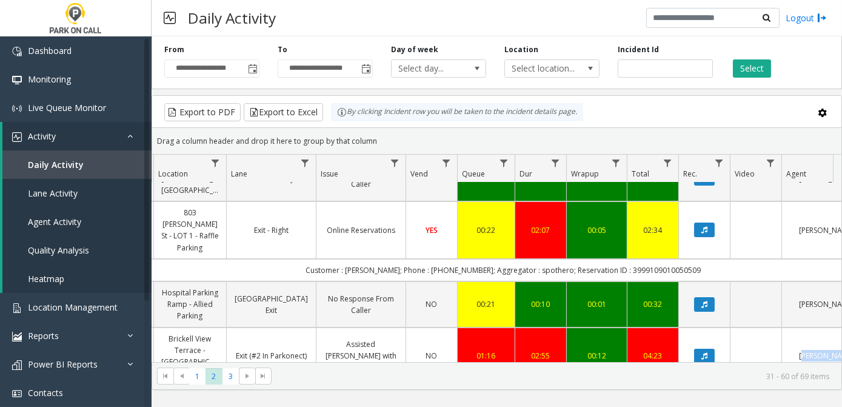
click at [842, 349] on html "**********" at bounding box center [421, 203] width 842 height 407
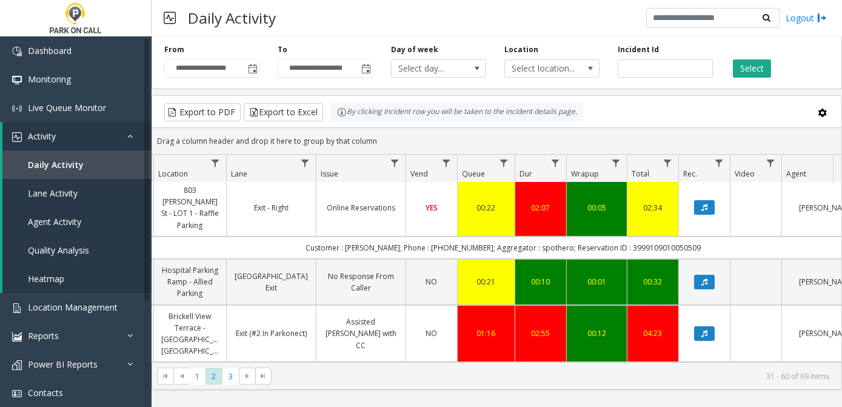
click at [842, 349] on html "**********" at bounding box center [421, 203] width 842 height 407
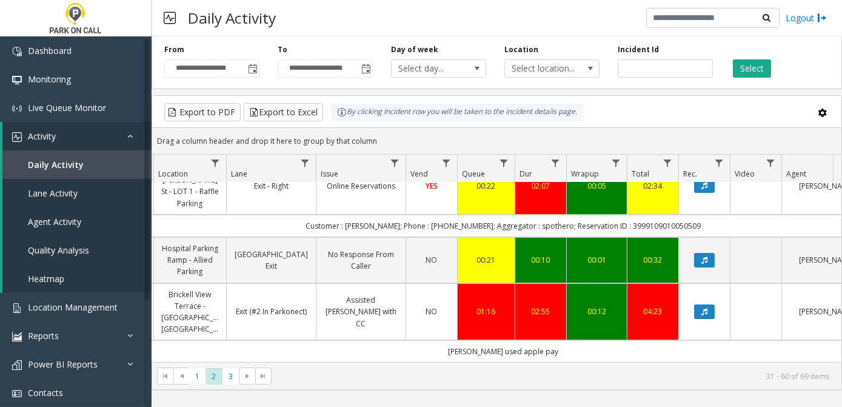
click at [842, 349] on html "**********" at bounding box center [421, 203] width 842 height 407
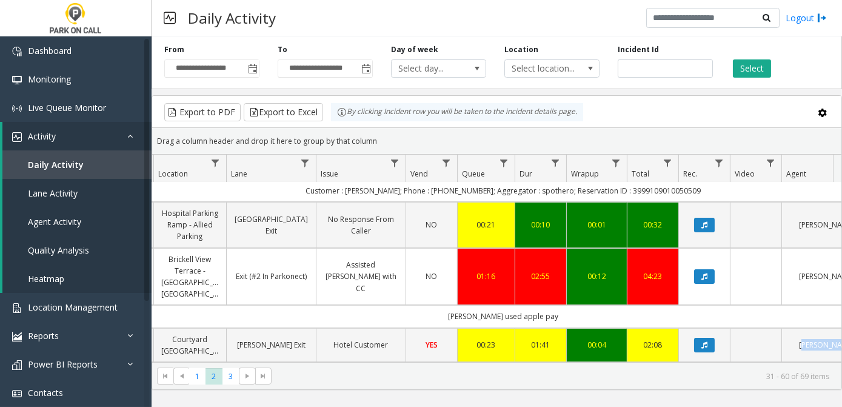
click at [842, 349] on html "**********" at bounding box center [421, 203] width 842 height 407
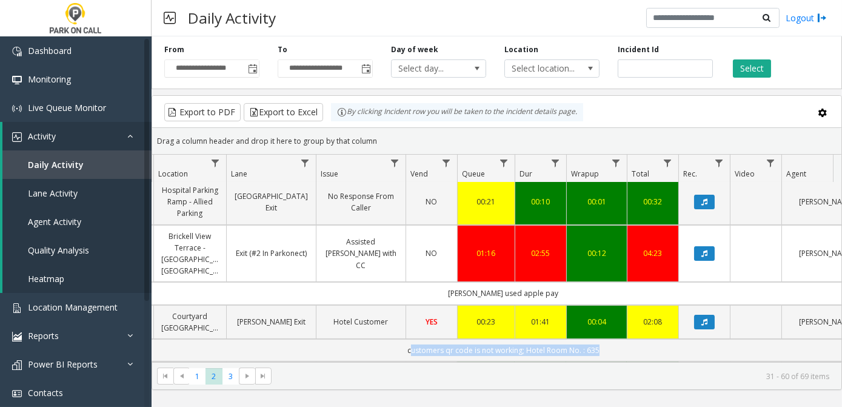
click at [842, 349] on html "**********" at bounding box center [421, 203] width 842 height 407
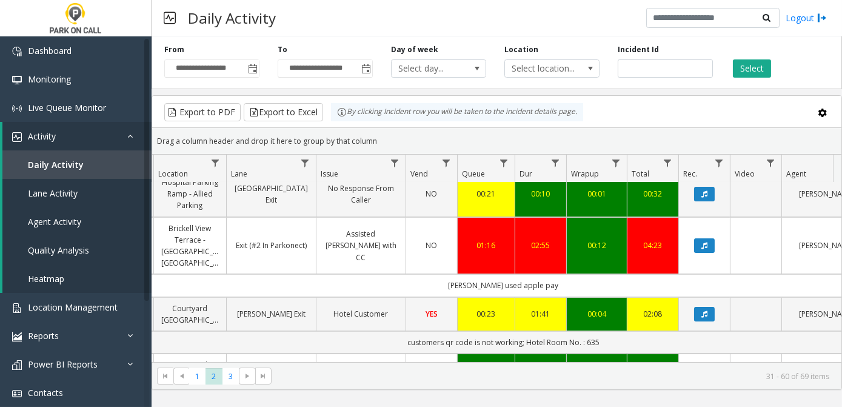
click at [842, 349] on html "**********" at bounding box center [421, 203] width 842 height 407
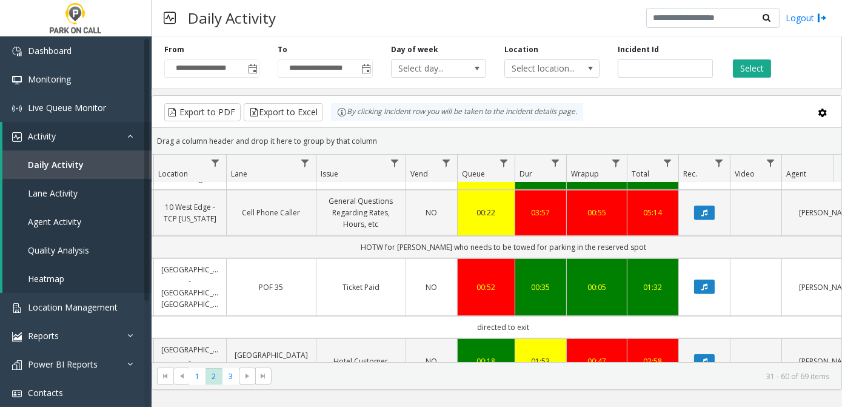
scroll to position [1582, 215]
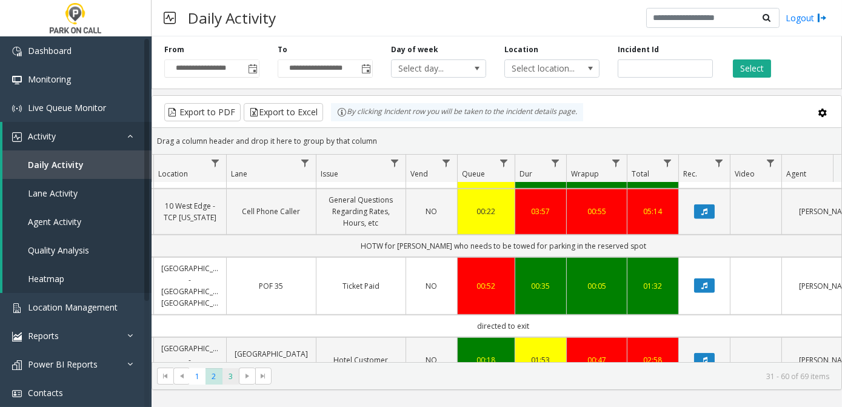
click at [228, 379] on span "3" at bounding box center [231, 376] width 16 height 16
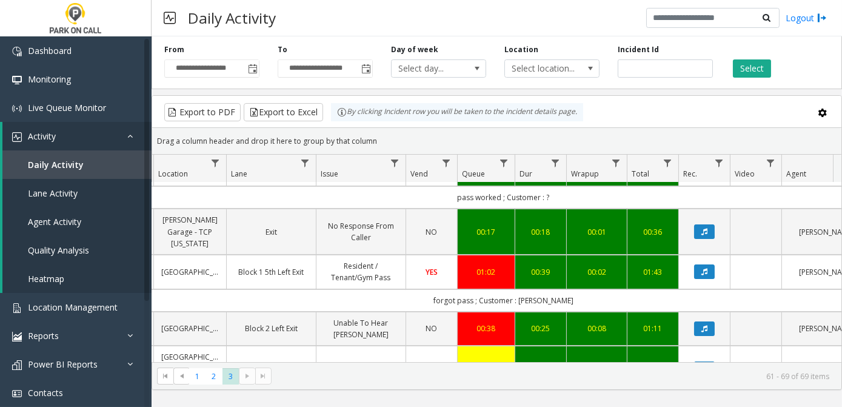
scroll to position [324, 215]
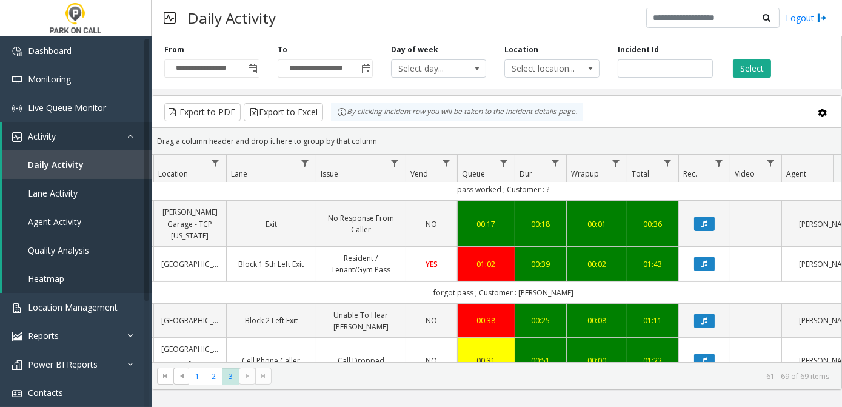
click at [244, 378] on kendo-pager-next-buttons at bounding box center [255, 376] width 33 height 17
click at [195, 380] on span "1" at bounding box center [197, 376] width 16 height 16
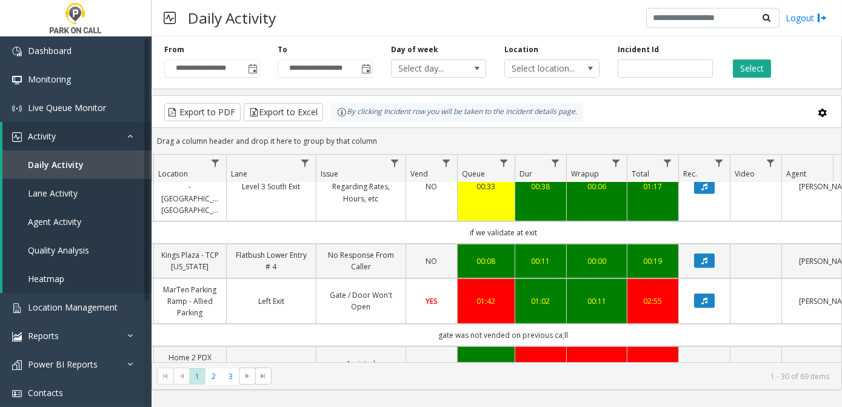
scroll to position [1690, 215]
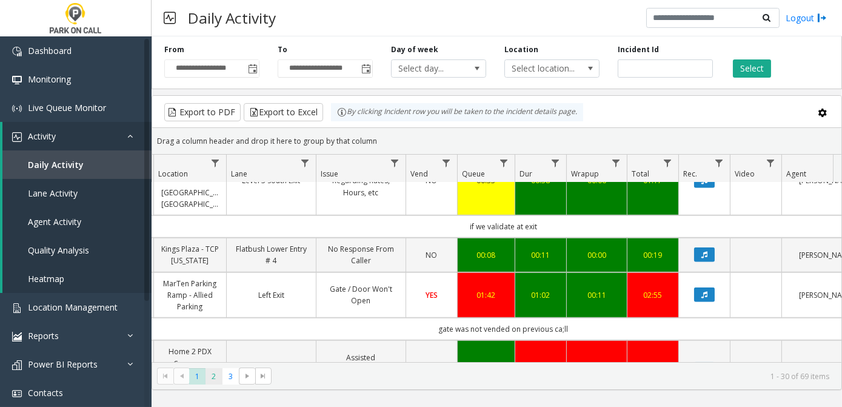
click at [209, 377] on span "2" at bounding box center [214, 376] width 16 height 16
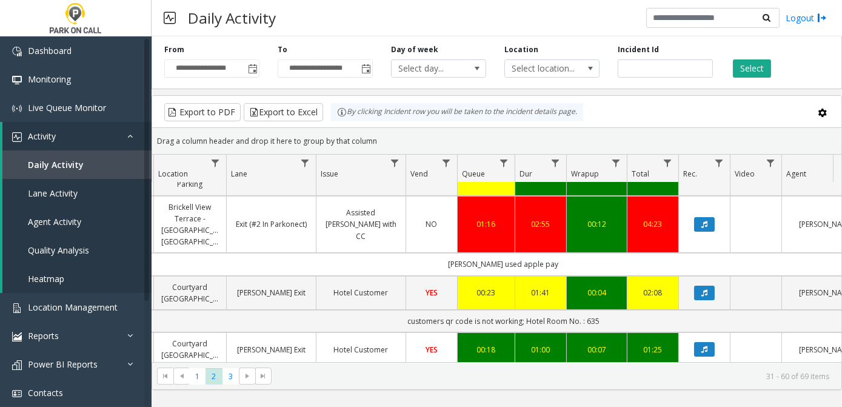
scroll to position [639, 215]
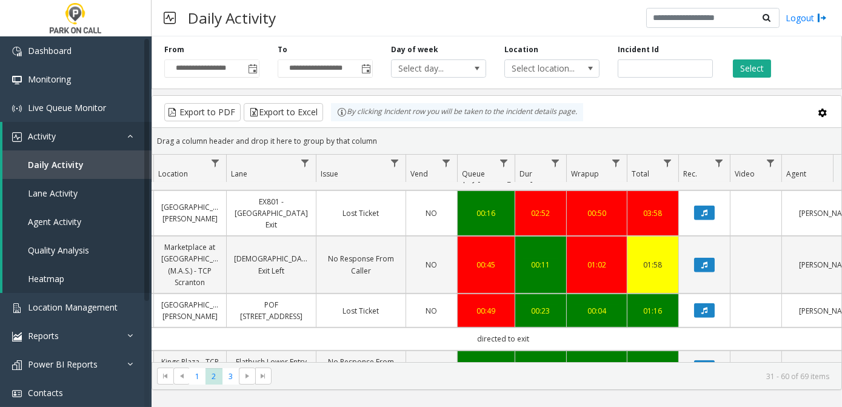
scroll to position [1212, 215]
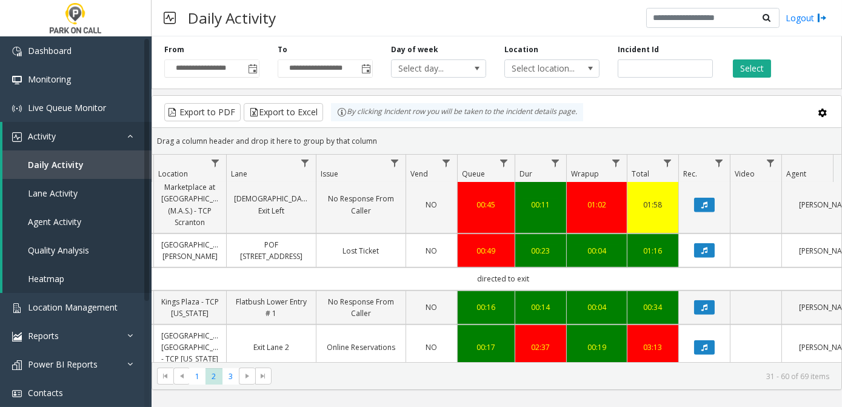
click at [842, 349] on html "**********" at bounding box center [421, 203] width 842 height 407
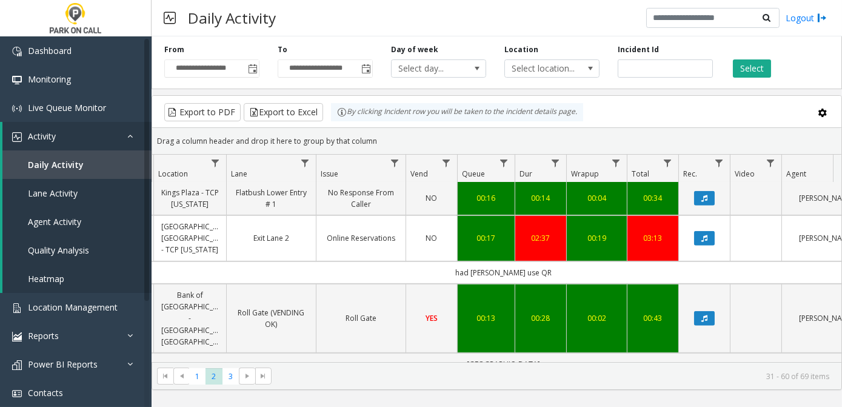
click at [842, 349] on html "**********" at bounding box center [421, 203] width 842 height 407
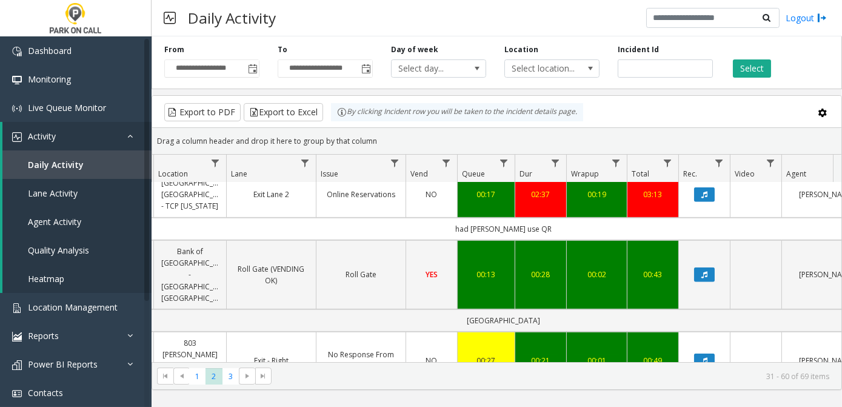
click at [842, 350] on html "**********" at bounding box center [421, 203] width 842 height 407
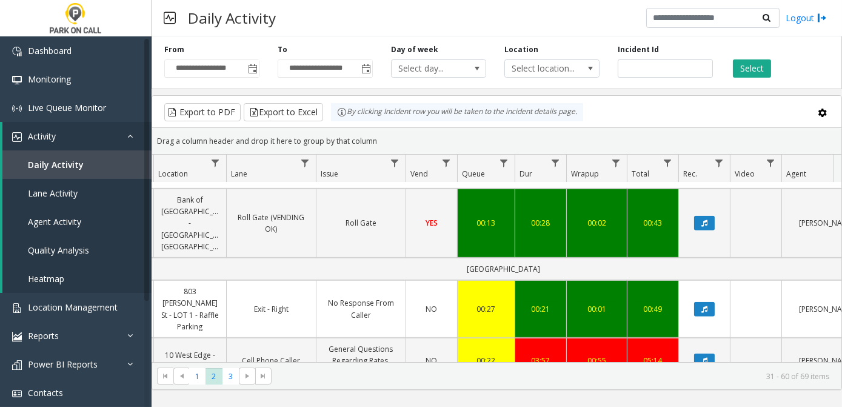
scroll to position [1506, 215]
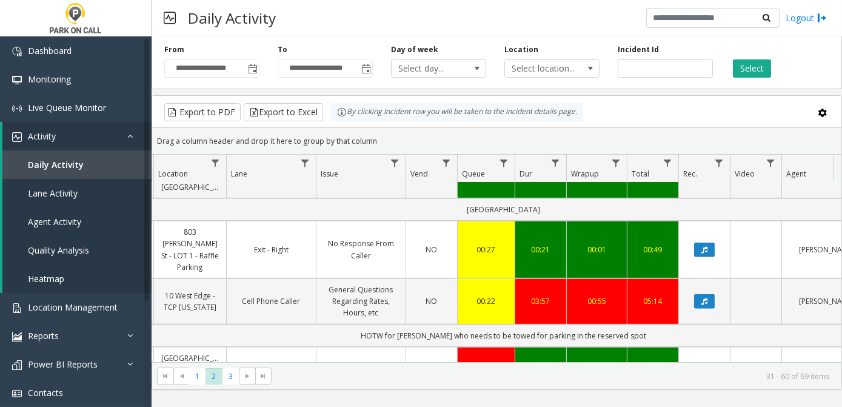
click at [842, 350] on html "**********" at bounding box center [421, 203] width 842 height 407
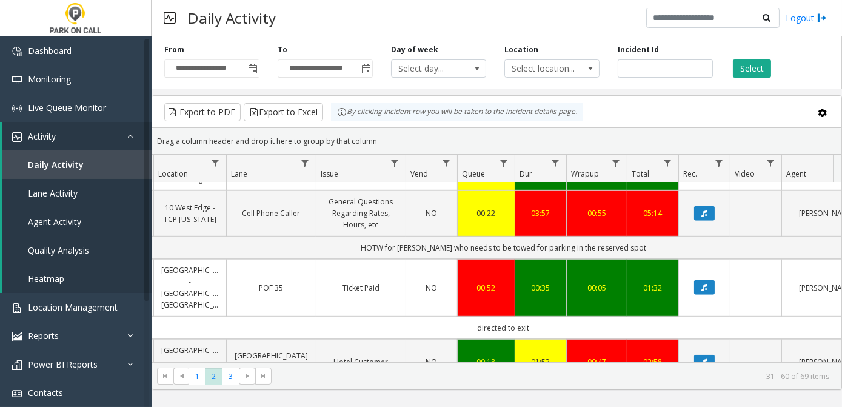
scroll to position [1582, 215]
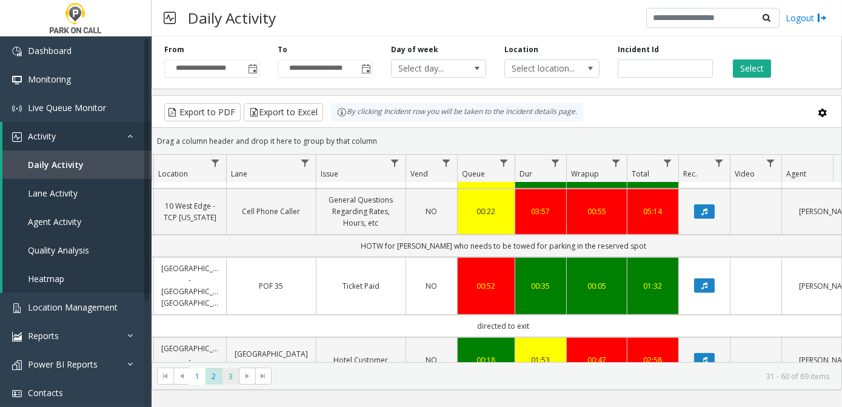
click at [228, 375] on span "3" at bounding box center [231, 376] width 16 height 16
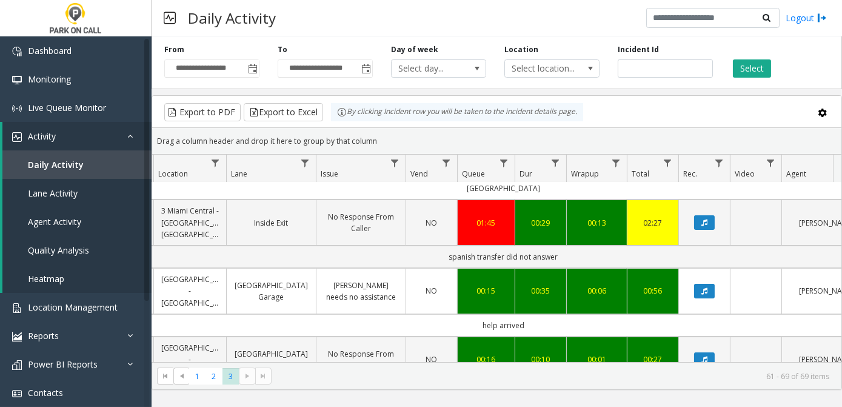
scroll to position [0, 215]
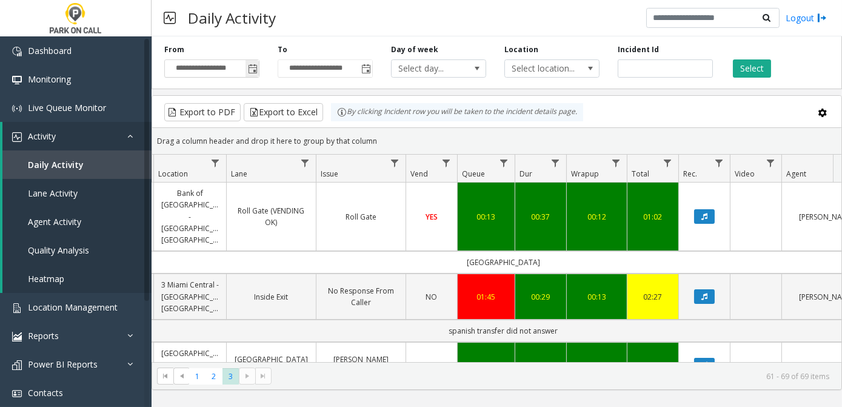
click at [252, 69] on span "Toggle popup" at bounding box center [253, 69] width 10 height 10
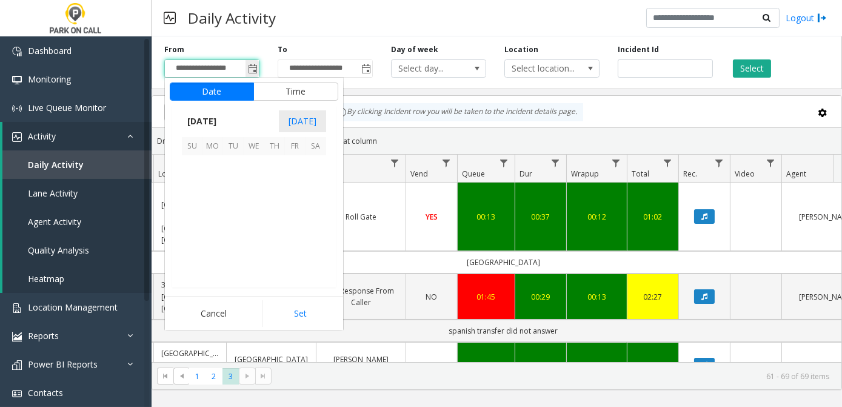
scroll to position [164, 0]
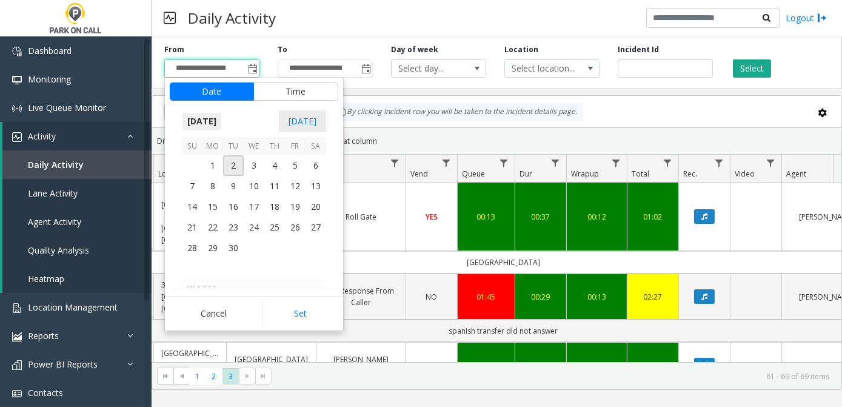
click at [222, 123] on span "[DATE]" at bounding box center [202, 121] width 40 height 18
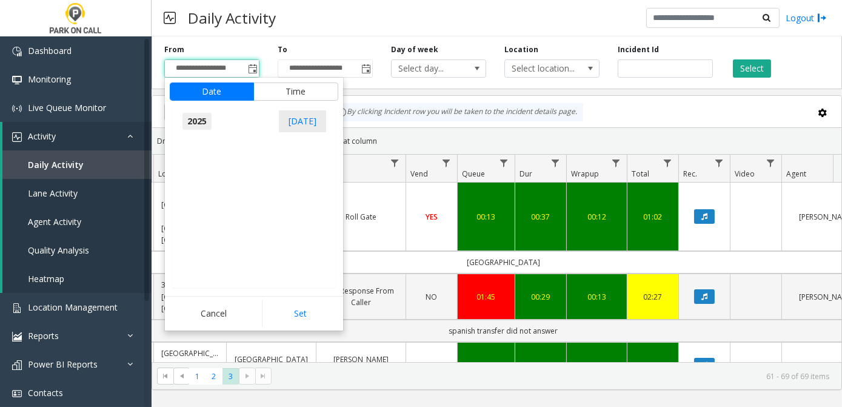
scroll to position [12945, 0]
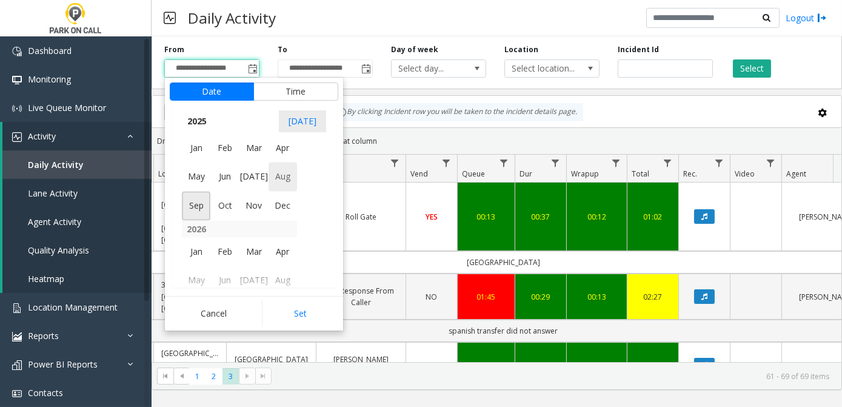
click at [284, 186] on span "Aug" at bounding box center [283, 177] width 29 height 29
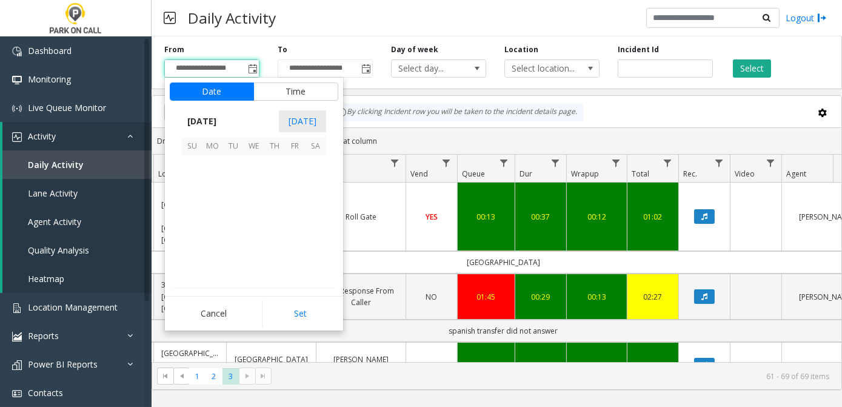
scroll to position [217516, 0]
click at [196, 264] on span "31" at bounding box center [192, 268] width 21 height 21
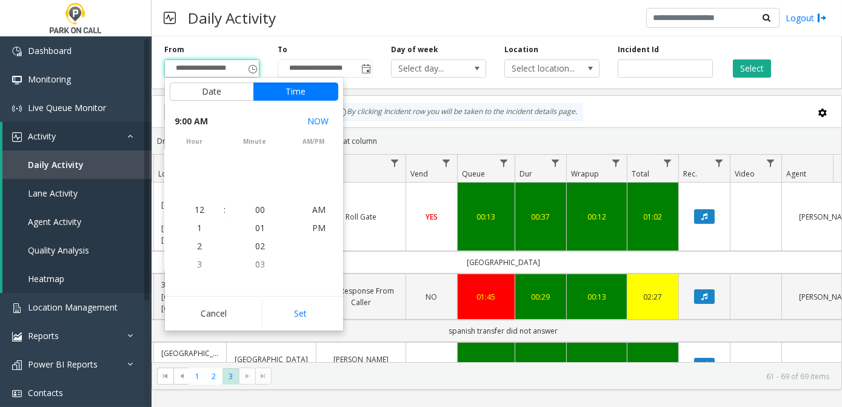
scroll to position [164, 0]
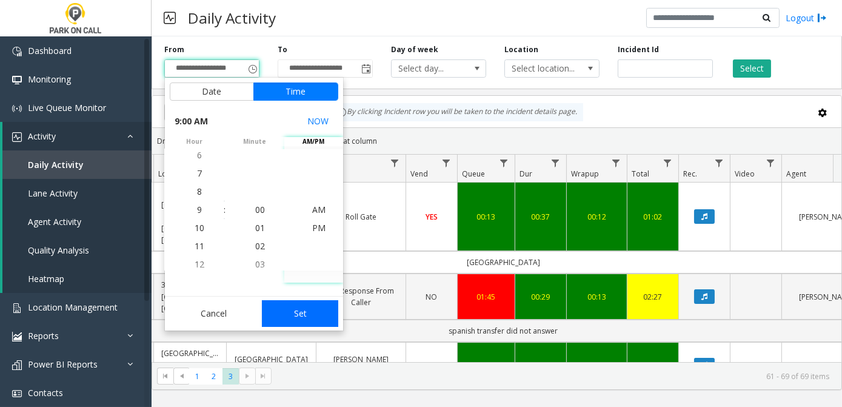
click at [307, 309] on button "Set" at bounding box center [300, 313] width 76 height 27
type input "**********"
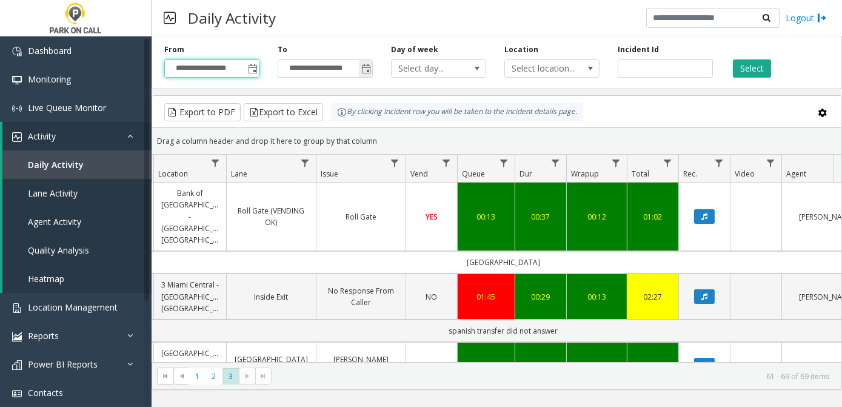
click at [368, 70] on span "Toggle popup" at bounding box center [366, 69] width 10 height 10
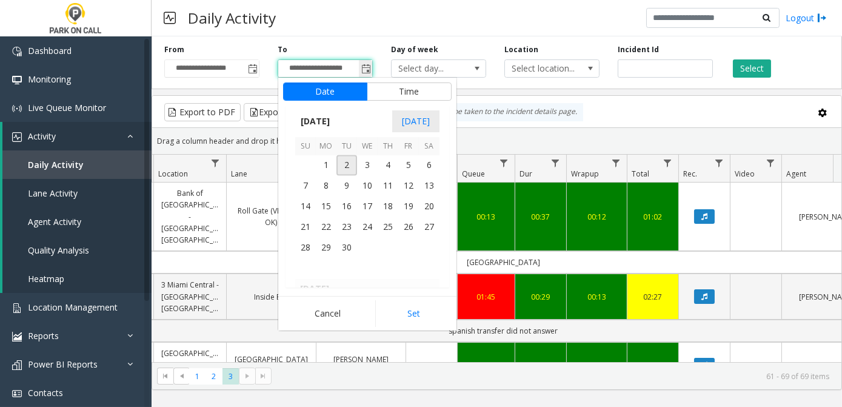
scroll to position [18, 0]
click at [335, 121] on span "[DATE]" at bounding box center [315, 121] width 40 height 18
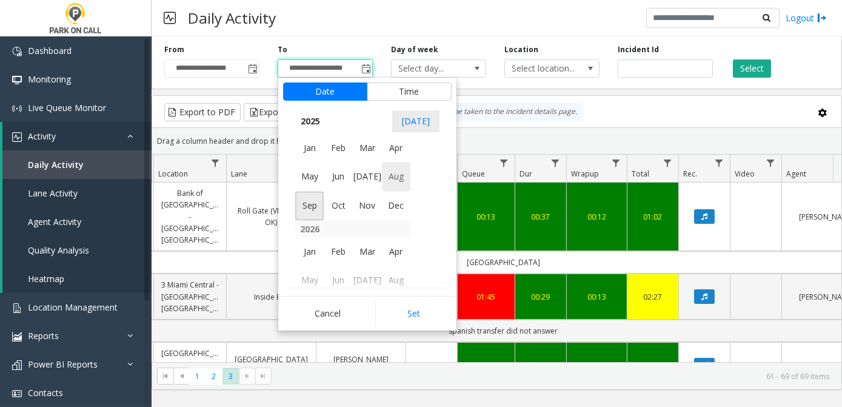
click at [398, 181] on span "Aug" at bounding box center [396, 177] width 29 height 29
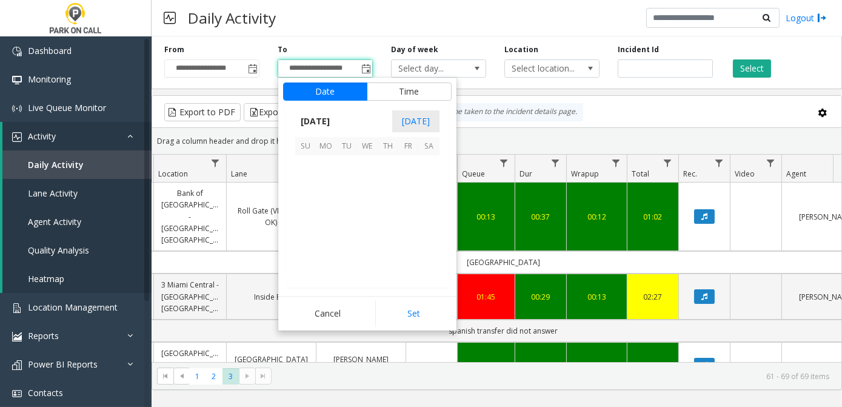
scroll to position [217516, 0]
click at [302, 269] on span "31" at bounding box center [305, 268] width 21 height 21
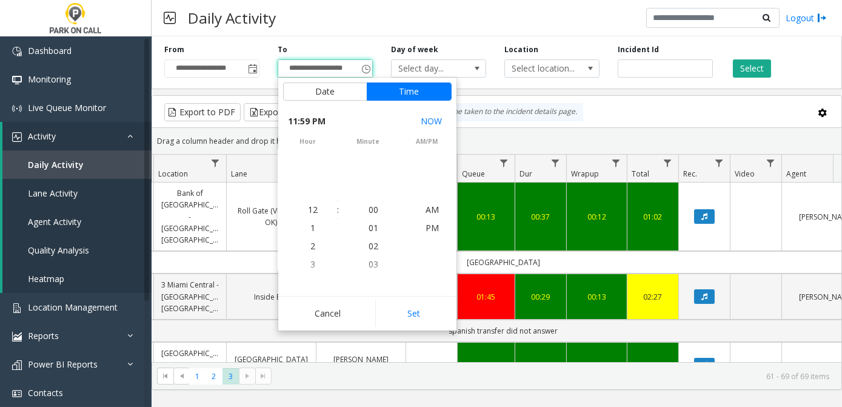
scroll to position [18, 0]
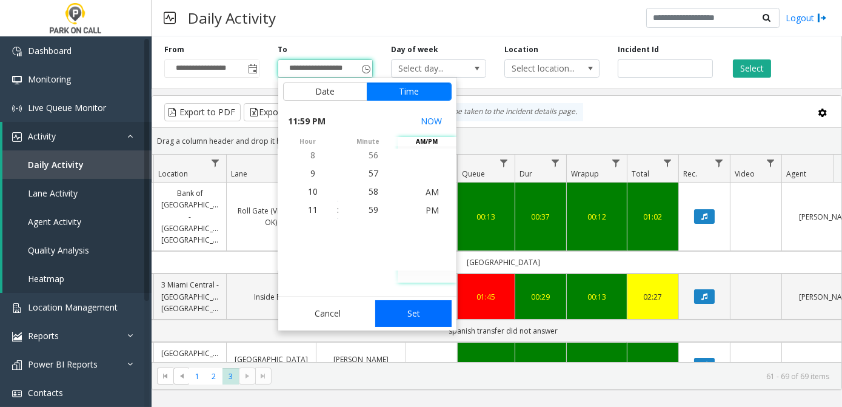
click at [425, 316] on button "Set" at bounding box center [413, 313] width 76 height 27
type input "**********"
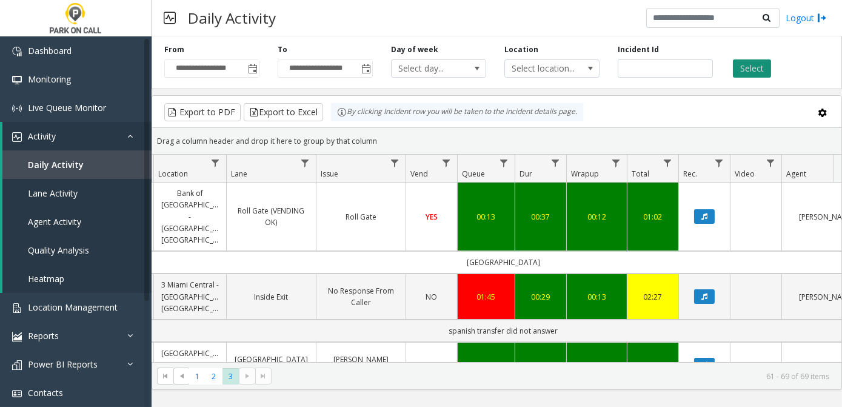
click at [745, 69] on button "Select" at bounding box center [752, 68] width 38 height 18
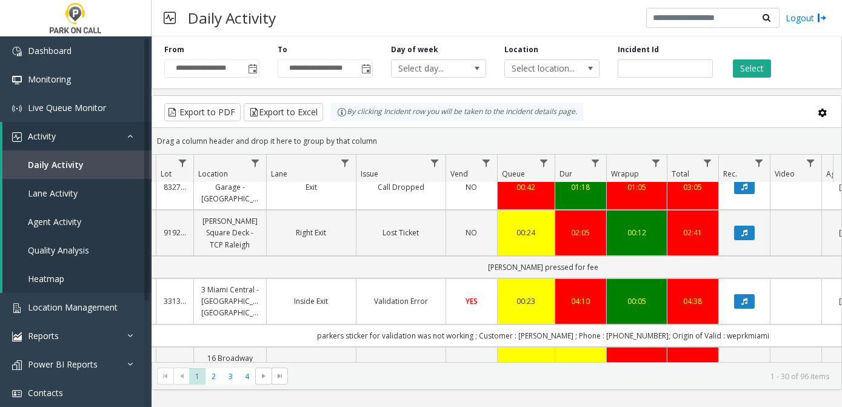
scroll to position [794, 229]
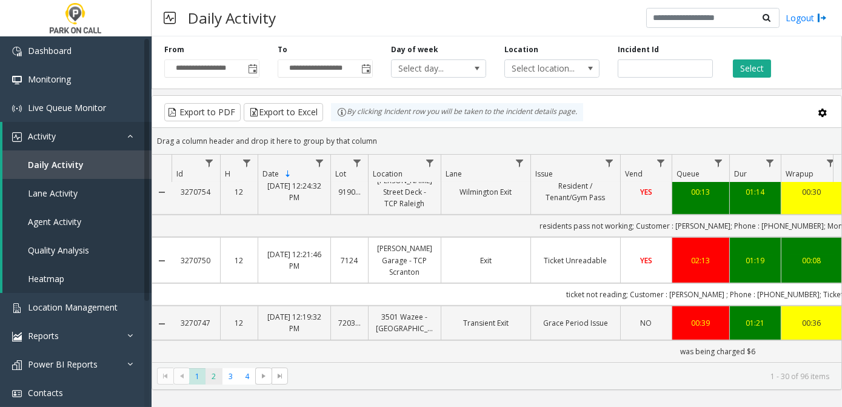
click at [213, 378] on span "2" at bounding box center [214, 376] width 16 height 16
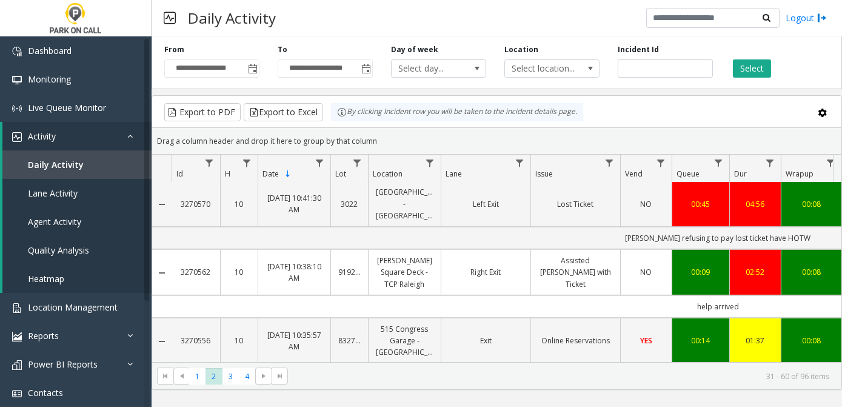
scroll to position [1557, 0]
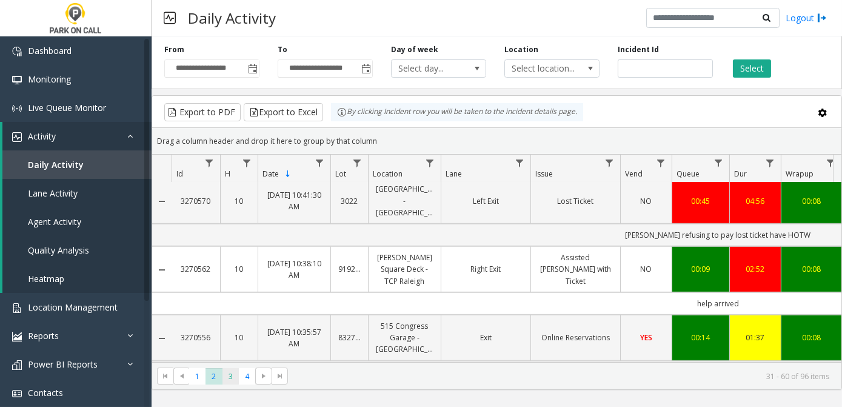
click at [226, 377] on span "3" at bounding box center [231, 376] width 16 height 16
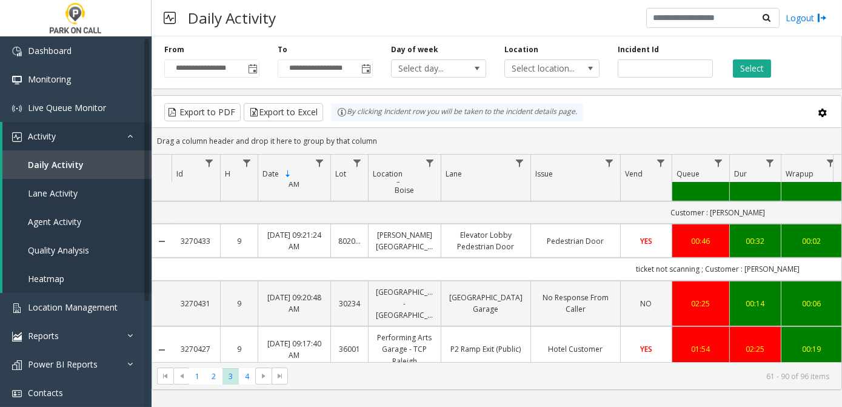
scroll to position [1488, 0]
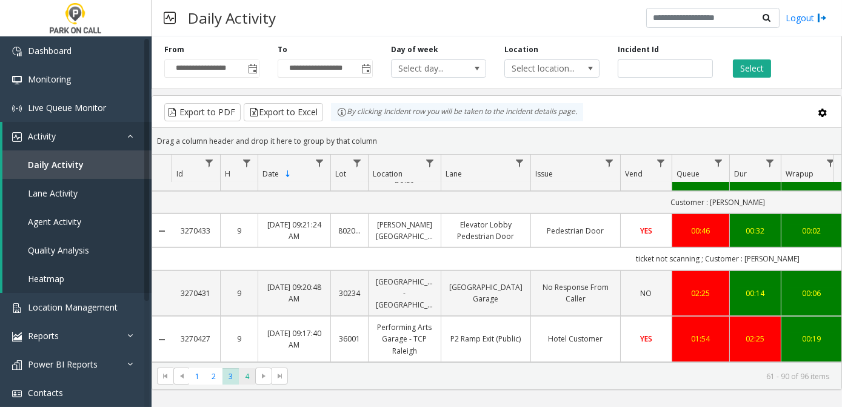
click at [245, 377] on span "4" at bounding box center [247, 376] width 16 height 16
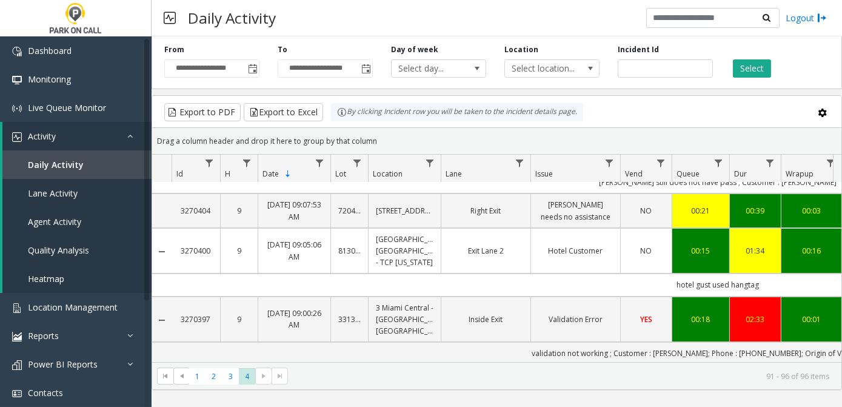
scroll to position [189, 0]
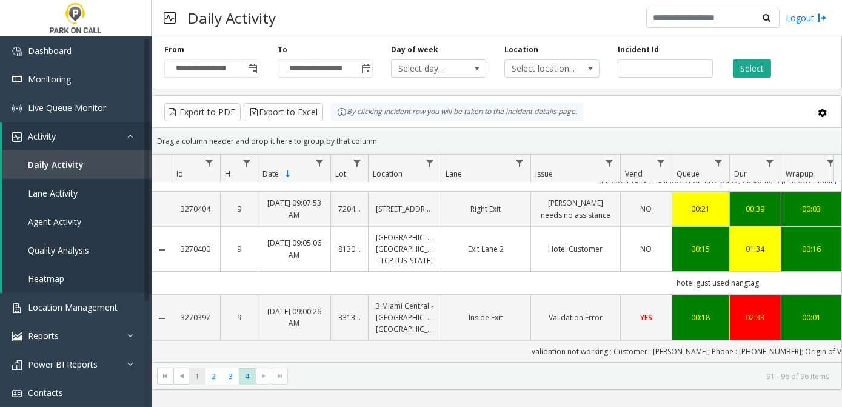
click at [197, 376] on span "1" at bounding box center [197, 376] width 16 height 16
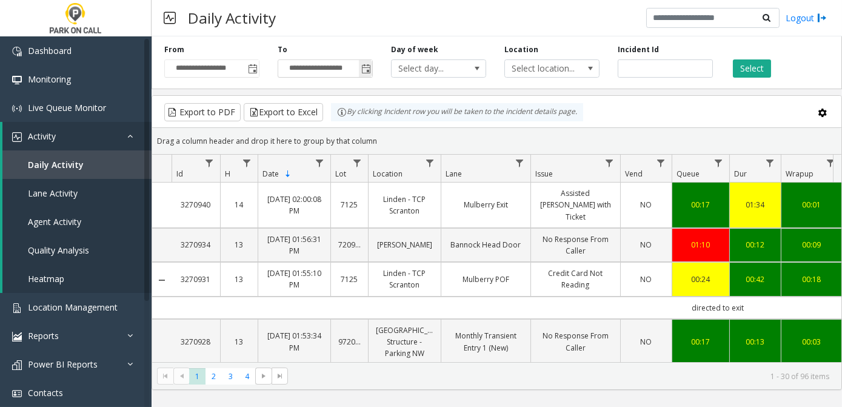
click at [367, 67] on span "Toggle popup" at bounding box center [366, 69] width 10 height 10
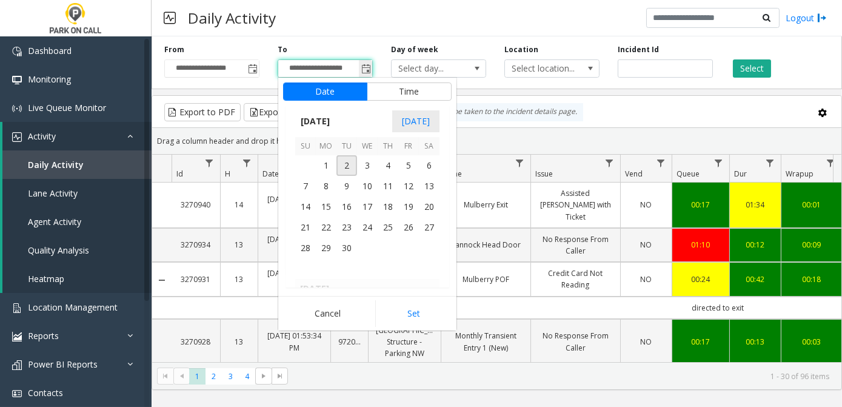
scroll to position [18, 0]
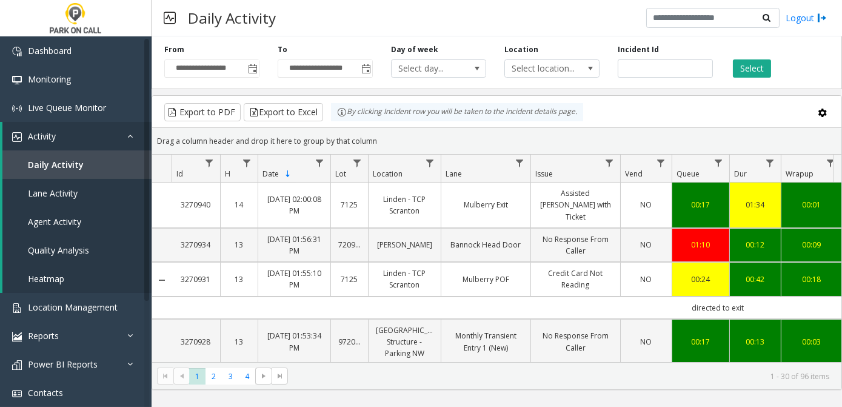
click at [349, 41] on div "**********" at bounding box center [497, 61] width 691 height 58
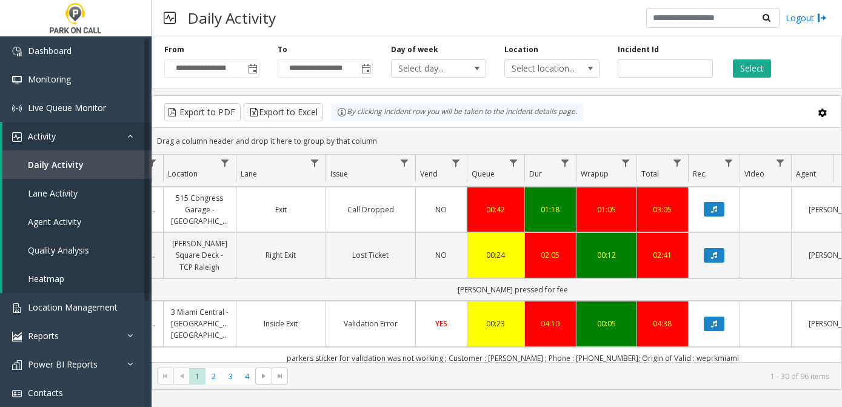
scroll to position [0, 221]
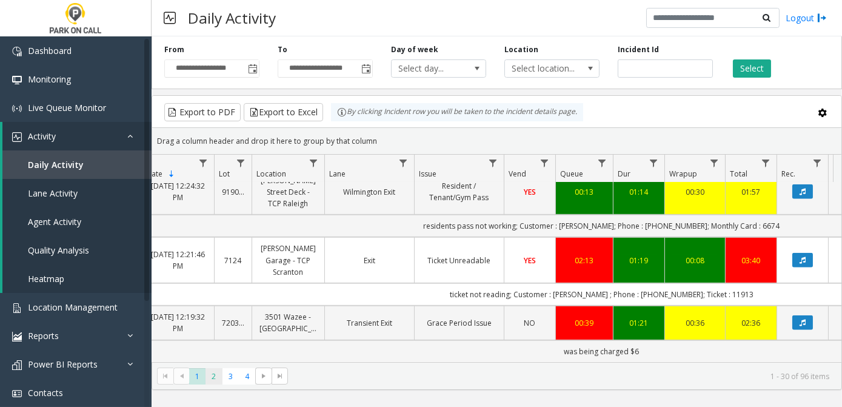
click at [216, 376] on span "2" at bounding box center [214, 376] width 16 height 16
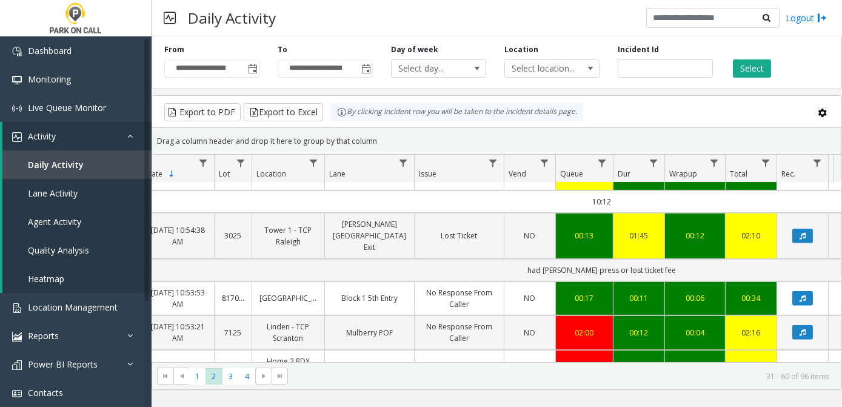
scroll to position [1089, 116]
